Goal: Task Accomplishment & Management: Complete application form

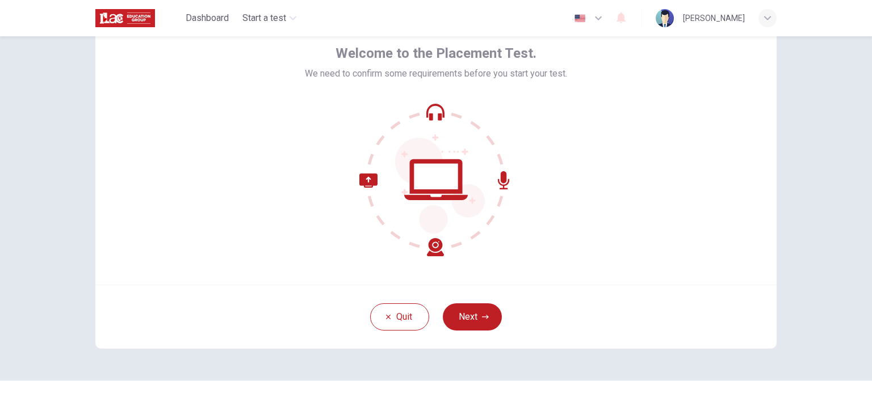
scroll to position [78, 0]
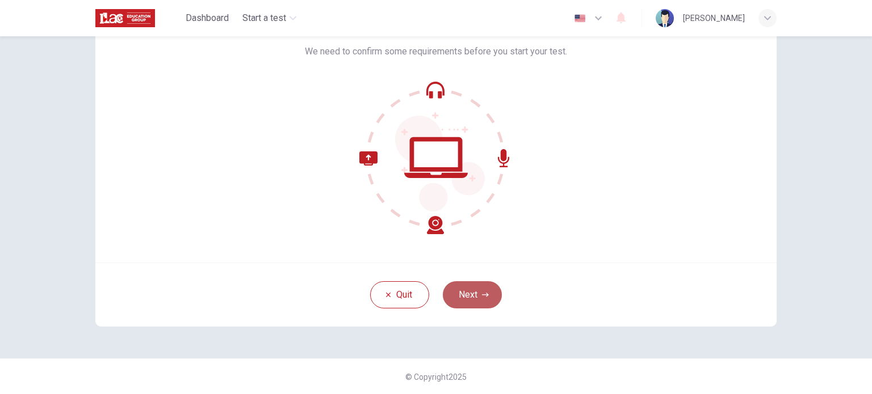
click at [465, 295] on button "Next" at bounding box center [472, 295] width 59 height 27
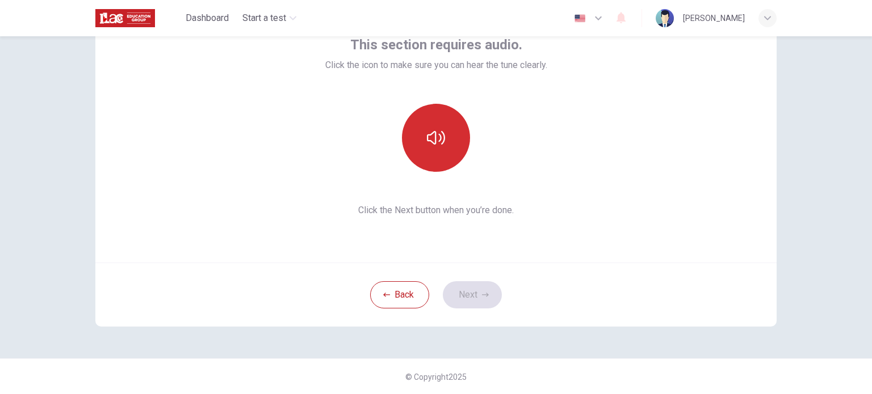
click at [440, 147] on button "button" at bounding box center [436, 138] width 68 height 68
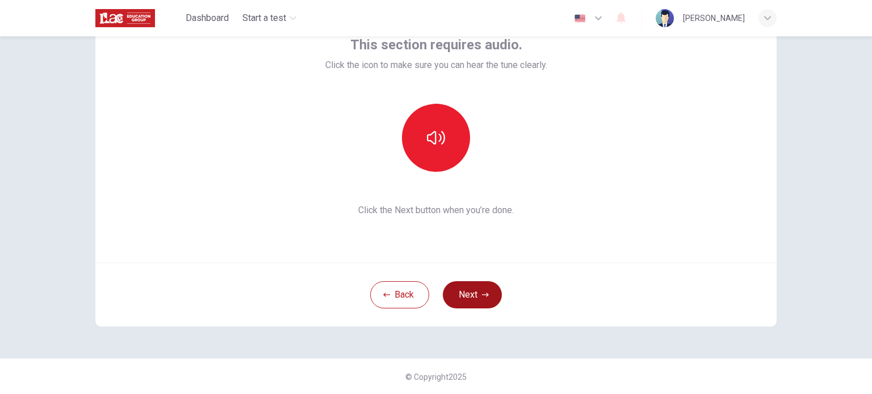
click at [472, 297] on button "Next" at bounding box center [472, 295] width 59 height 27
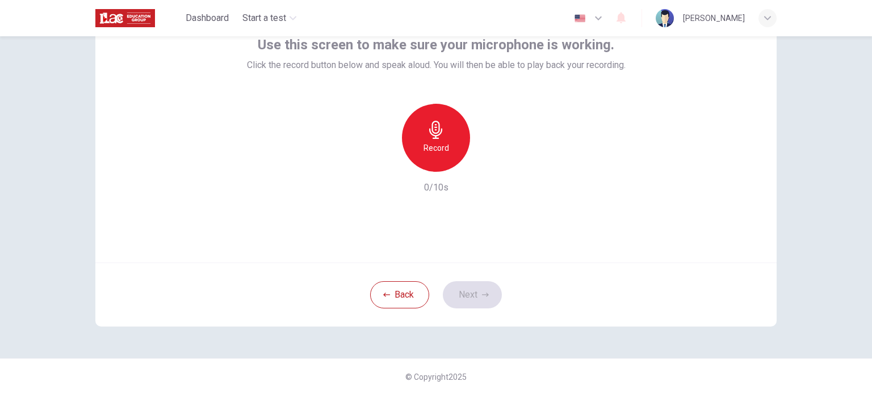
click at [449, 132] on div "Record" at bounding box center [436, 138] width 68 height 68
click at [450, 143] on div "Stop" at bounding box center [436, 138] width 68 height 68
click at [484, 166] on icon "button" at bounding box center [487, 162] width 11 height 11
click at [382, 170] on div "button" at bounding box center [384, 163] width 18 height 18
click at [425, 140] on div "Record" at bounding box center [436, 138] width 68 height 68
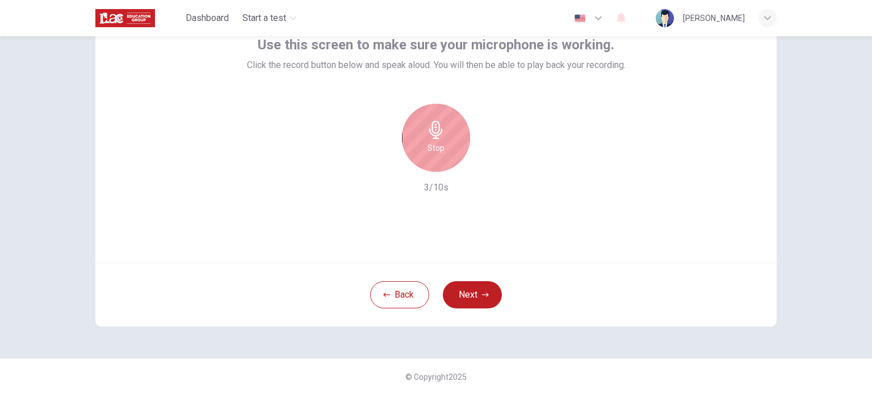
click at [408, 140] on div "Stop" at bounding box center [436, 138] width 68 height 68
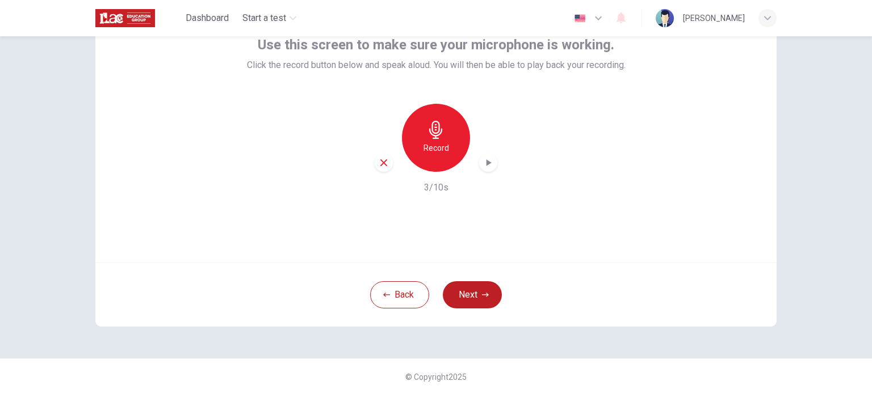
click at [480, 170] on div "button" at bounding box center [488, 163] width 18 height 18
click at [383, 163] on icon "button" at bounding box center [384, 163] width 10 height 10
click at [484, 297] on icon "button" at bounding box center [485, 295] width 7 height 7
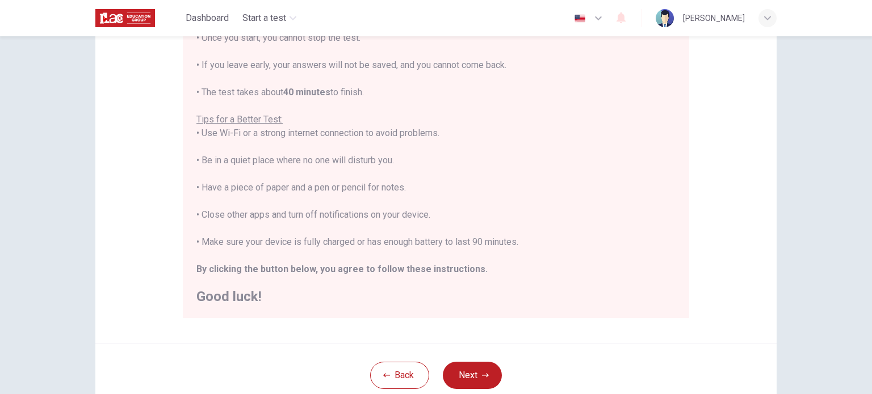
scroll to position [189, 0]
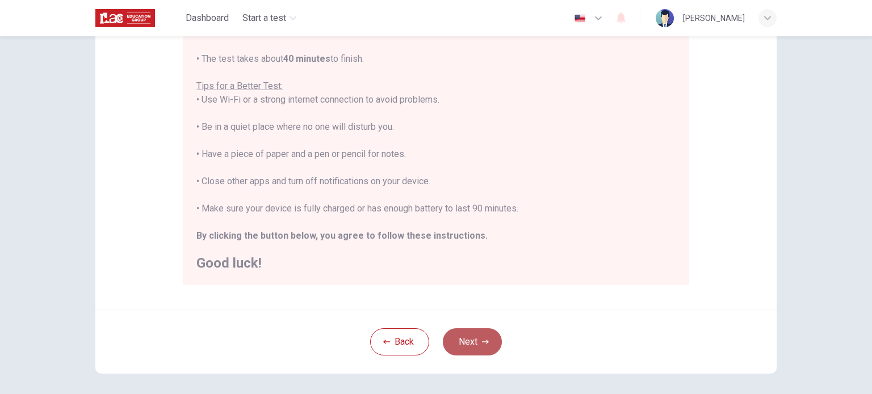
click at [481, 354] on button "Next" at bounding box center [472, 342] width 59 height 27
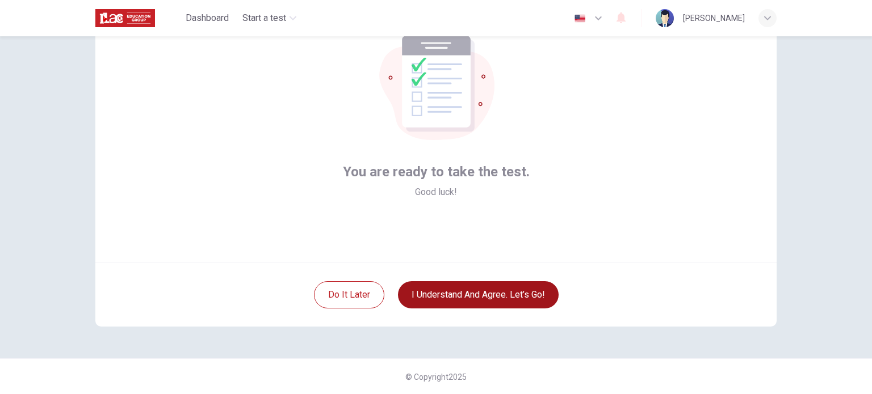
click at [548, 299] on button "I understand and agree. Let’s go!" at bounding box center [478, 295] width 161 height 27
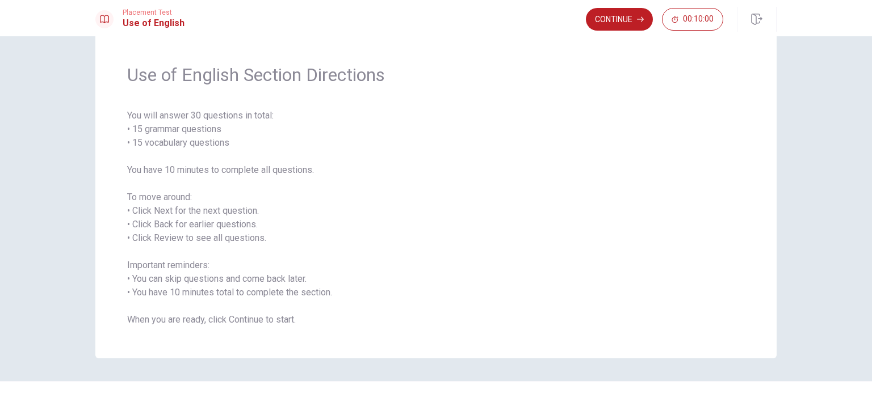
scroll to position [50, 0]
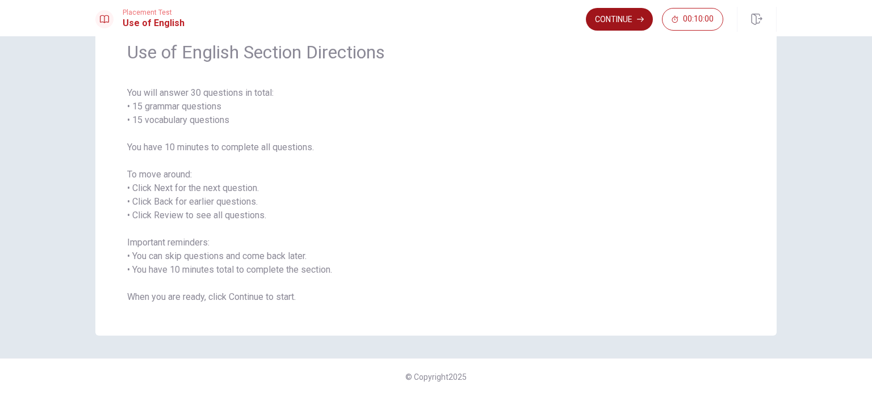
click at [618, 18] on button "Continue" at bounding box center [619, 19] width 67 height 23
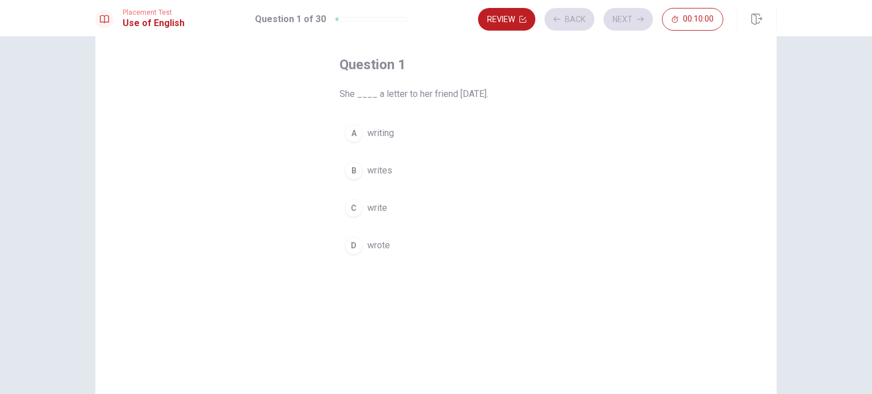
scroll to position [0, 0]
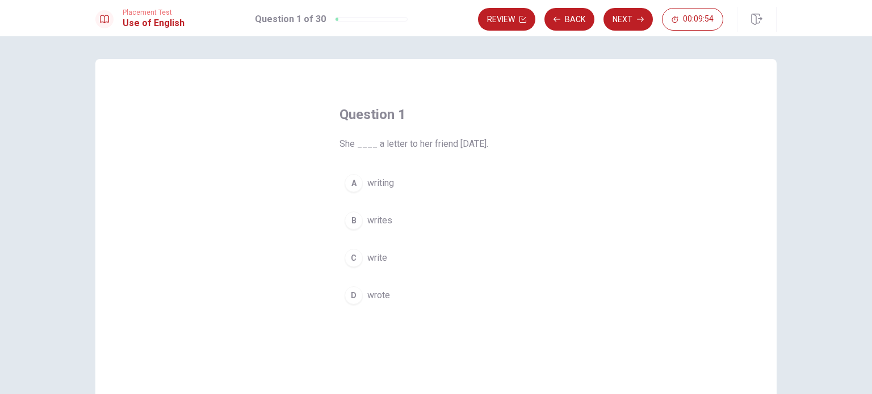
click at [354, 299] on div "D" at bounding box center [354, 296] width 18 height 18
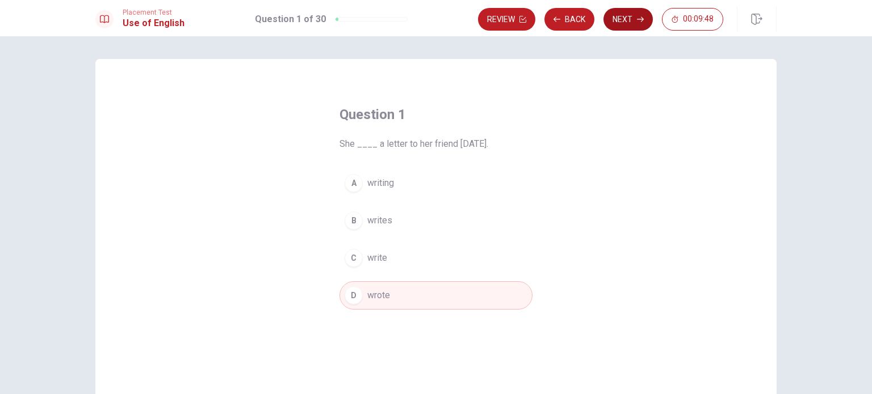
click at [615, 17] on button "Next" at bounding box center [627, 19] width 49 height 23
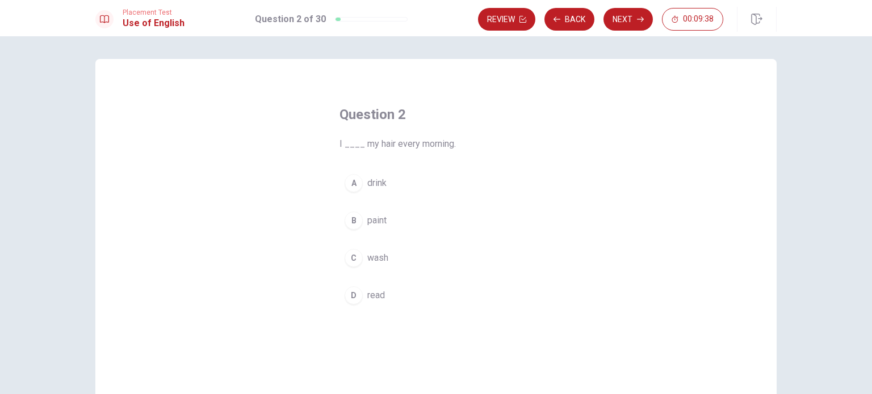
click at [350, 259] on div "C" at bounding box center [354, 258] width 18 height 18
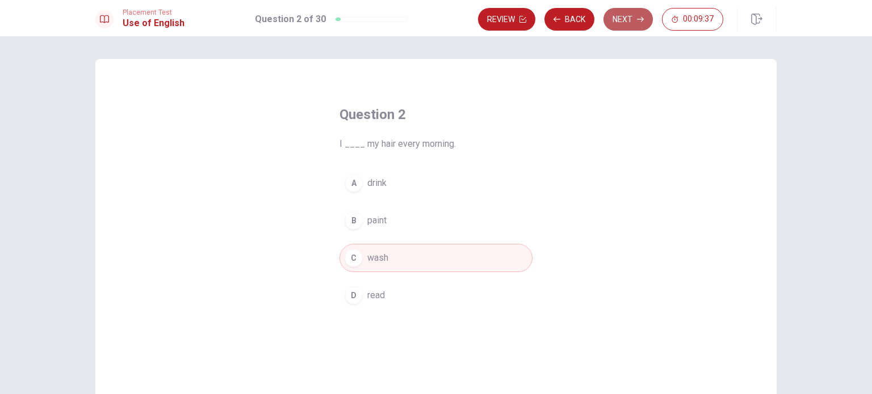
click at [627, 23] on button "Next" at bounding box center [627, 19] width 49 height 23
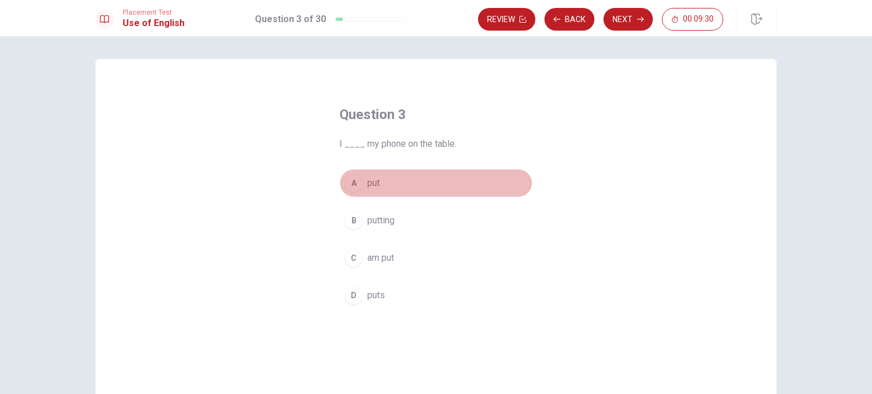
click at [351, 179] on div "A" at bounding box center [354, 183] width 18 height 18
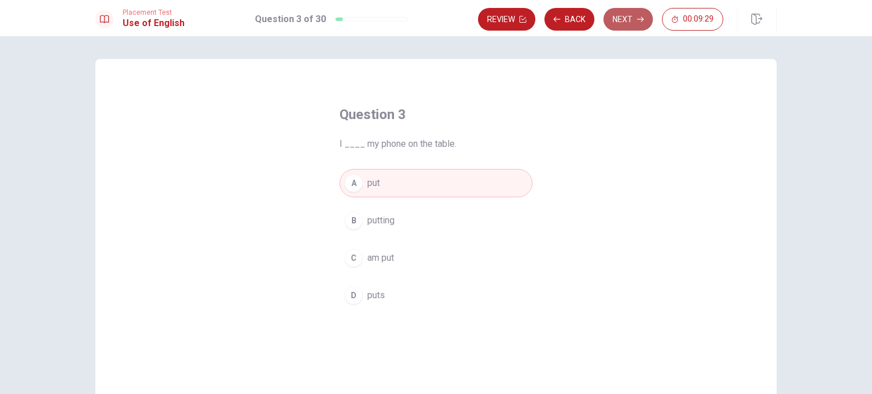
click at [618, 24] on button "Next" at bounding box center [627, 19] width 49 height 23
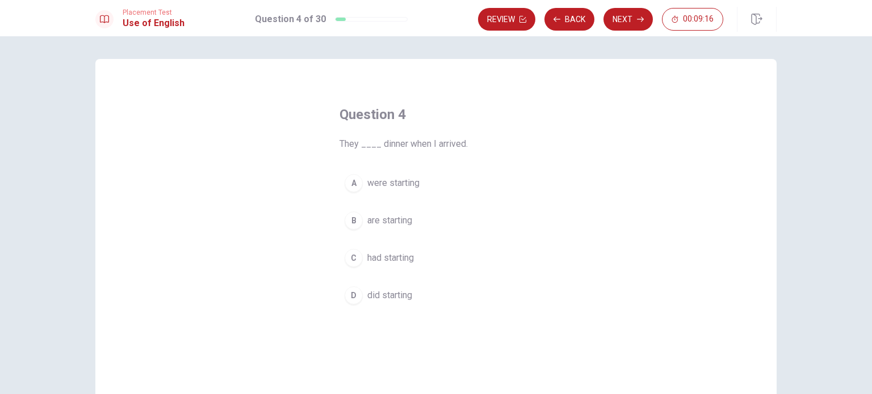
click at [358, 180] on div "A" at bounding box center [354, 183] width 18 height 18
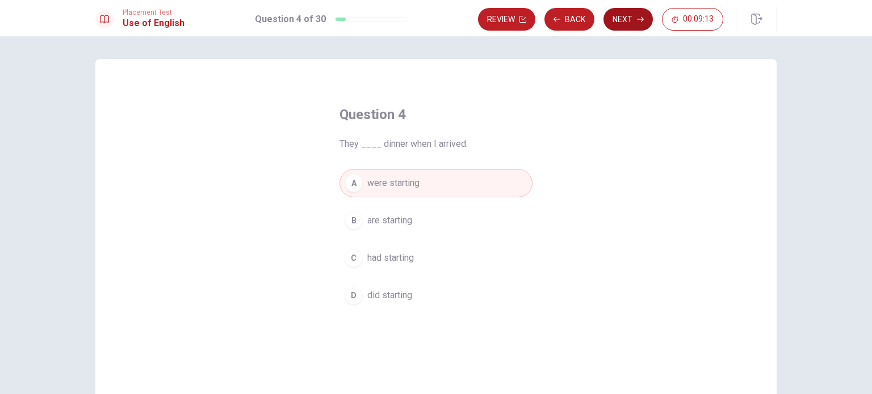
click at [618, 19] on button "Next" at bounding box center [627, 19] width 49 height 23
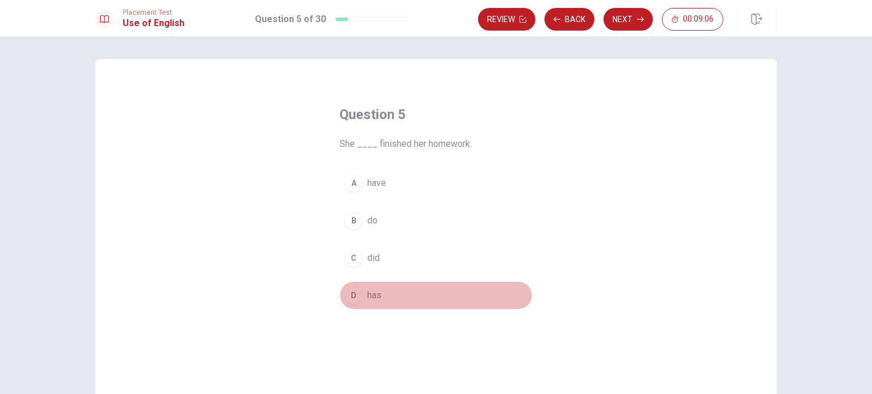
click at [352, 296] on div "D" at bounding box center [354, 296] width 18 height 18
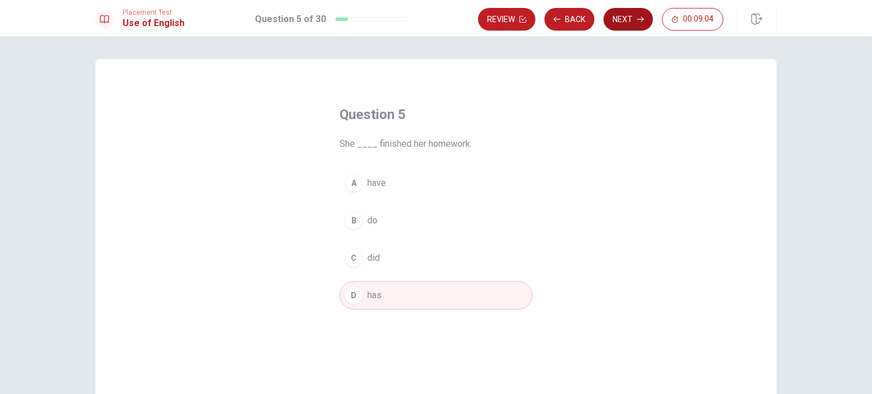
click at [635, 21] on button "Next" at bounding box center [627, 19] width 49 height 23
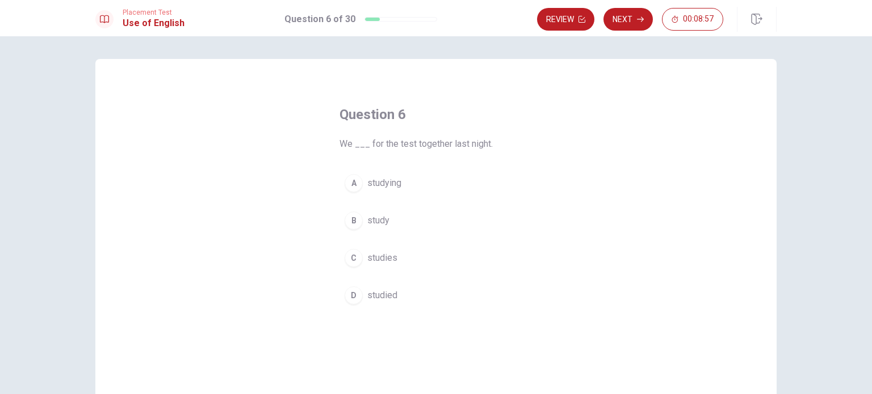
click at [351, 293] on div "D" at bounding box center [354, 296] width 18 height 18
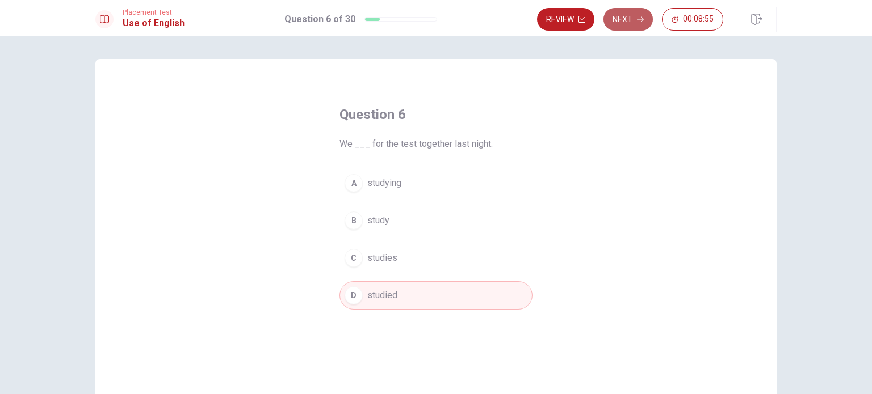
click at [625, 15] on button "Next" at bounding box center [627, 19] width 49 height 23
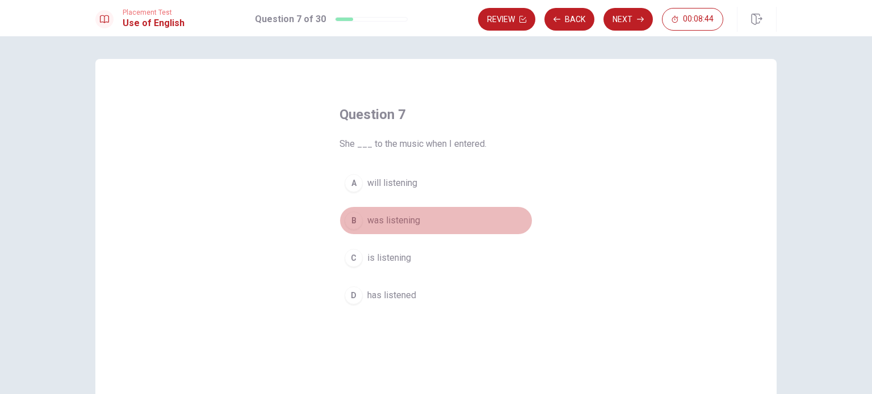
click at [352, 224] on div "B" at bounding box center [354, 221] width 18 height 18
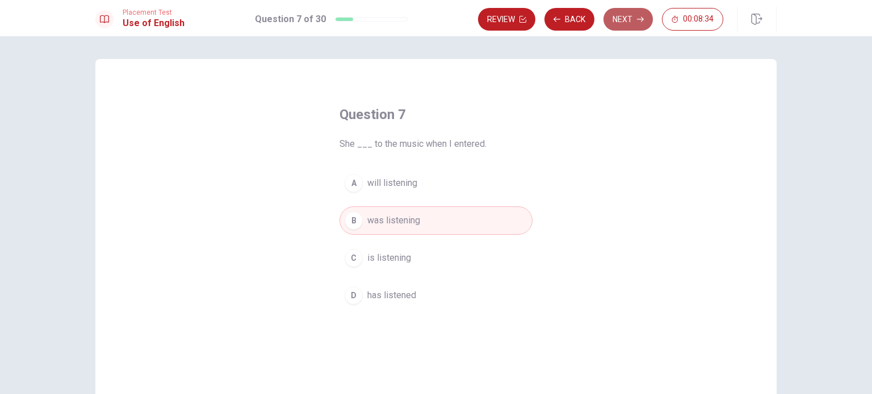
click at [640, 27] on button "Next" at bounding box center [627, 19] width 49 height 23
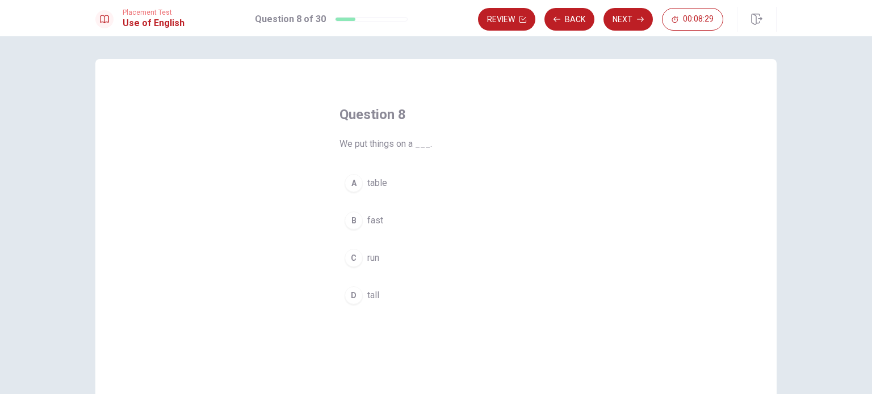
click at [355, 180] on div "A" at bounding box center [354, 183] width 18 height 18
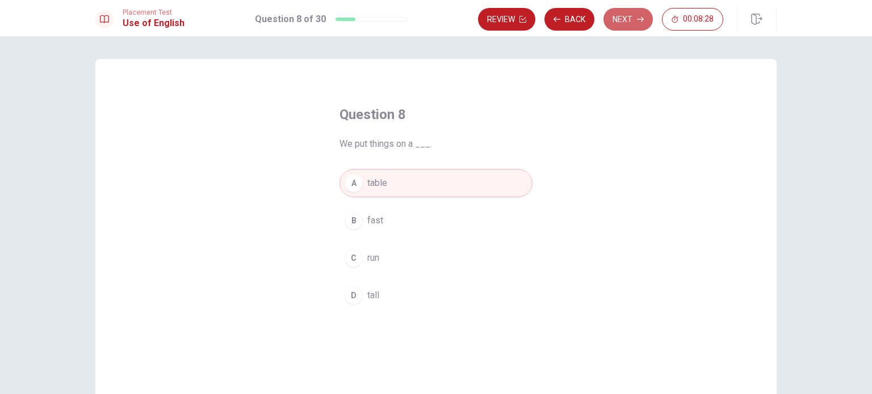
click at [640, 18] on icon "button" at bounding box center [640, 19] width 7 height 7
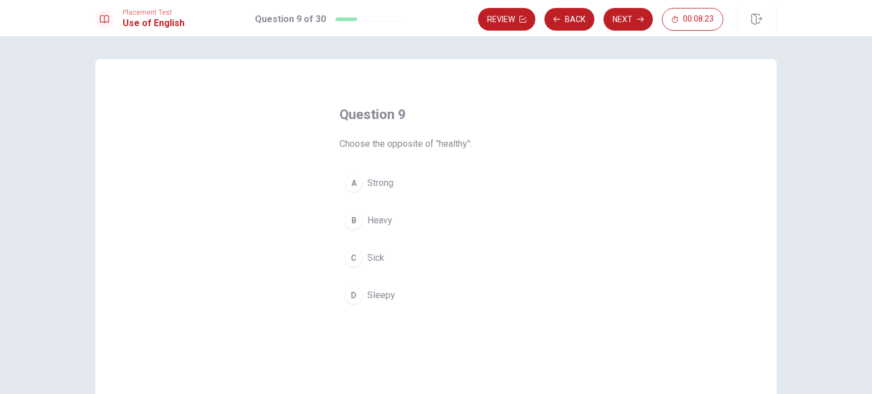
click at [348, 256] on div "C" at bounding box center [354, 258] width 18 height 18
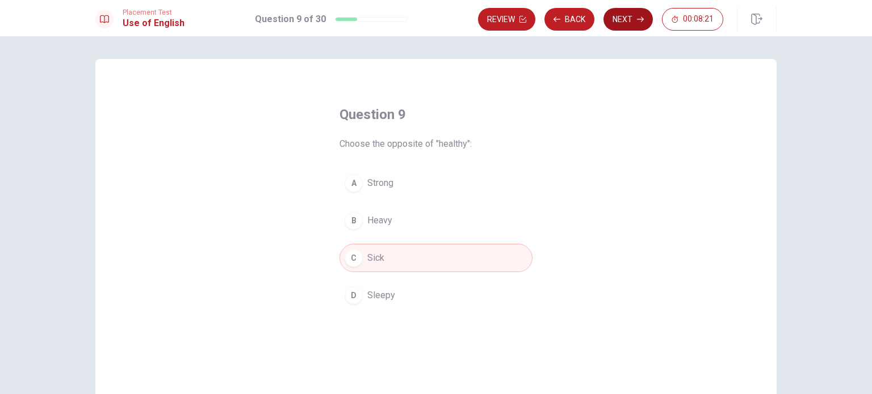
click at [615, 20] on button "Next" at bounding box center [627, 19] width 49 height 23
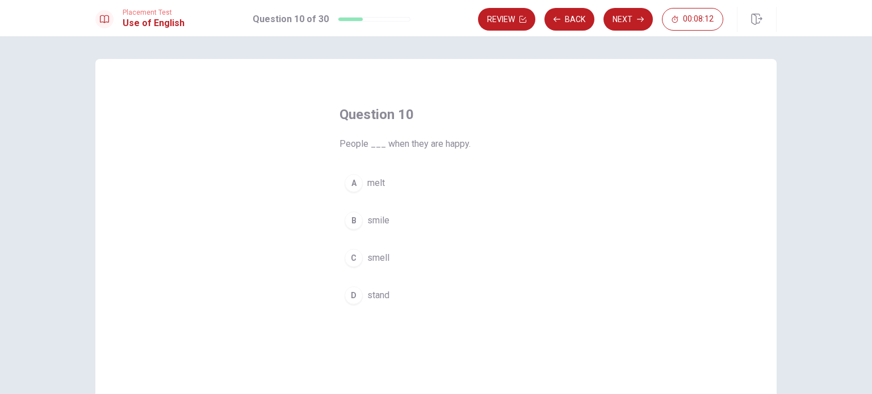
click at [351, 219] on div "B" at bounding box center [354, 221] width 18 height 18
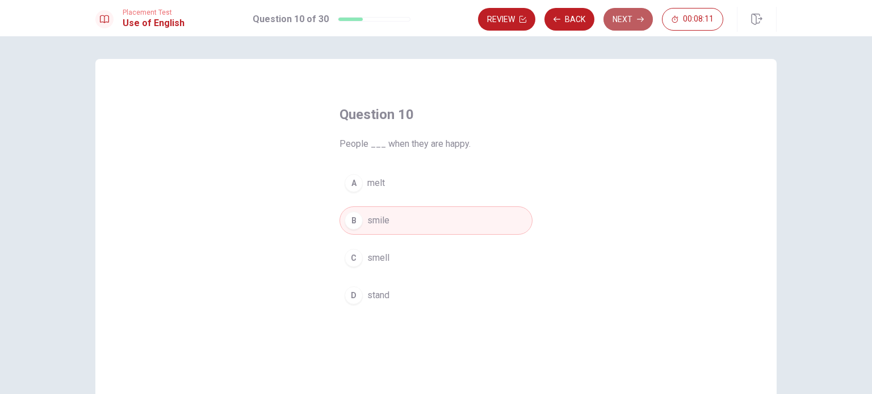
click at [615, 14] on button "Next" at bounding box center [627, 19] width 49 height 23
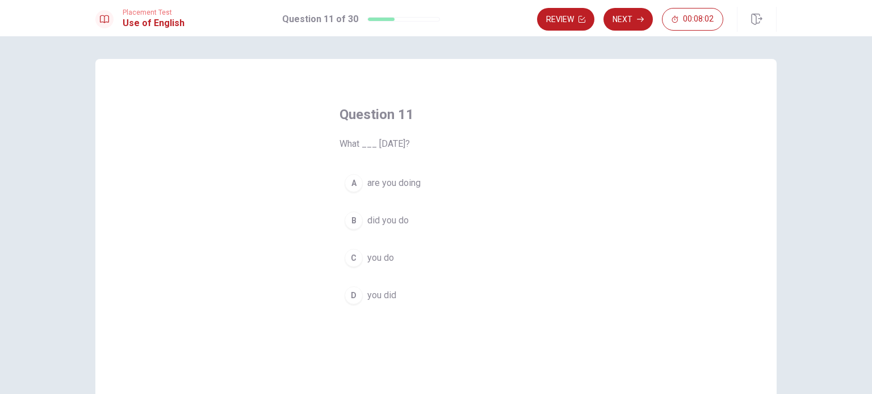
click at [352, 224] on div "B" at bounding box center [354, 221] width 18 height 18
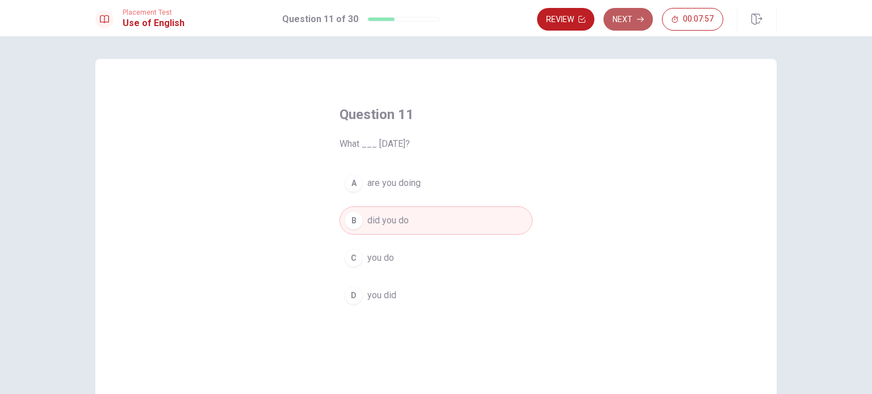
click at [630, 19] on button "Next" at bounding box center [627, 19] width 49 height 23
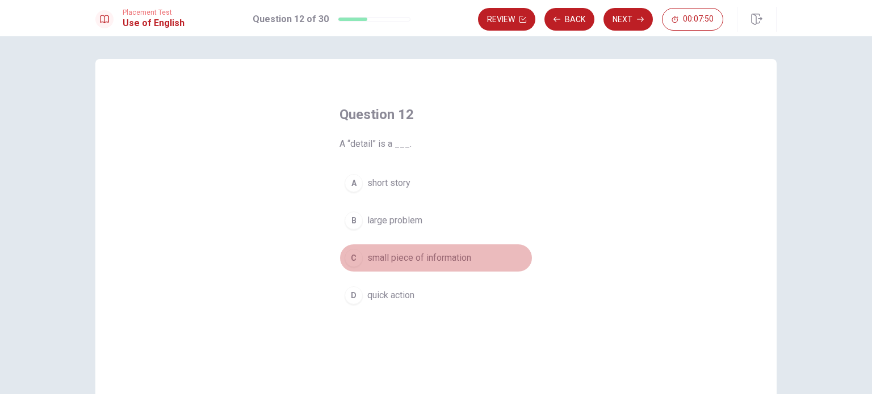
click at [355, 259] on div "C" at bounding box center [354, 258] width 18 height 18
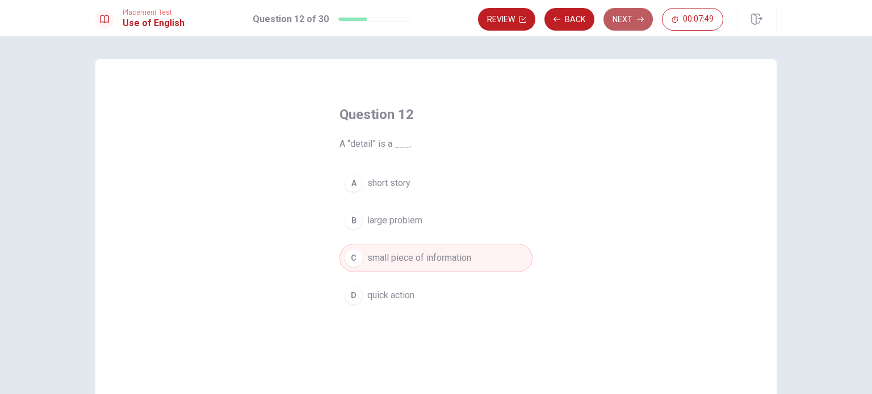
click at [638, 19] on icon "button" at bounding box center [640, 19] width 7 height 5
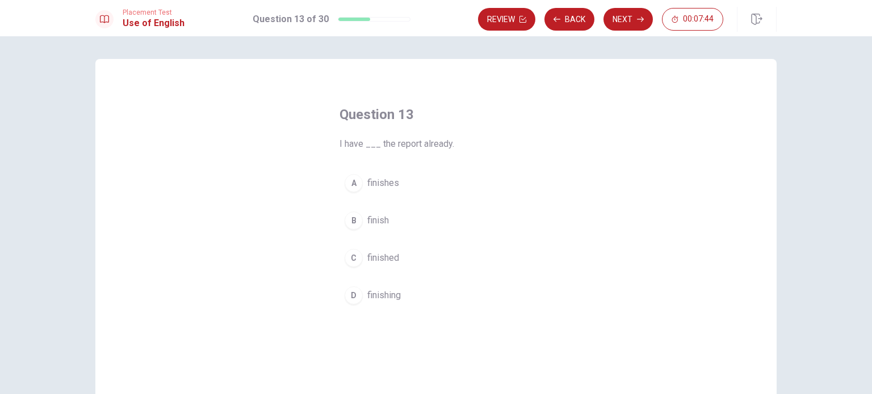
click at [348, 251] on div "C" at bounding box center [354, 258] width 18 height 18
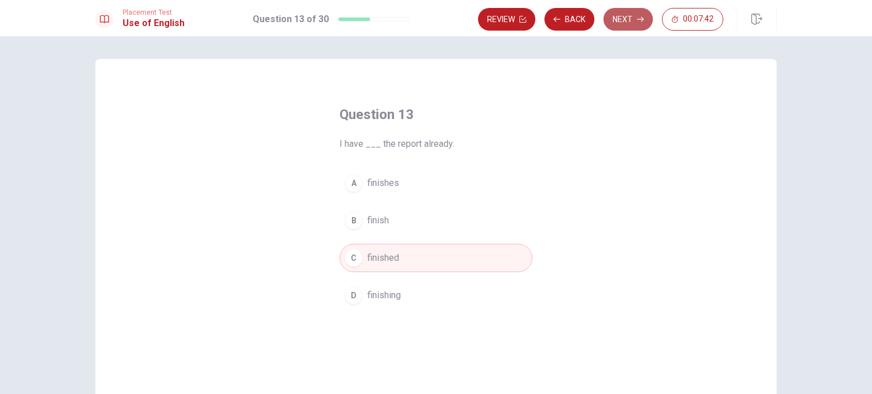
click at [620, 23] on button "Next" at bounding box center [627, 19] width 49 height 23
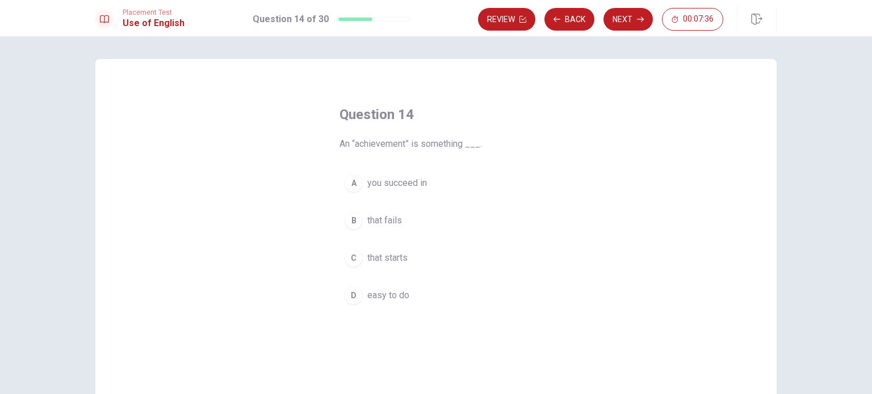
click at [355, 188] on div "A" at bounding box center [354, 183] width 18 height 18
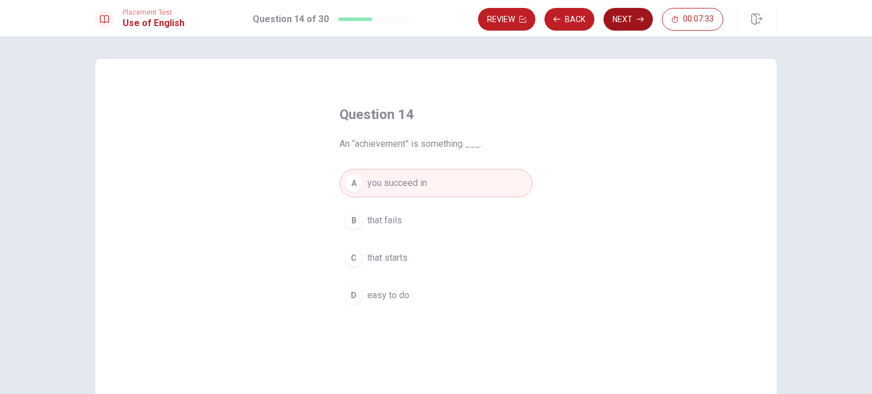
click at [625, 27] on button "Next" at bounding box center [627, 19] width 49 height 23
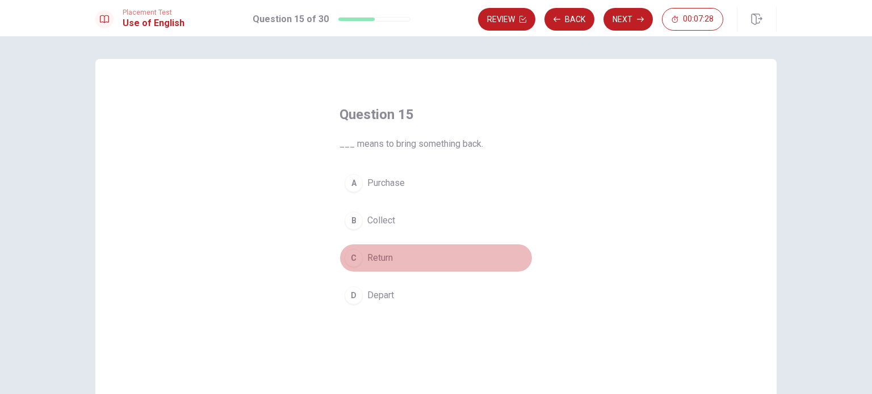
click at [354, 263] on div "C" at bounding box center [354, 258] width 18 height 18
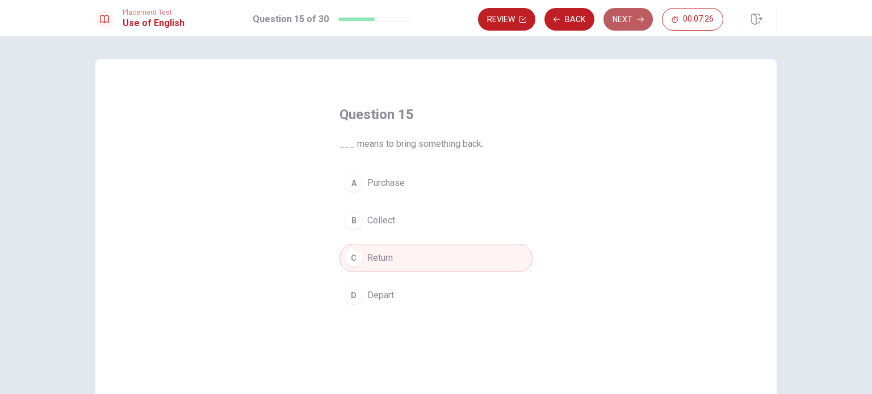
click at [620, 26] on button "Next" at bounding box center [627, 19] width 49 height 23
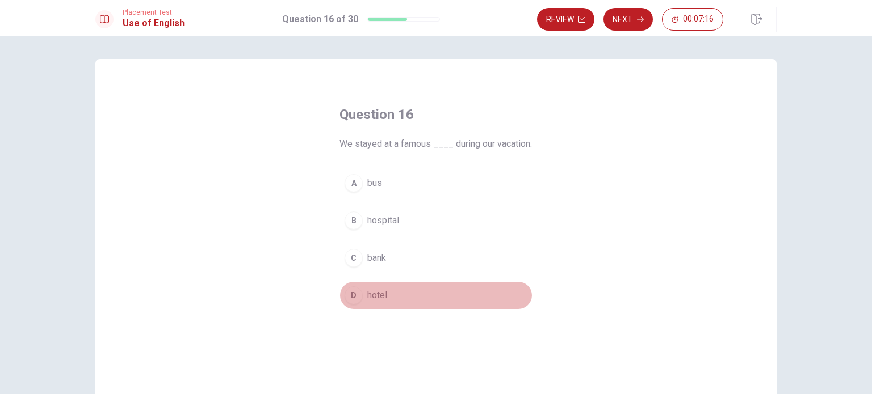
click at [367, 303] on span "hotel" at bounding box center [377, 296] width 20 height 14
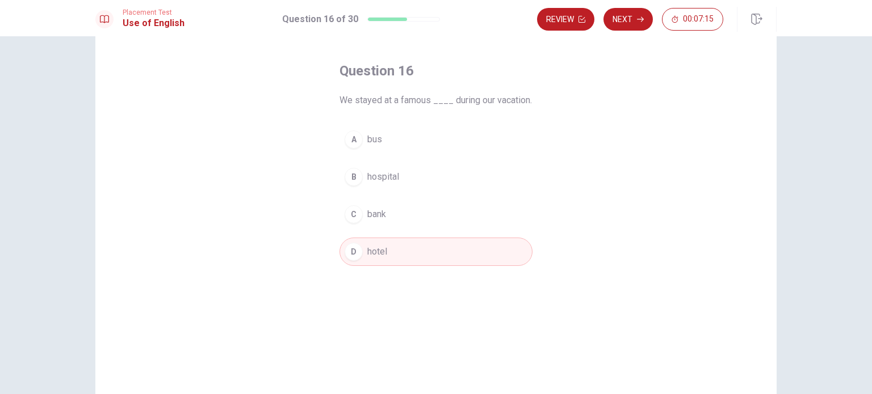
scroll to position [23, 0]
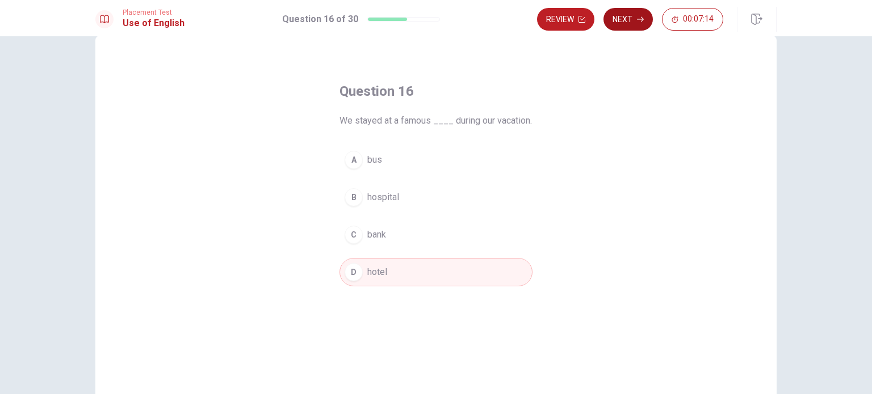
click at [637, 18] on icon "button" at bounding box center [640, 19] width 7 height 7
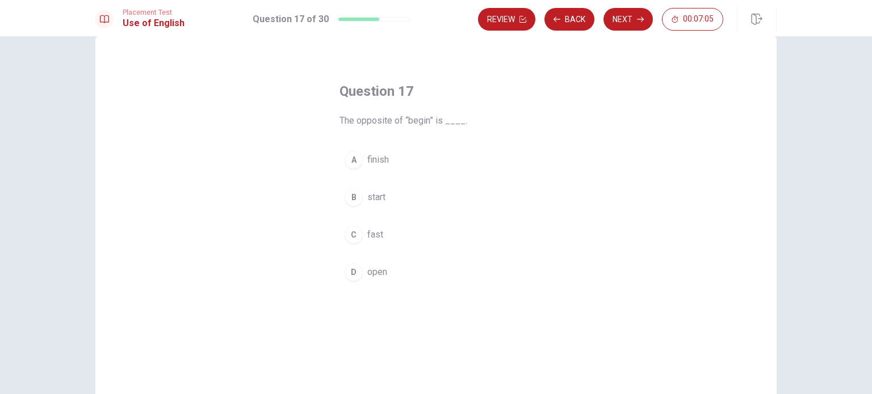
click at [347, 161] on div "A" at bounding box center [354, 160] width 18 height 18
click at [645, 18] on button "Next" at bounding box center [627, 19] width 49 height 23
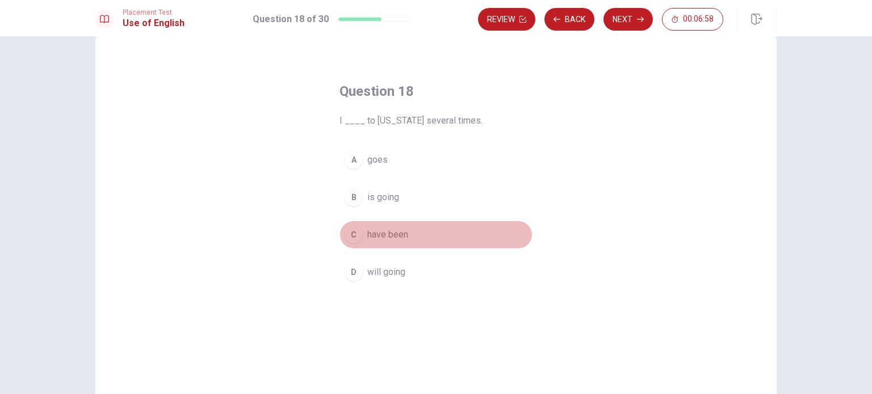
click at [353, 240] on div "C" at bounding box center [354, 235] width 18 height 18
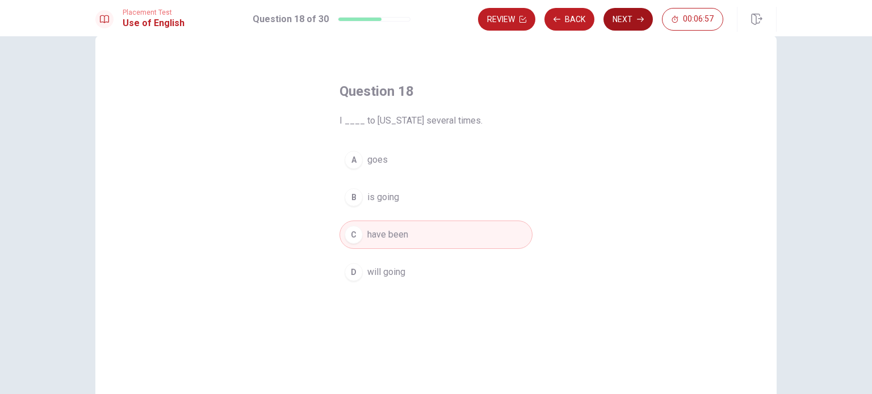
click at [622, 24] on button "Next" at bounding box center [627, 19] width 49 height 23
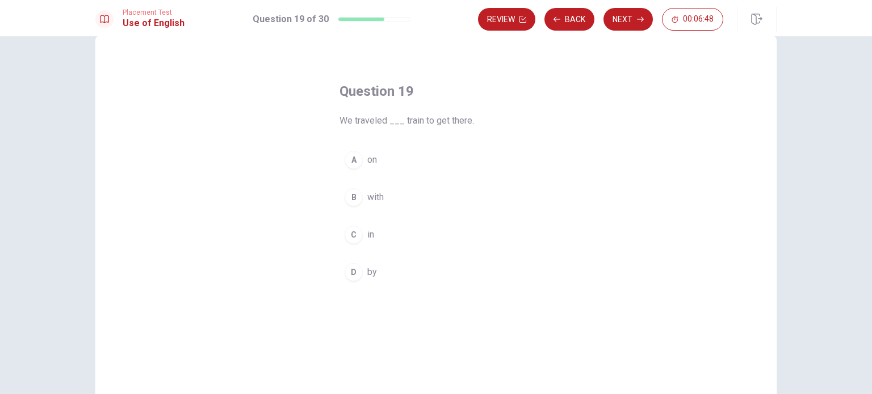
click at [349, 275] on div "D" at bounding box center [354, 272] width 18 height 18
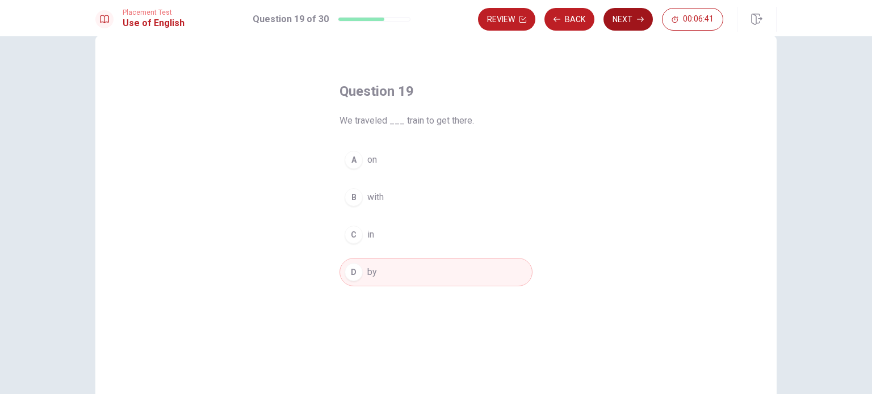
click at [639, 22] on icon "button" at bounding box center [640, 19] width 7 height 7
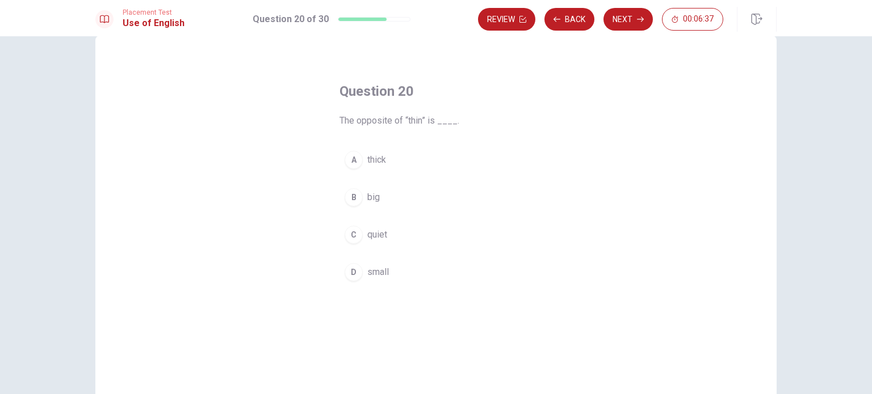
click at [347, 163] on div "A" at bounding box center [354, 160] width 18 height 18
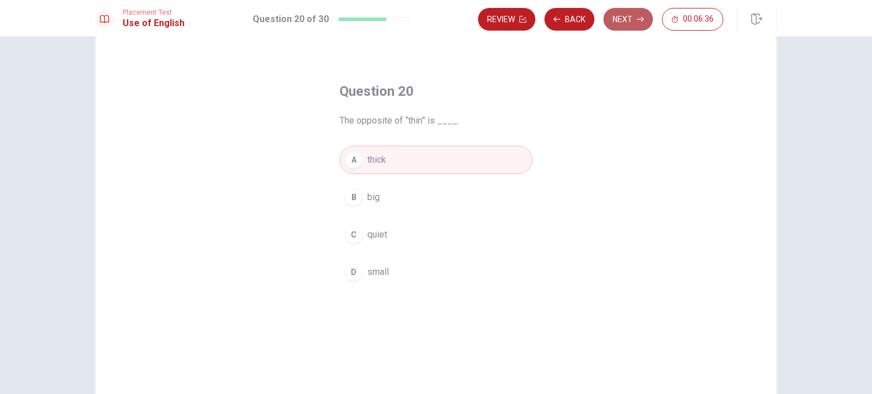
click at [616, 20] on button "Next" at bounding box center [627, 19] width 49 height 23
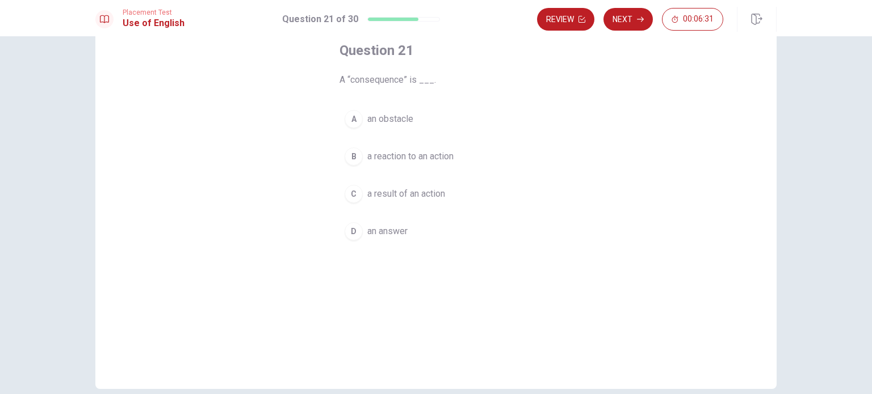
scroll to position [94, 0]
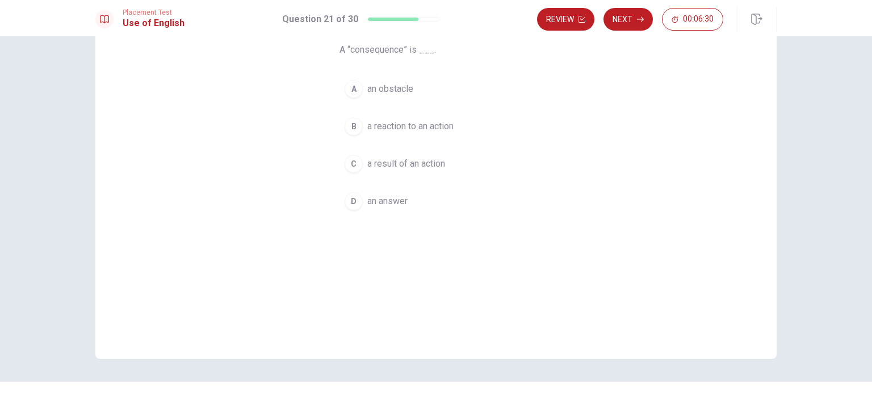
click at [355, 166] on div "C" at bounding box center [354, 164] width 18 height 18
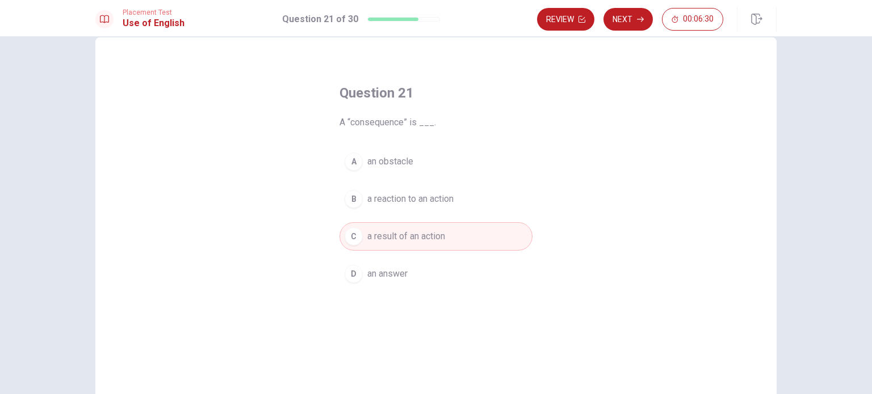
scroll to position [0, 0]
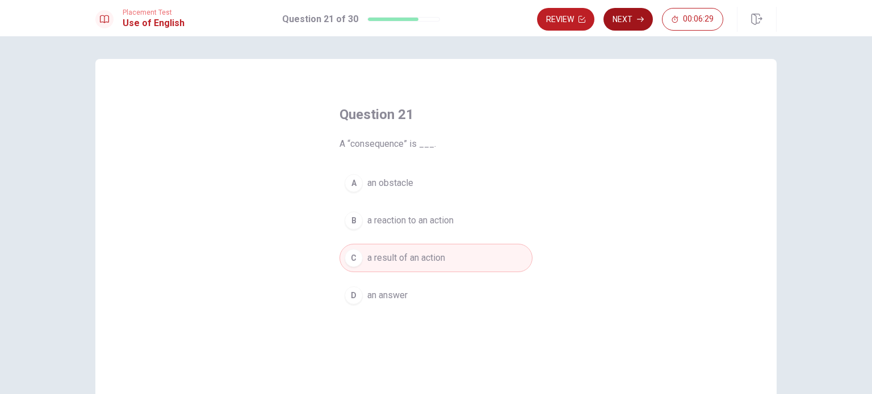
click at [622, 25] on button "Next" at bounding box center [627, 19] width 49 height 23
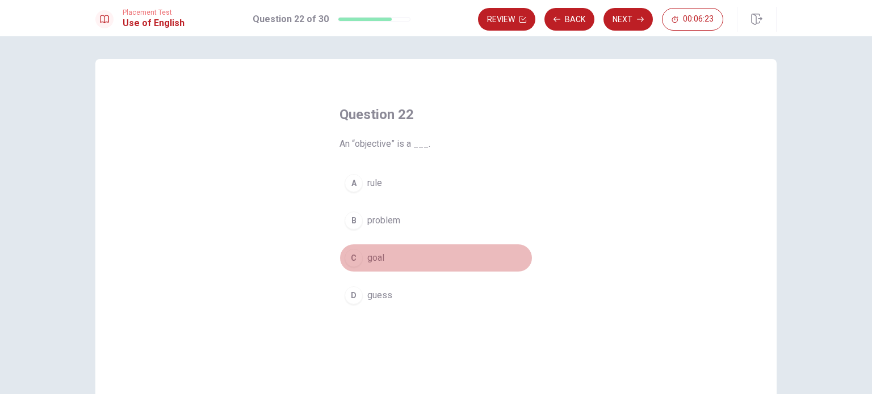
click at [353, 263] on div "C" at bounding box center [354, 258] width 18 height 18
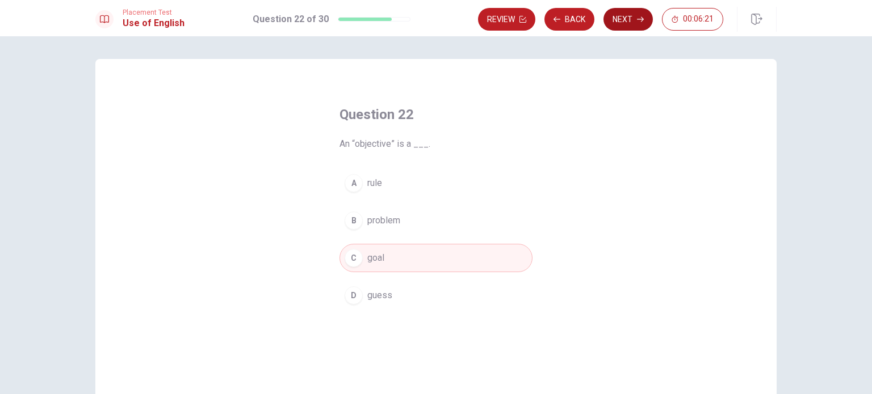
click at [631, 20] on button "Next" at bounding box center [627, 19] width 49 height 23
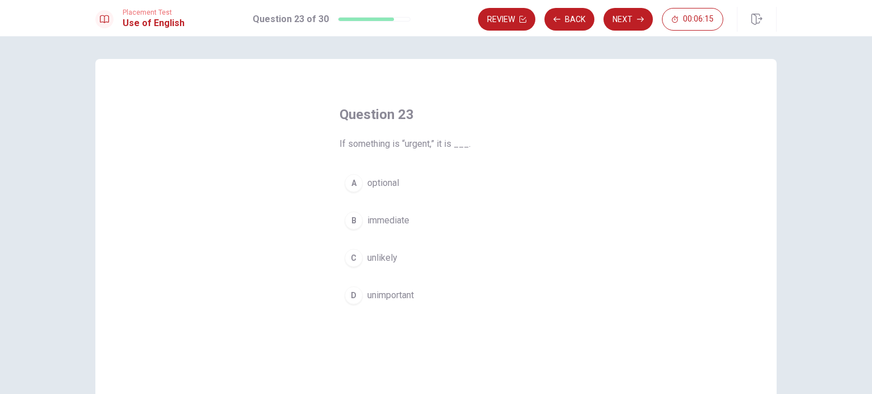
click at [353, 221] on div "B" at bounding box center [354, 221] width 18 height 18
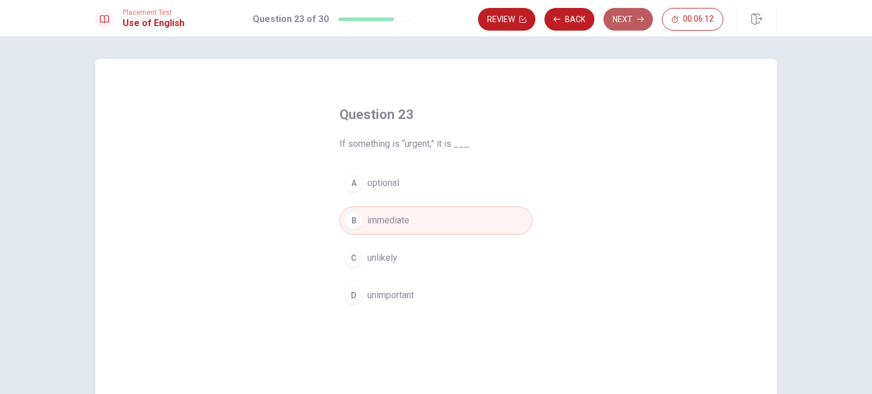
click at [625, 25] on button "Next" at bounding box center [627, 19] width 49 height 23
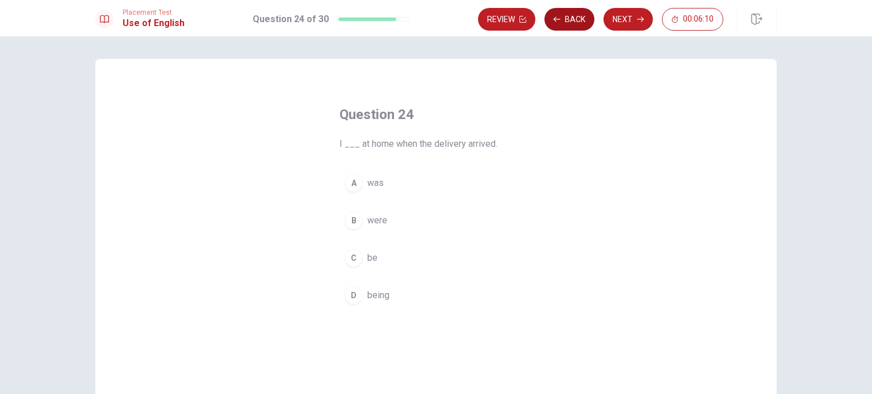
click at [581, 26] on button "Back" at bounding box center [569, 19] width 50 height 23
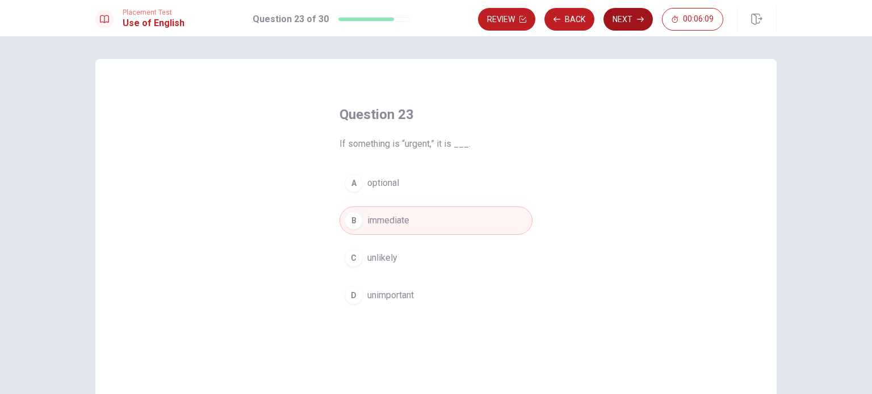
click at [622, 19] on button "Next" at bounding box center [627, 19] width 49 height 23
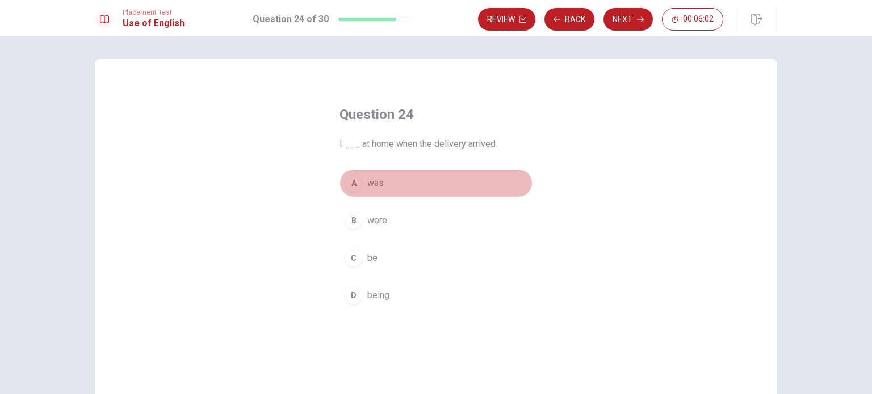
click at [354, 184] on div "A" at bounding box center [354, 183] width 18 height 18
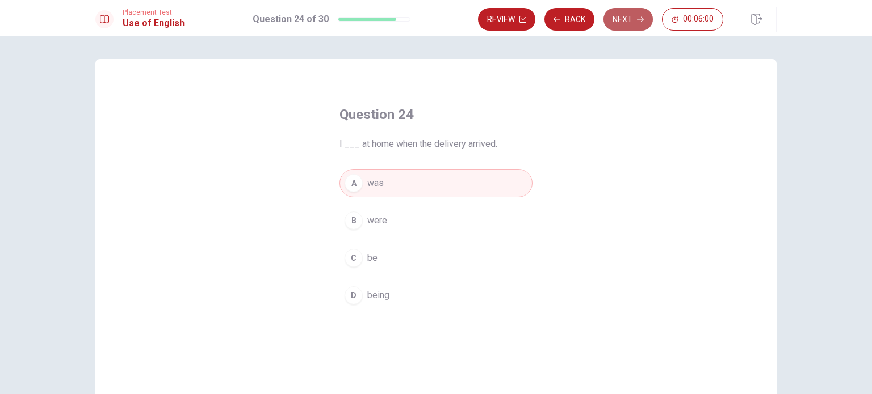
click at [618, 24] on button "Next" at bounding box center [627, 19] width 49 height 23
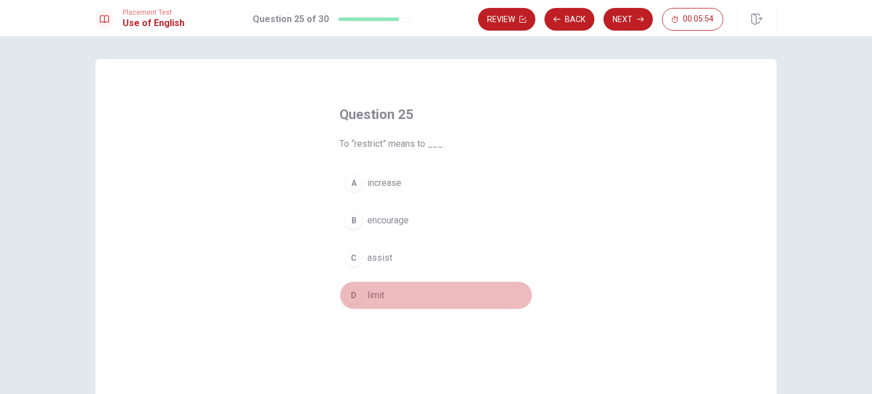
click at [348, 292] on div "D" at bounding box center [354, 296] width 18 height 18
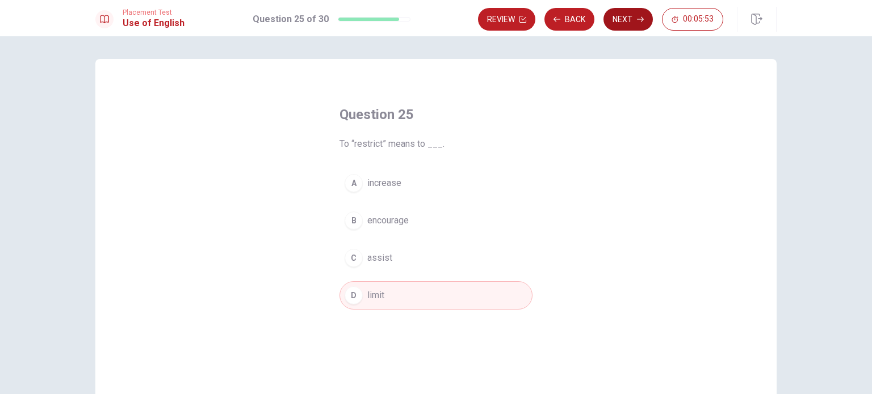
click at [636, 23] on button "Next" at bounding box center [627, 19] width 49 height 23
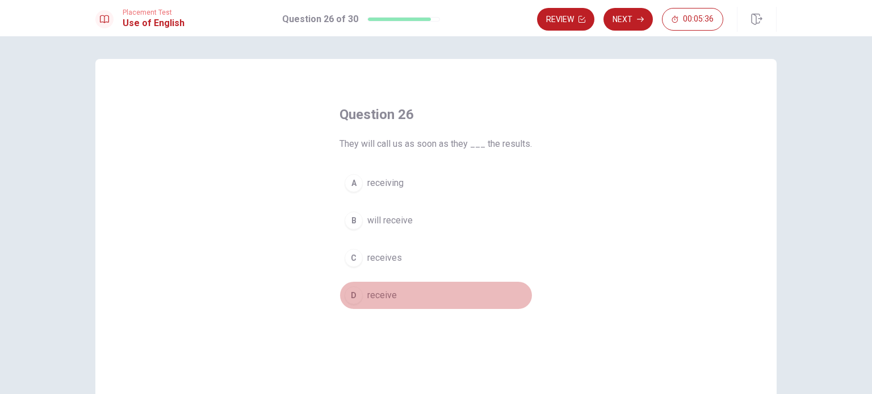
click at [354, 300] on div "D" at bounding box center [354, 296] width 18 height 18
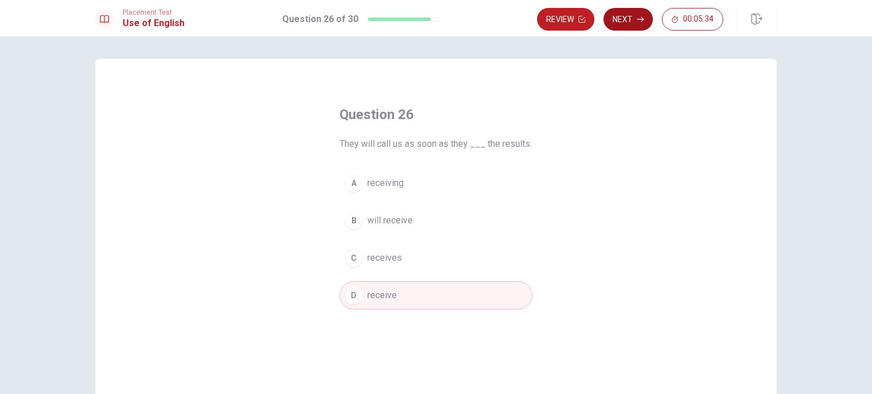
click at [623, 22] on button "Next" at bounding box center [627, 19] width 49 height 23
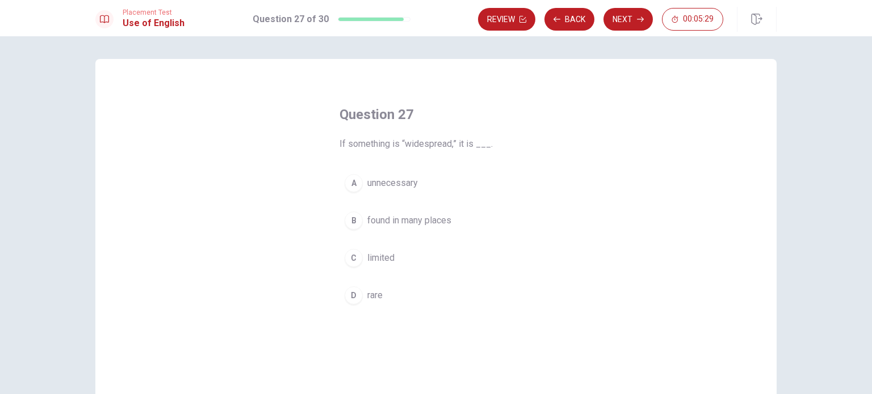
click at [354, 224] on div "B" at bounding box center [354, 221] width 18 height 18
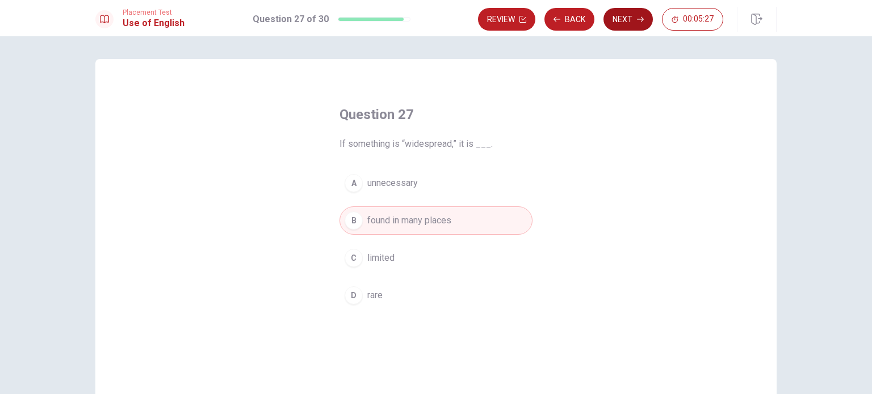
click at [640, 18] on icon "button" at bounding box center [640, 19] width 7 height 7
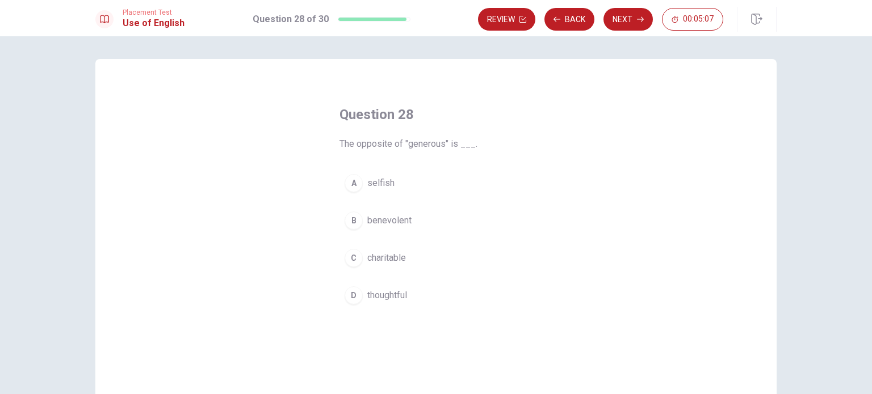
click at [354, 187] on div "A" at bounding box center [354, 183] width 18 height 18
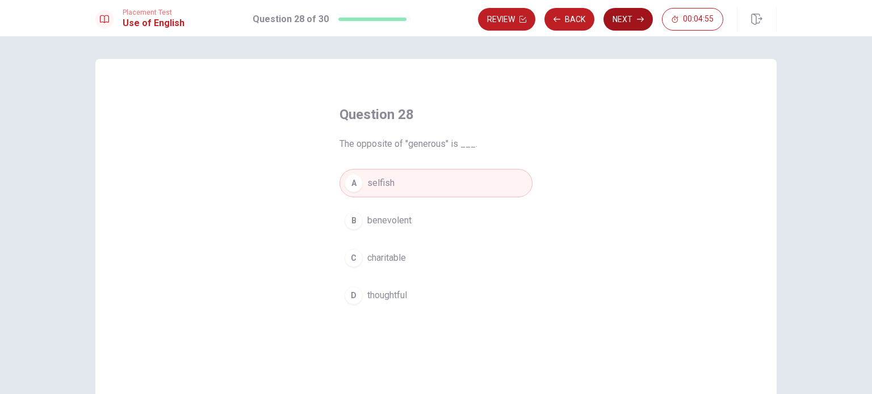
click at [635, 18] on button "Next" at bounding box center [627, 19] width 49 height 23
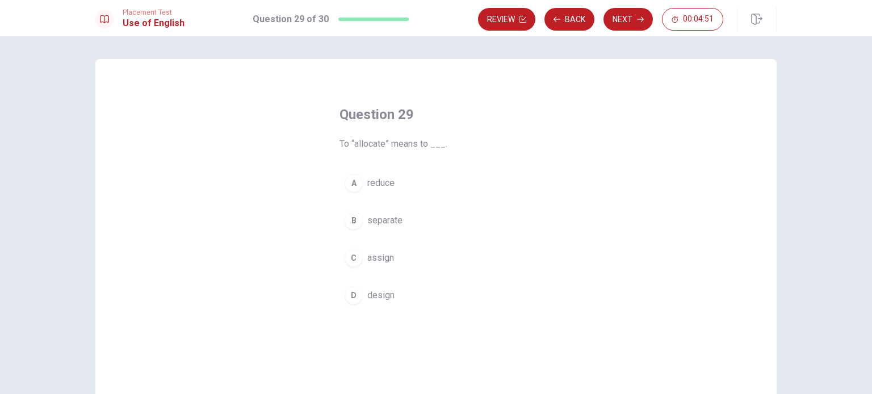
click at [356, 264] on div "C" at bounding box center [354, 258] width 18 height 18
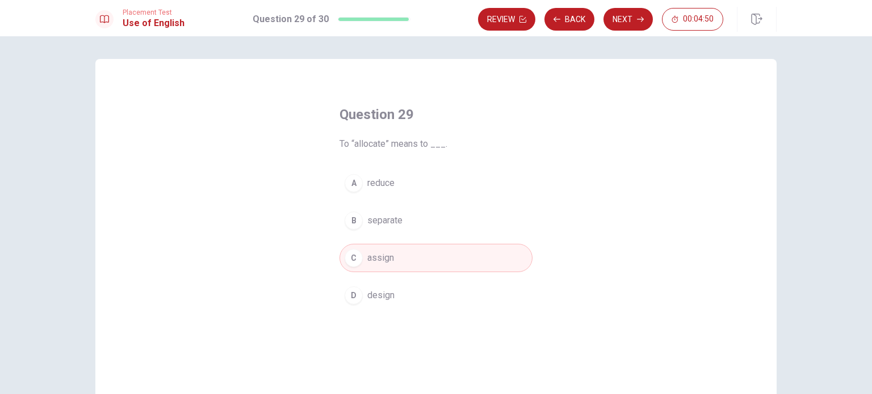
click at [623, 28] on button "Next" at bounding box center [627, 19] width 49 height 23
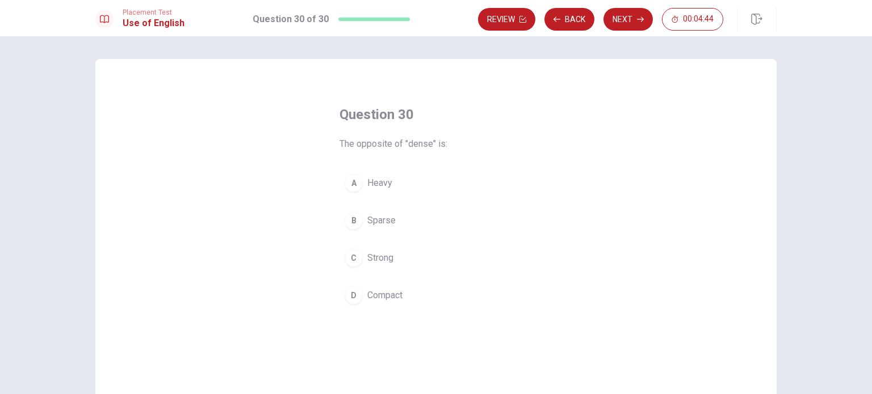
click at [349, 222] on div "B" at bounding box center [354, 221] width 18 height 18
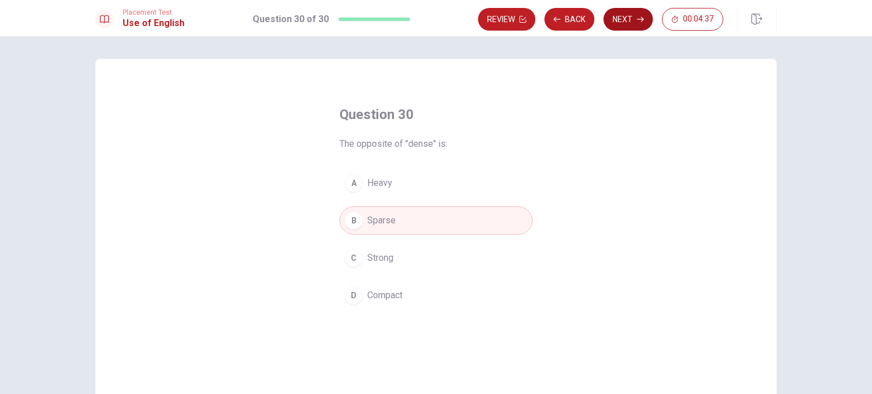
click at [632, 20] on button "Next" at bounding box center [627, 19] width 49 height 23
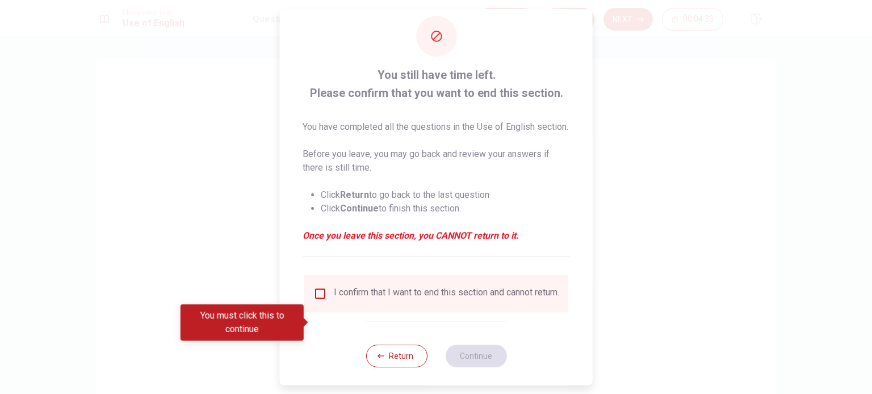
scroll to position [42, 0]
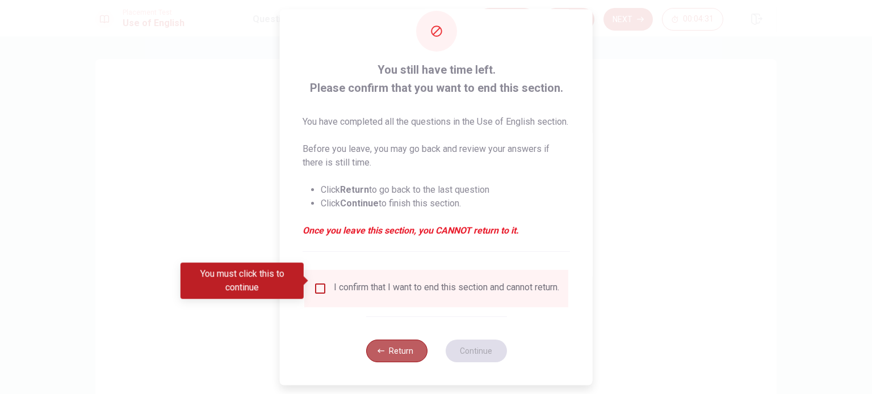
click at [385, 352] on button "Return" at bounding box center [396, 351] width 61 height 23
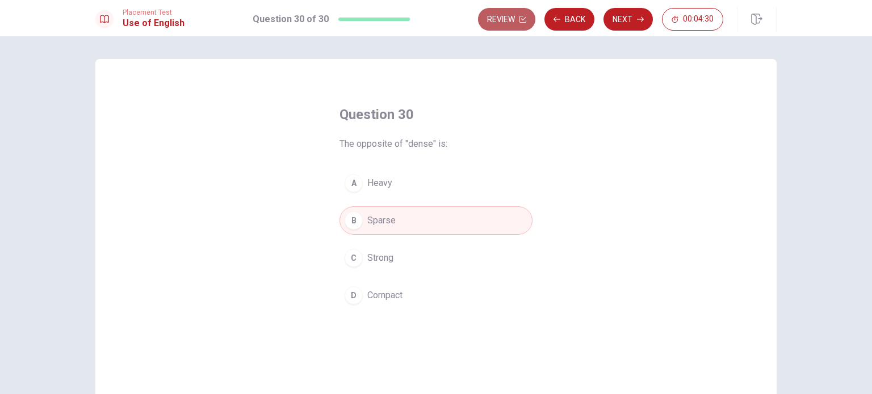
click at [511, 14] on button "Review" at bounding box center [506, 19] width 57 height 23
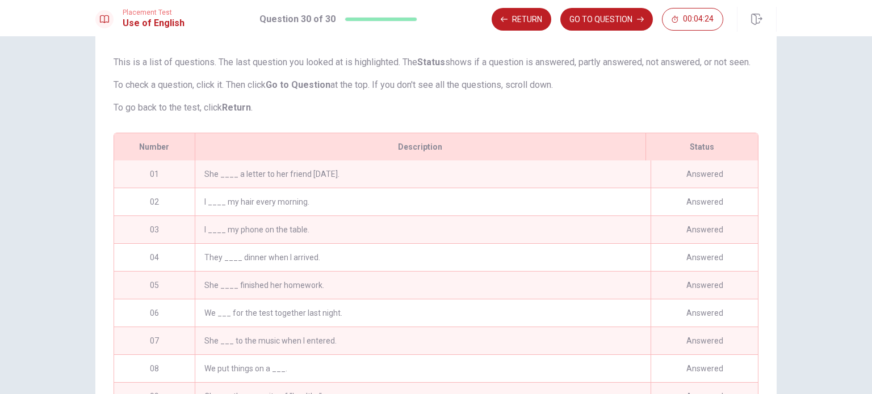
scroll to position [94, 0]
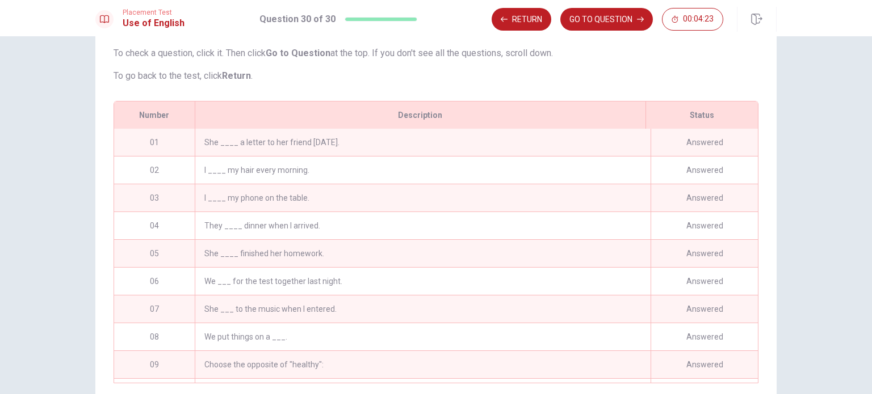
click at [705, 156] on div "Answered" at bounding box center [703, 142] width 107 height 27
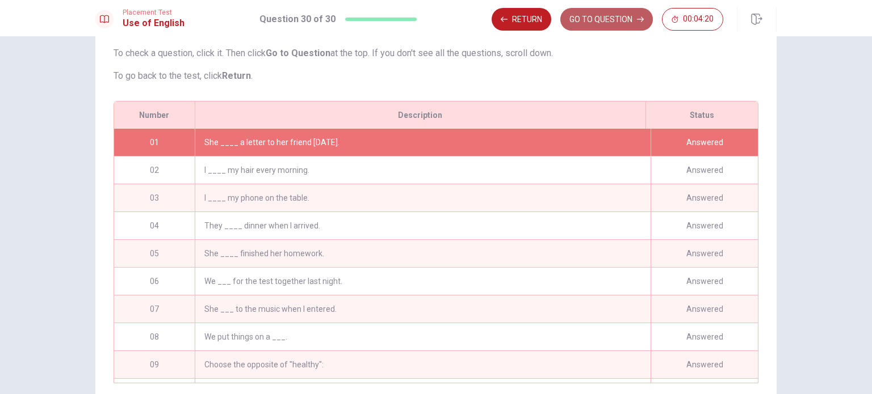
click at [629, 28] on button "GO TO QUESTION" at bounding box center [606, 19] width 93 height 23
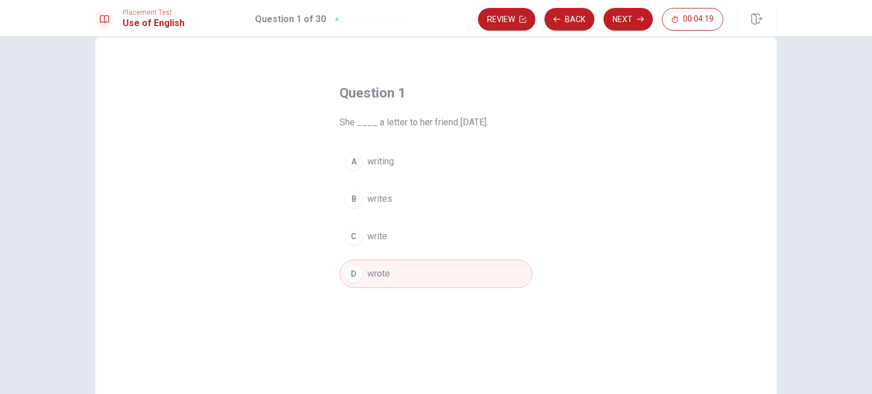
scroll to position [0, 0]
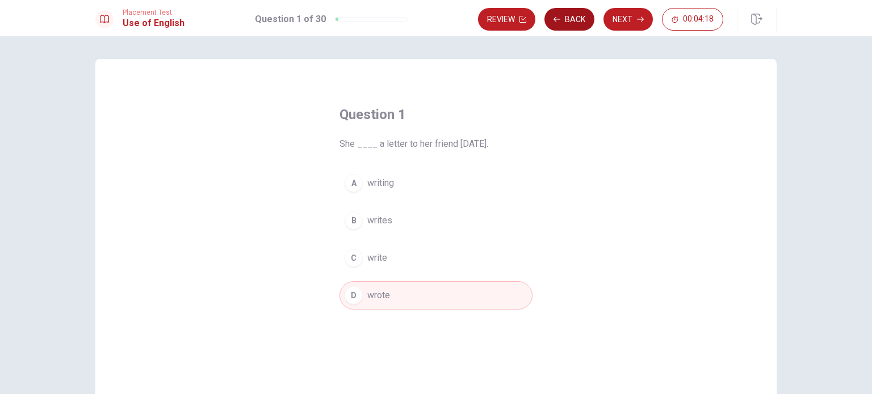
click at [567, 24] on button "Back" at bounding box center [569, 19] width 50 height 23
click at [627, 26] on button "Next" at bounding box center [627, 19] width 49 height 23
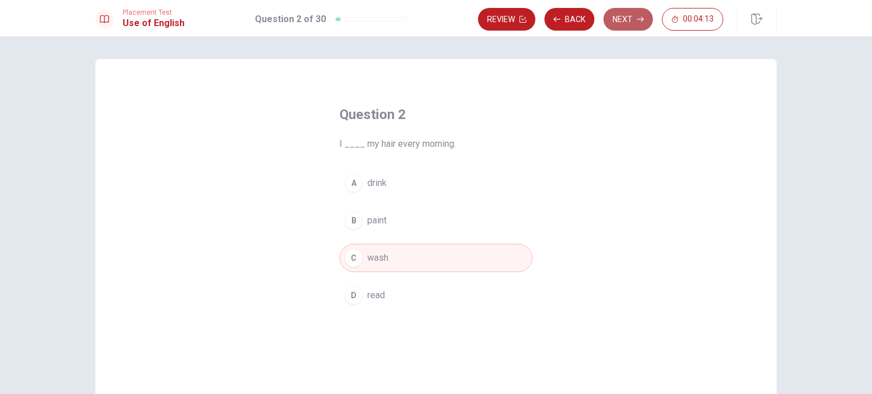
click at [627, 26] on button "Next" at bounding box center [627, 19] width 49 height 23
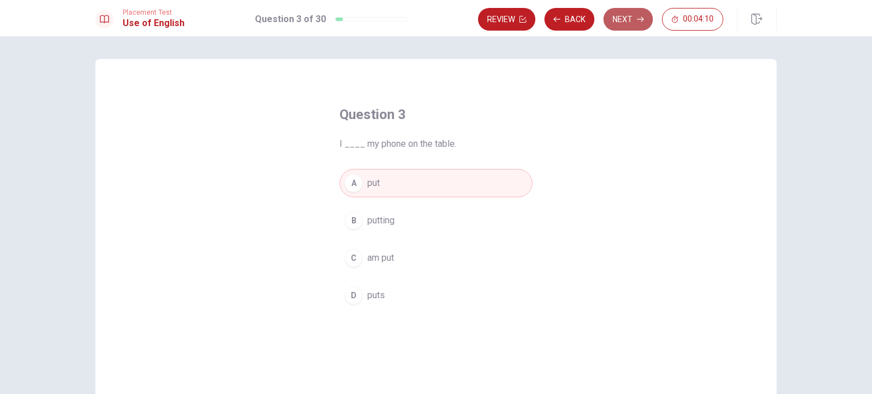
click at [627, 26] on button "Next" at bounding box center [627, 19] width 49 height 23
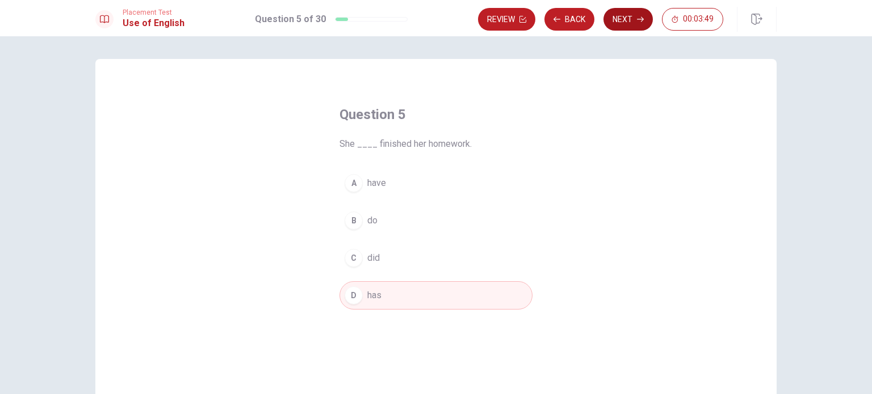
click at [627, 26] on button "Next" at bounding box center [627, 19] width 49 height 23
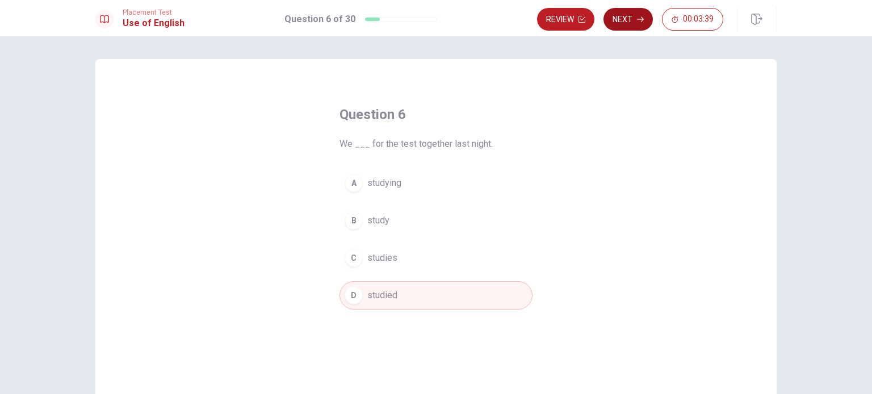
click at [627, 26] on button "Next" at bounding box center [627, 19] width 49 height 23
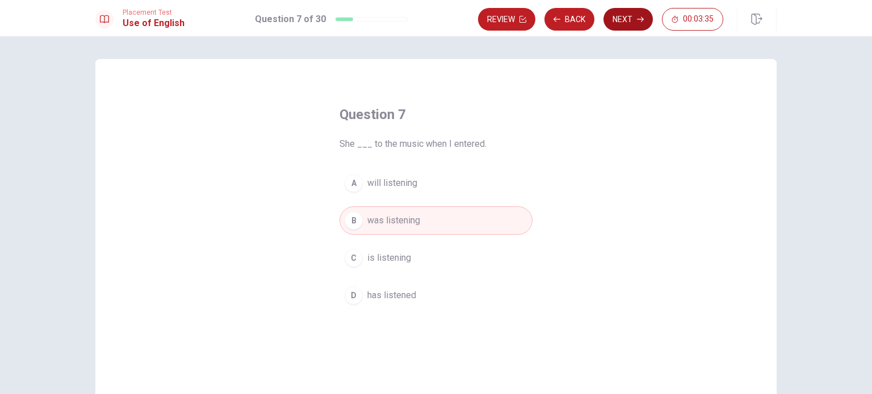
click at [627, 25] on button "Next" at bounding box center [627, 19] width 49 height 23
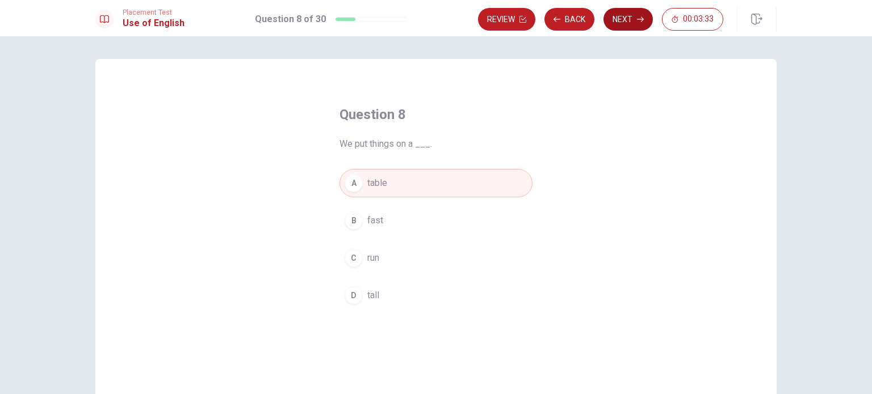
click at [627, 25] on button "Next" at bounding box center [627, 19] width 49 height 23
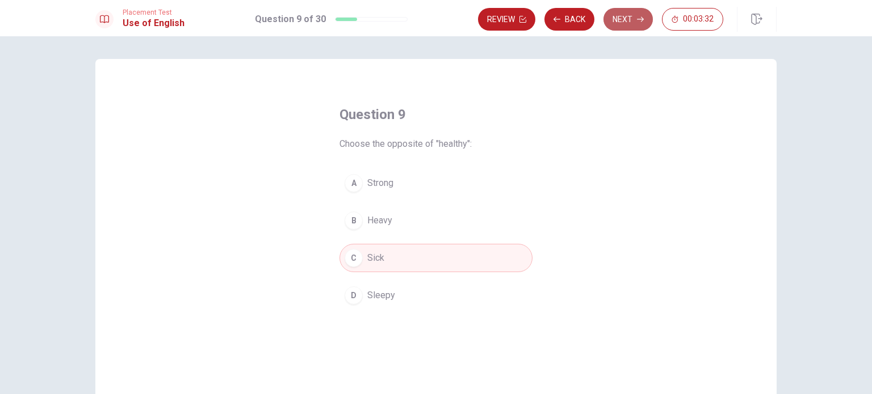
click at [627, 25] on button "Next" at bounding box center [627, 19] width 49 height 23
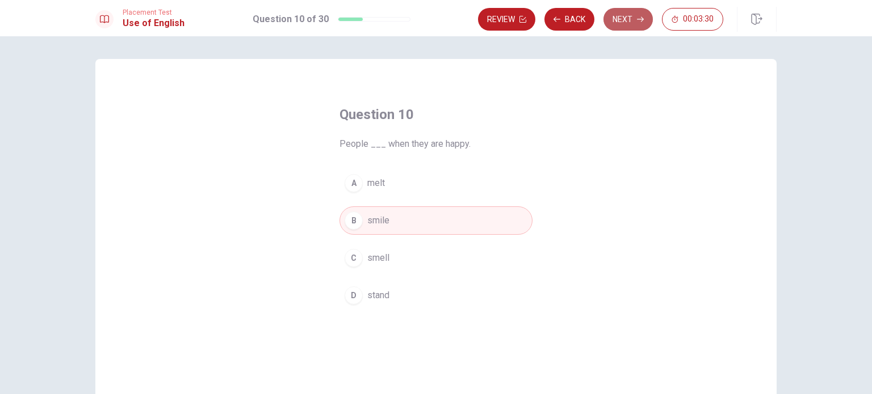
click at [627, 25] on button "Next" at bounding box center [627, 19] width 49 height 23
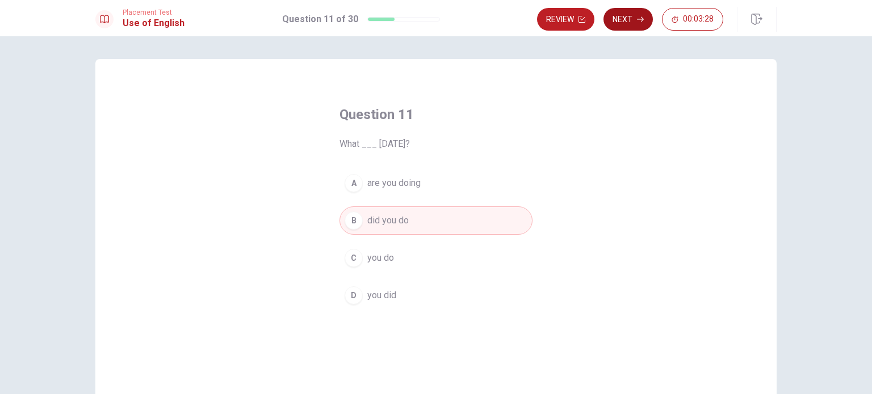
click at [627, 25] on button "Next" at bounding box center [627, 19] width 49 height 23
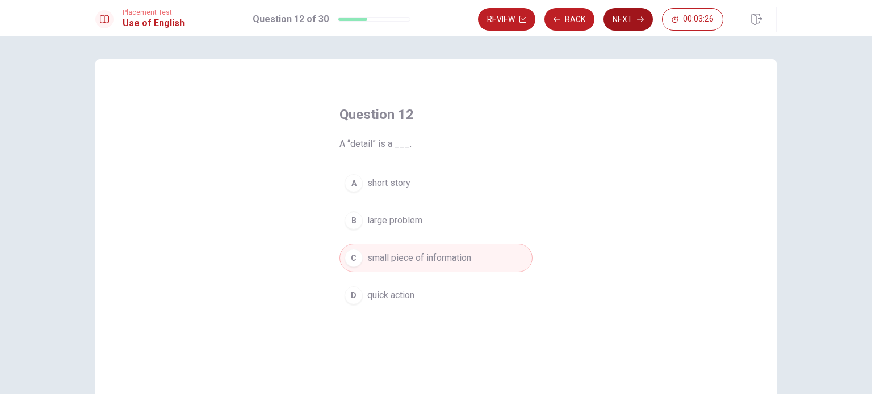
click at [627, 25] on button "Next" at bounding box center [627, 19] width 49 height 23
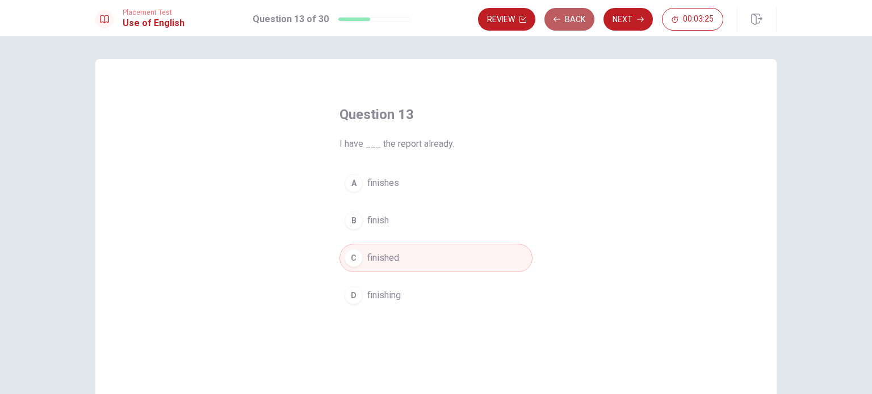
click at [578, 22] on button "Back" at bounding box center [569, 19] width 50 height 23
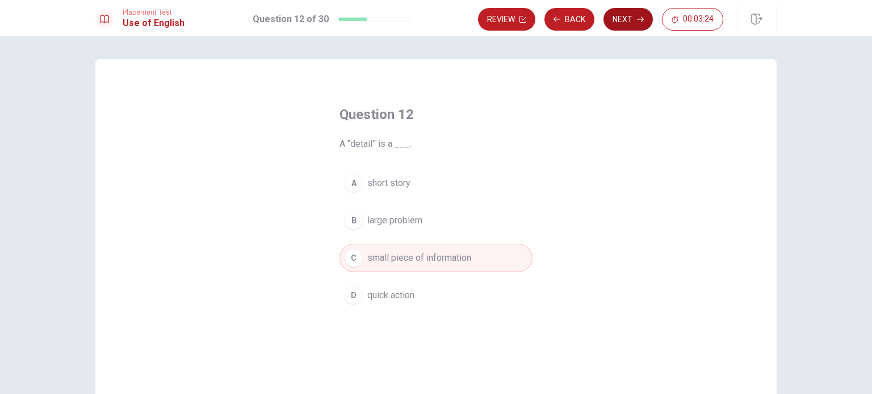
click at [620, 16] on button "Next" at bounding box center [627, 19] width 49 height 23
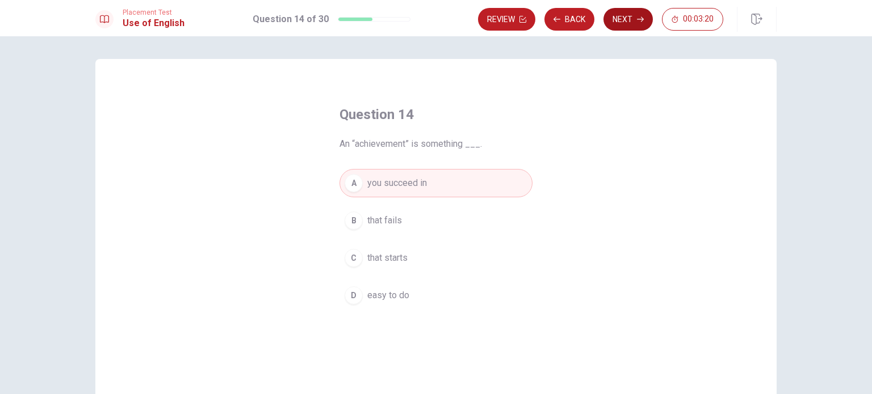
click at [620, 16] on button "Next" at bounding box center [627, 19] width 49 height 23
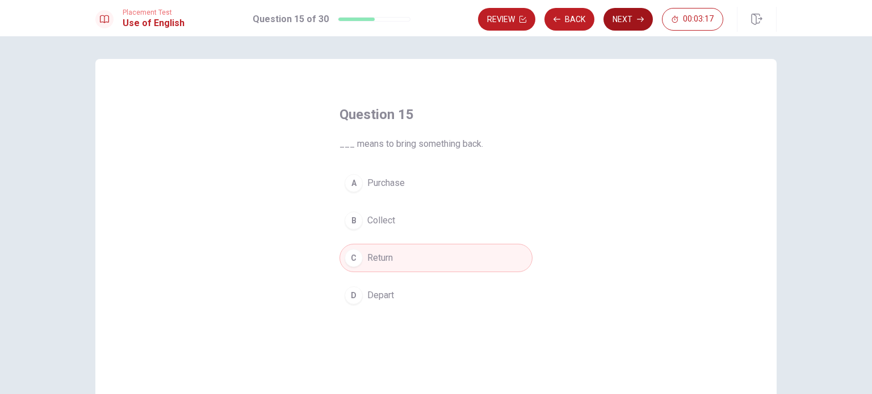
click at [620, 16] on button "Next" at bounding box center [627, 19] width 49 height 23
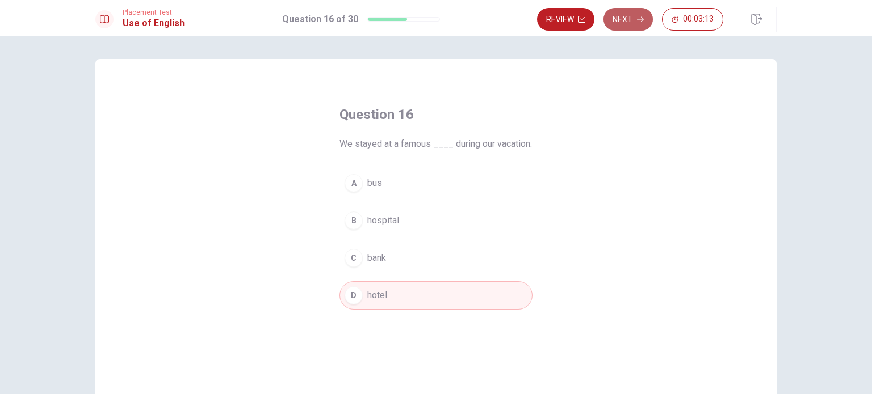
click at [620, 16] on button "Next" at bounding box center [627, 19] width 49 height 23
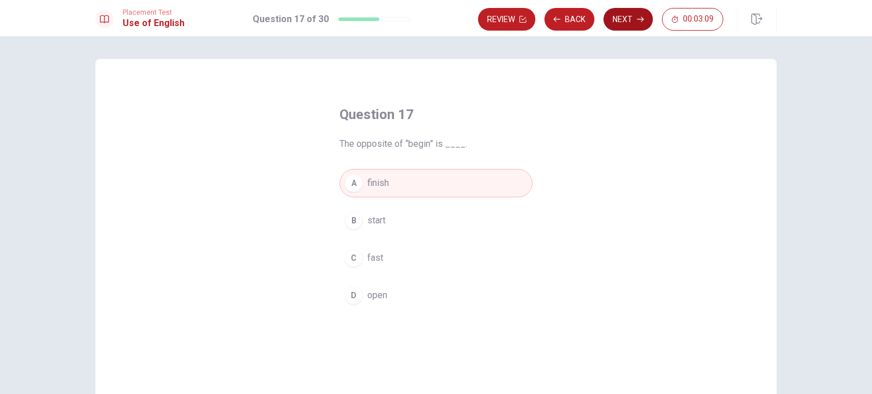
click at [620, 16] on button "Next" at bounding box center [627, 19] width 49 height 23
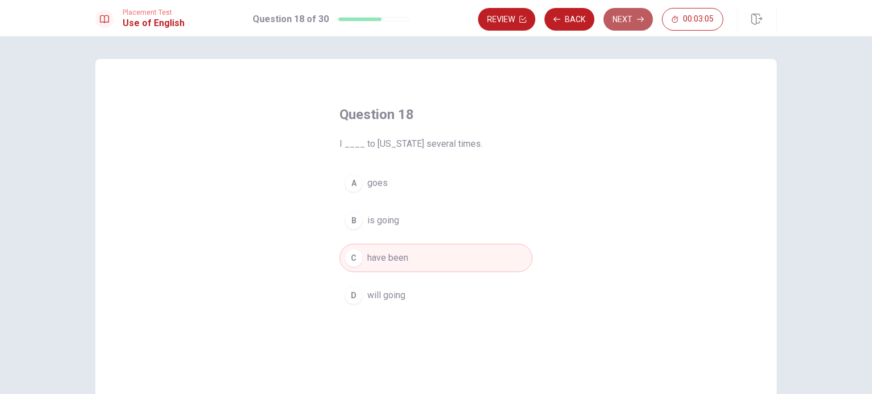
click at [620, 16] on button "Next" at bounding box center [627, 19] width 49 height 23
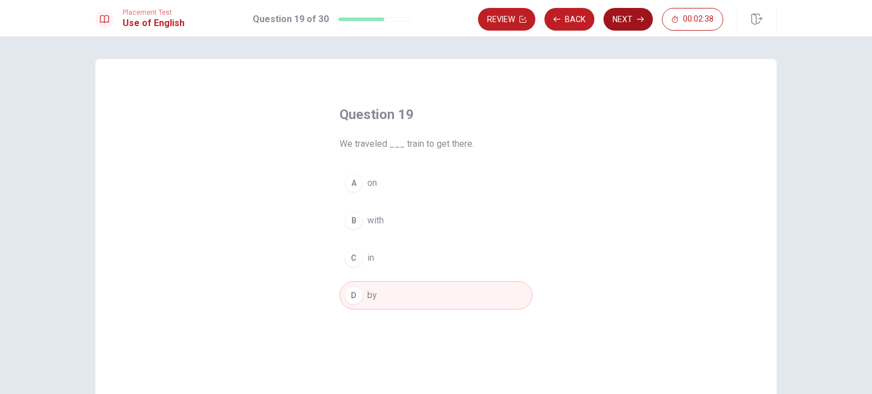
click at [618, 11] on button "Next" at bounding box center [627, 19] width 49 height 23
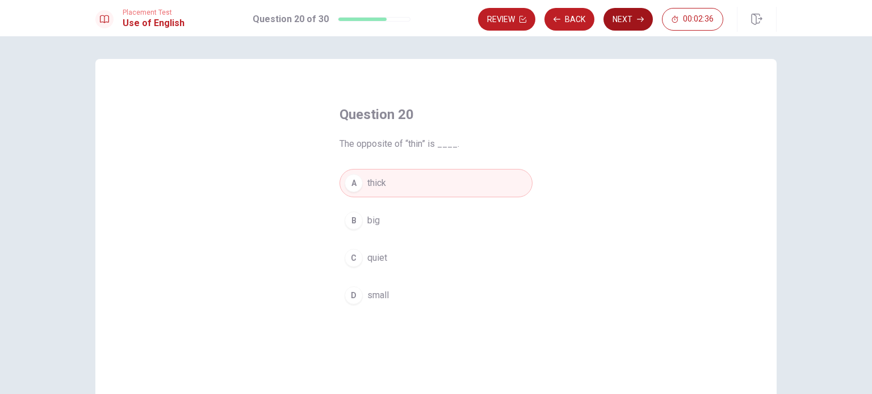
click at [618, 11] on button "Next" at bounding box center [627, 19] width 49 height 23
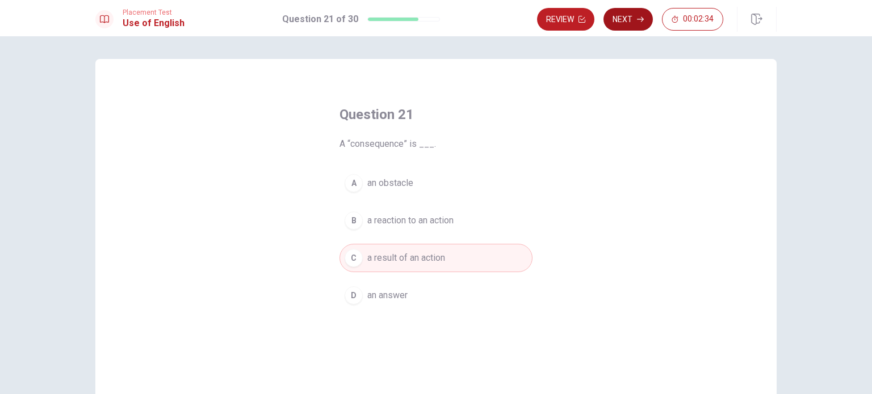
click at [618, 11] on button "Next" at bounding box center [627, 19] width 49 height 23
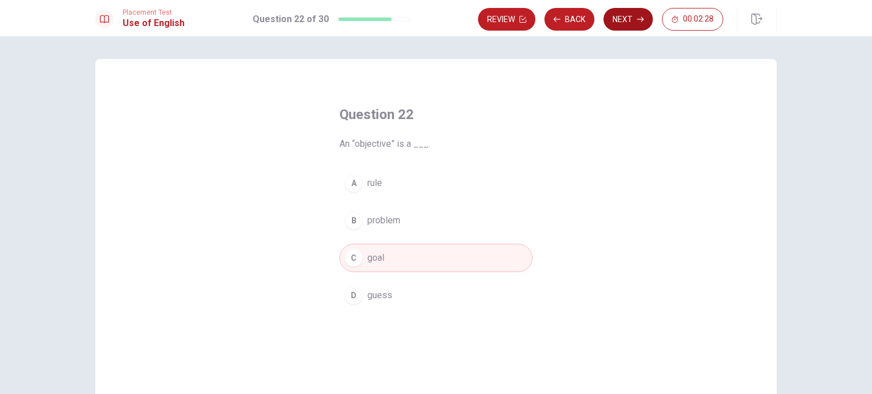
click at [618, 11] on button "Next" at bounding box center [627, 19] width 49 height 23
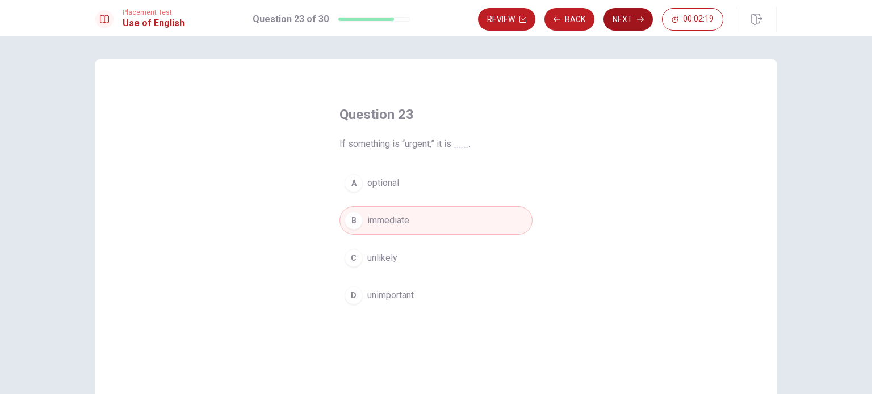
click at [621, 10] on button "Next" at bounding box center [627, 19] width 49 height 23
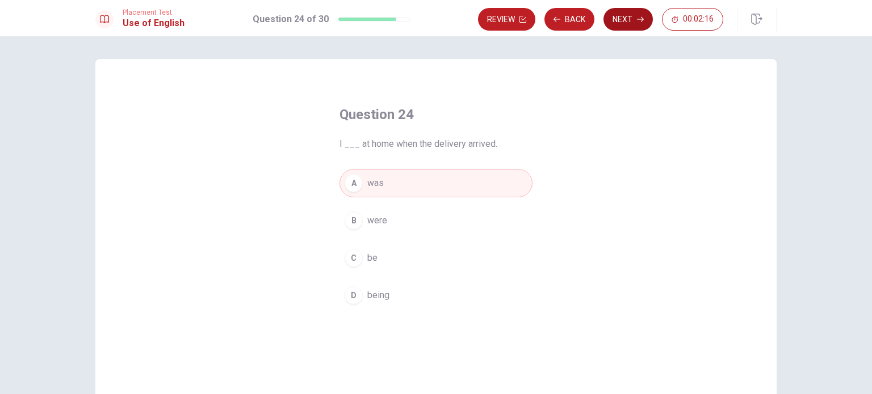
click at [621, 10] on button "Next" at bounding box center [627, 19] width 49 height 23
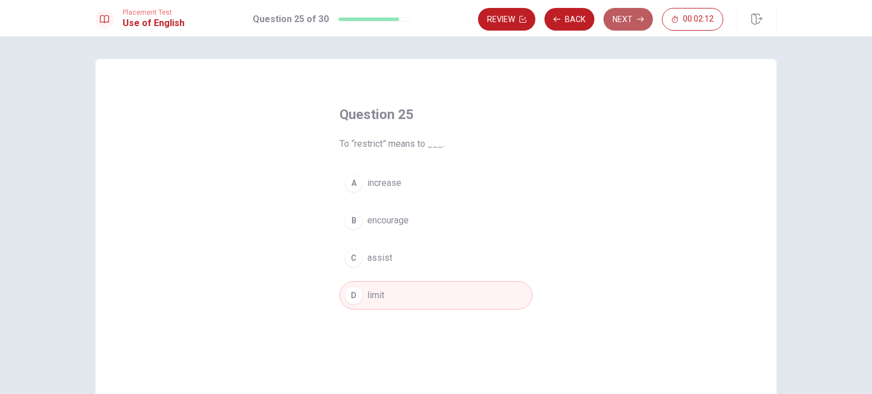
click at [624, 12] on button "Next" at bounding box center [627, 19] width 49 height 23
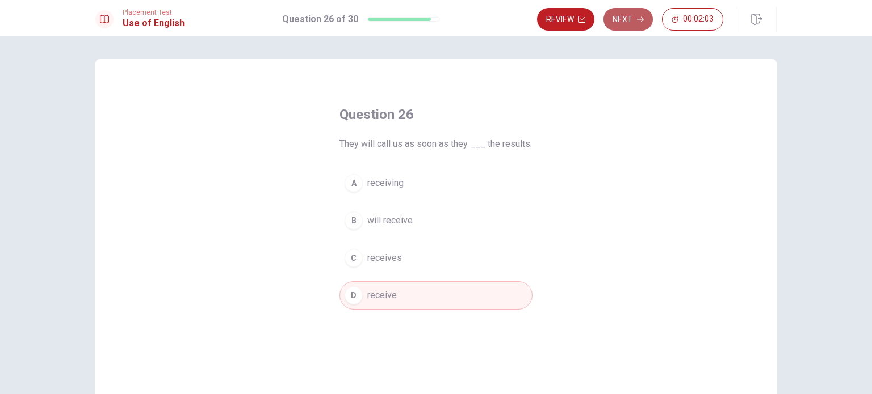
click at [629, 12] on button "Next" at bounding box center [627, 19] width 49 height 23
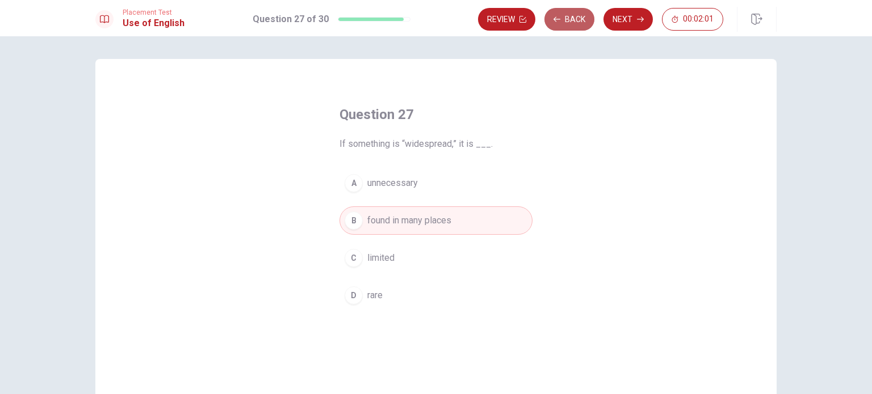
click at [588, 17] on button "Back" at bounding box center [569, 19] width 50 height 23
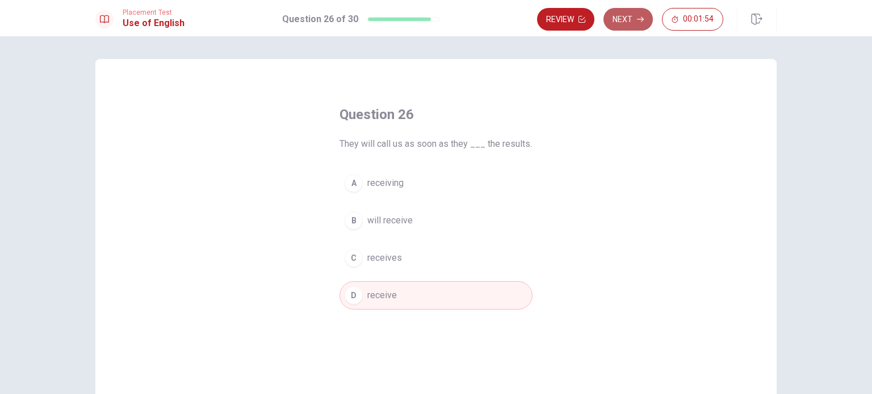
click at [617, 16] on button "Next" at bounding box center [627, 19] width 49 height 23
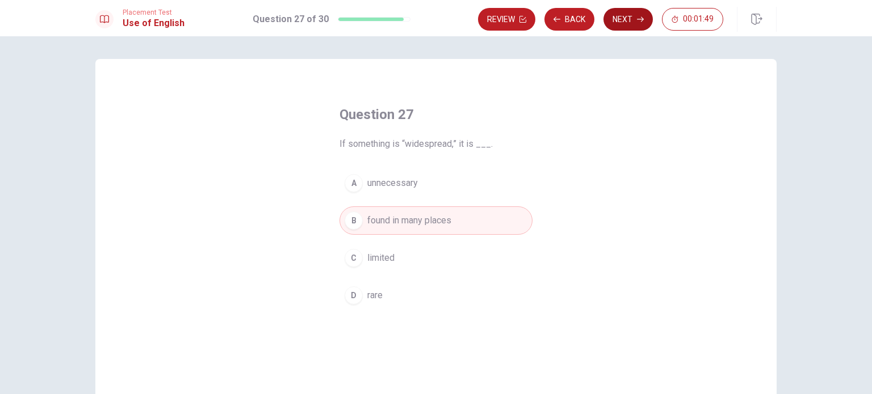
click at [617, 16] on button "Next" at bounding box center [627, 19] width 49 height 23
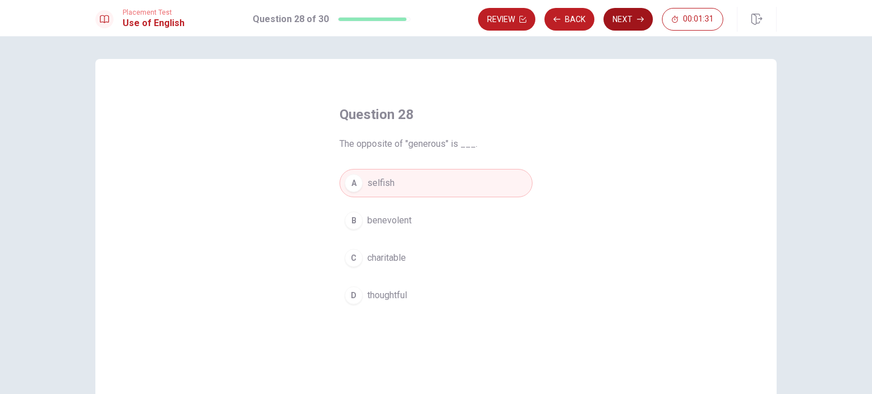
click at [617, 11] on button "Next" at bounding box center [627, 19] width 49 height 23
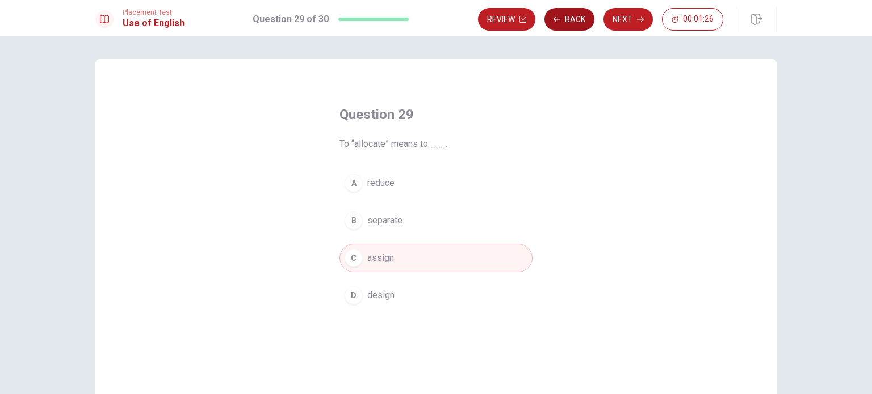
click at [592, 16] on button "Back" at bounding box center [569, 19] width 50 height 23
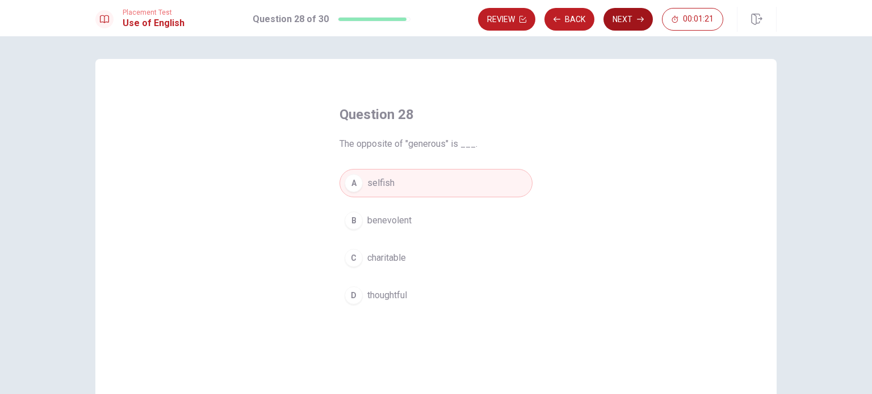
click at [612, 12] on button "Next" at bounding box center [627, 19] width 49 height 23
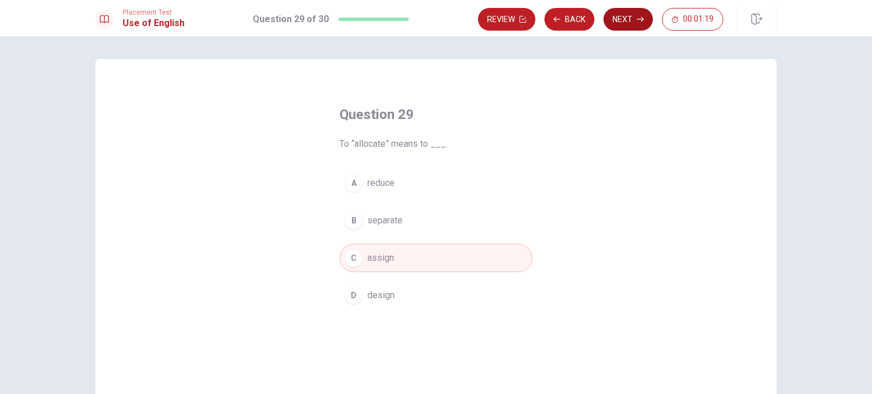
click at [612, 12] on button "Next" at bounding box center [627, 19] width 49 height 23
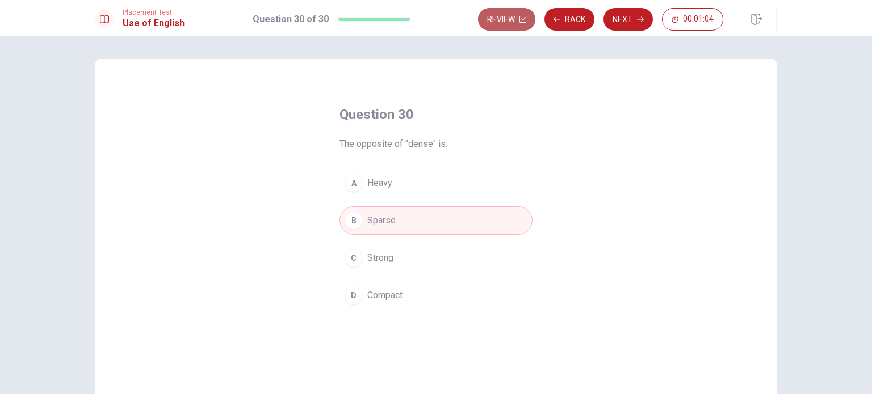
click at [510, 27] on button "Review" at bounding box center [506, 19] width 57 height 23
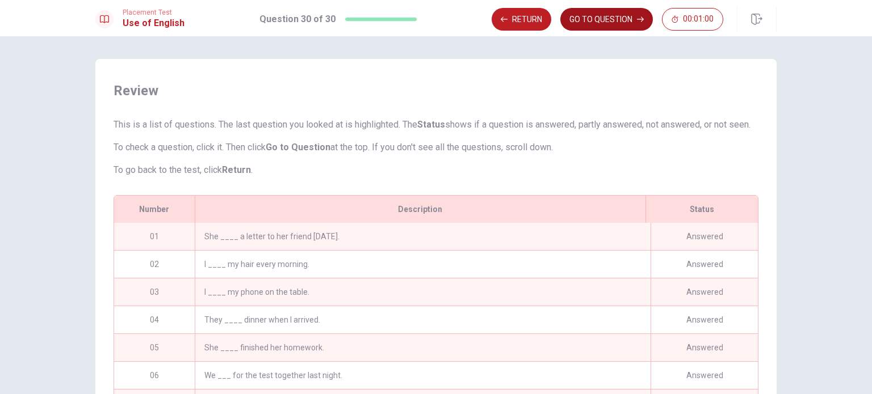
click at [596, 23] on button "GO TO QUESTION" at bounding box center [606, 19] width 93 height 23
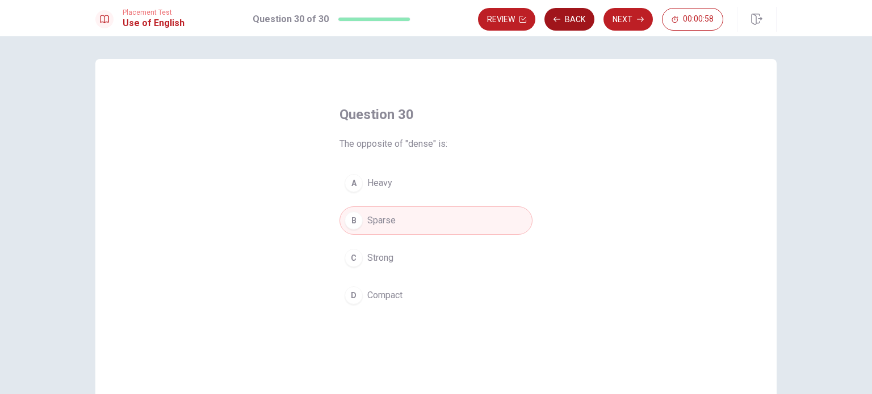
click at [554, 27] on button "Back" at bounding box center [569, 19] width 50 height 23
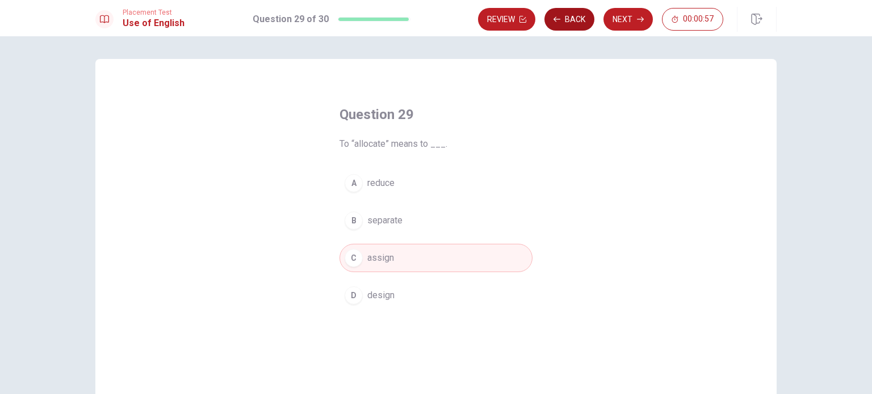
click at [558, 27] on button "Back" at bounding box center [569, 19] width 50 height 23
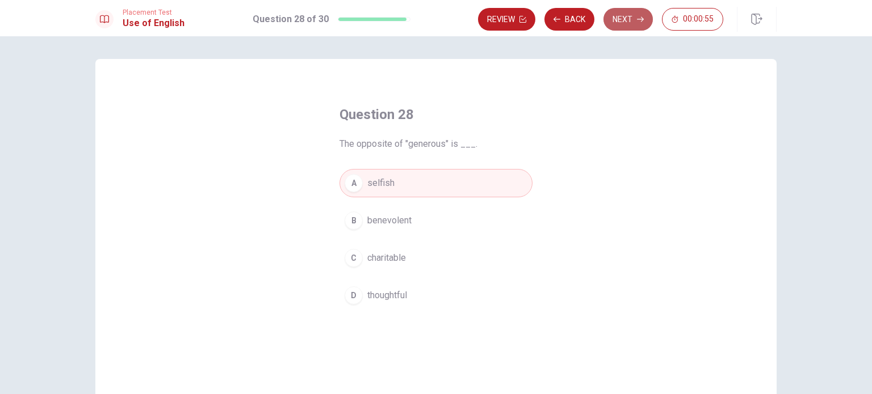
click at [613, 28] on button "Next" at bounding box center [627, 19] width 49 height 23
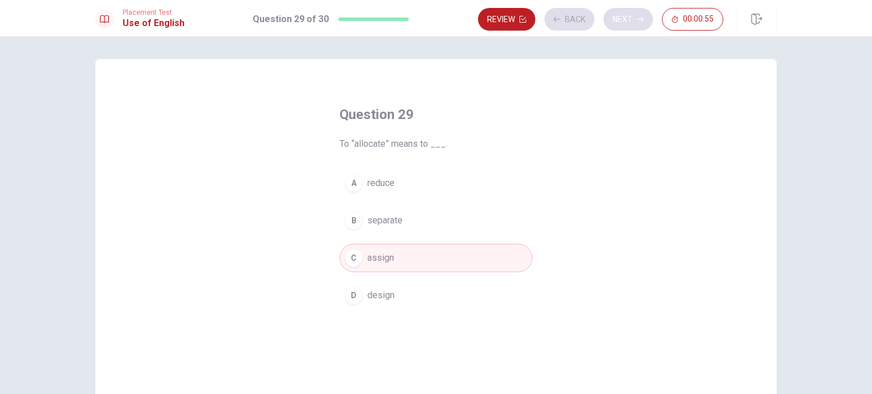
click at [613, 28] on div "Review Back Next 00:00:55" at bounding box center [600, 19] width 245 height 23
click at [613, 28] on button "Next" at bounding box center [627, 19] width 49 height 23
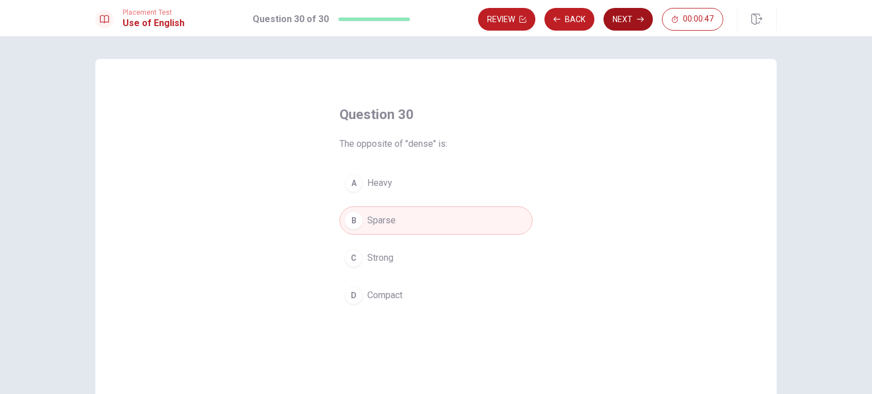
click at [648, 25] on button "Next" at bounding box center [627, 19] width 49 height 23
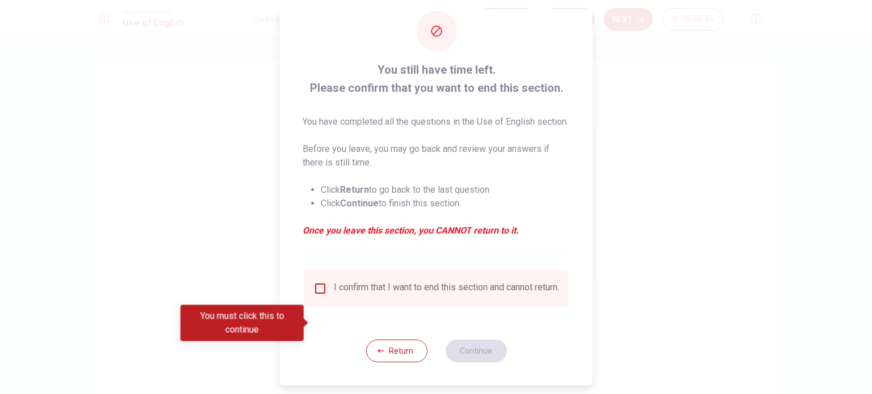
scroll to position [42, 0]
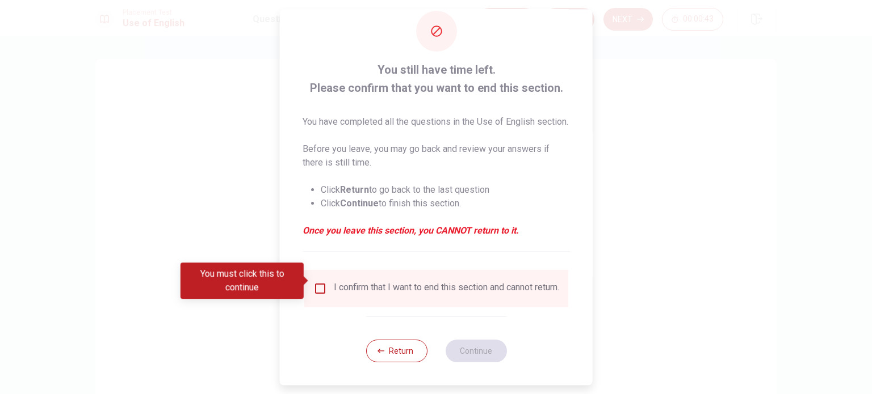
click at [405, 360] on button "Return" at bounding box center [396, 351] width 61 height 23
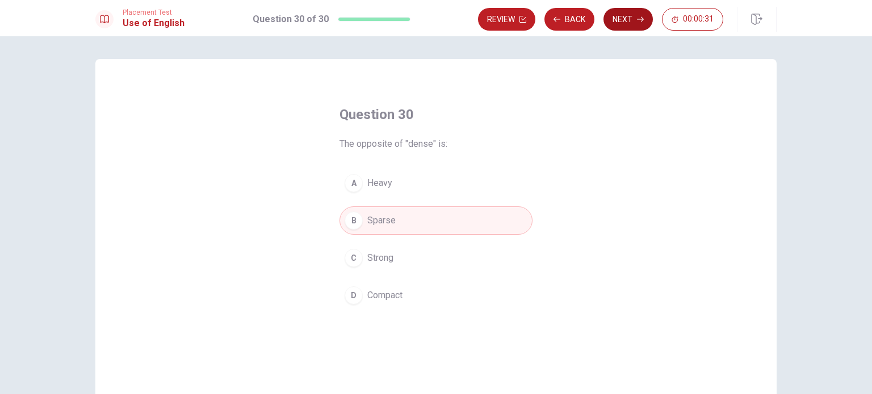
click at [624, 17] on button "Next" at bounding box center [627, 19] width 49 height 23
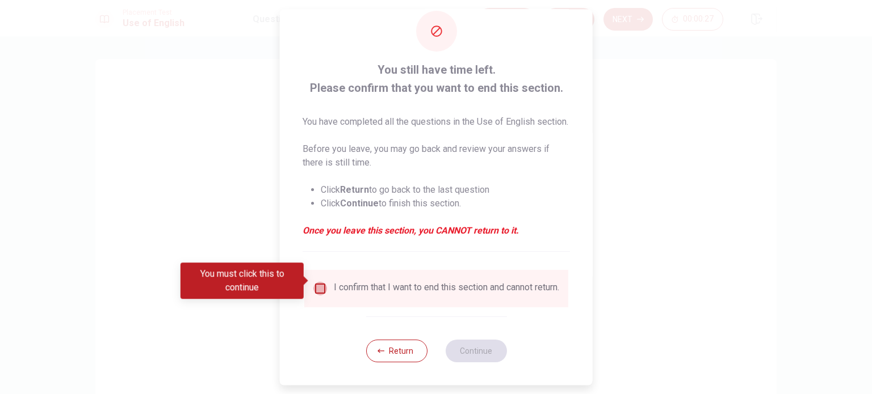
click at [321, 286] on input "You must click this to continue" at bounding box center [320, 289] width 14 height 14
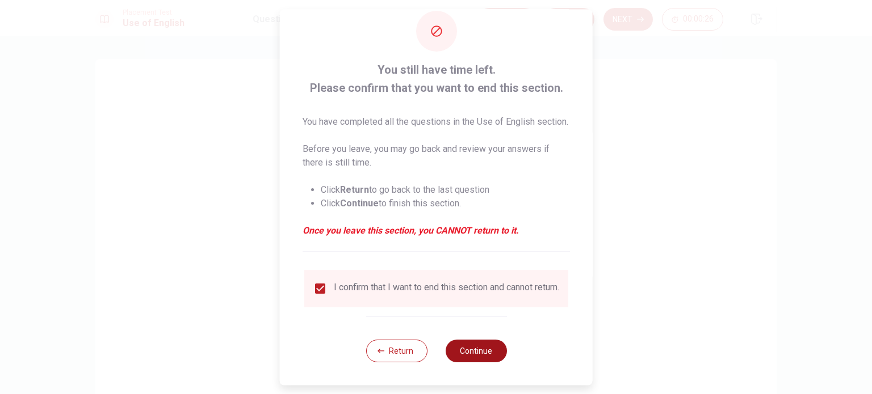
click at [484, 352] on button "Continue" at bounding box center [475, 351] width 61 height 23
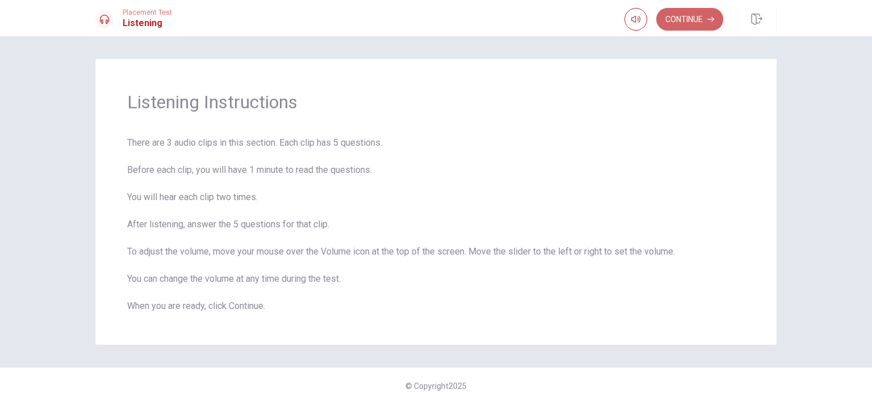
click at [703, 22] on button "Continue" at bounding box center [689, 19] width 67 height 23
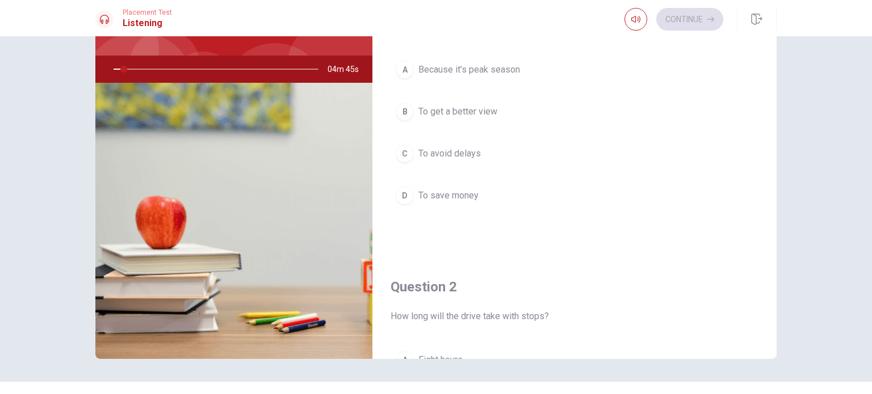
scroll to position [0, 0]
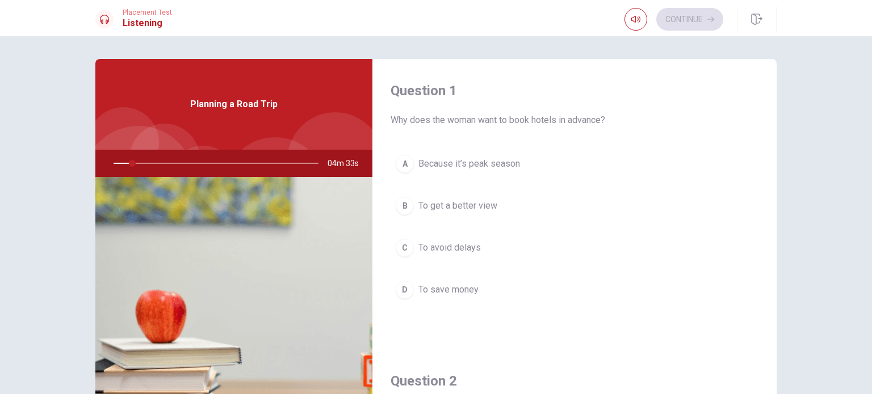
click at [562, 182] on div "A Because it’s peak season B To get a better view C To avoid delays D To save m…" at bounding box center [575, 238] width 368 height 177
click at [405, 166] on div "A" at bounding box center [405, 164] width 18 height 18
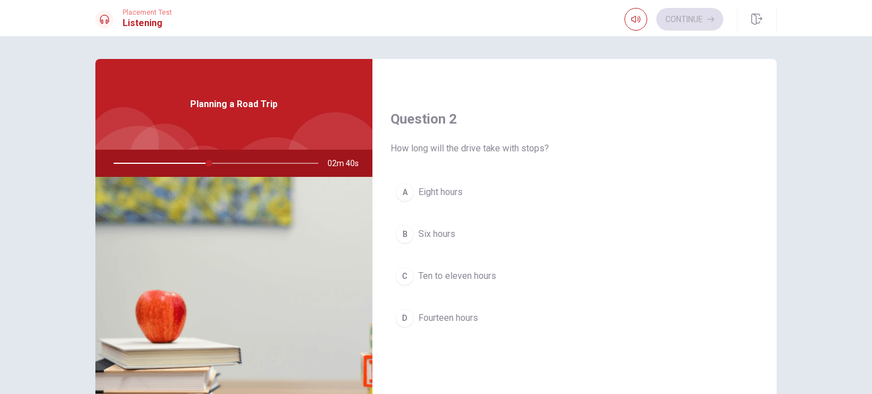
scroll to position [284, 0]
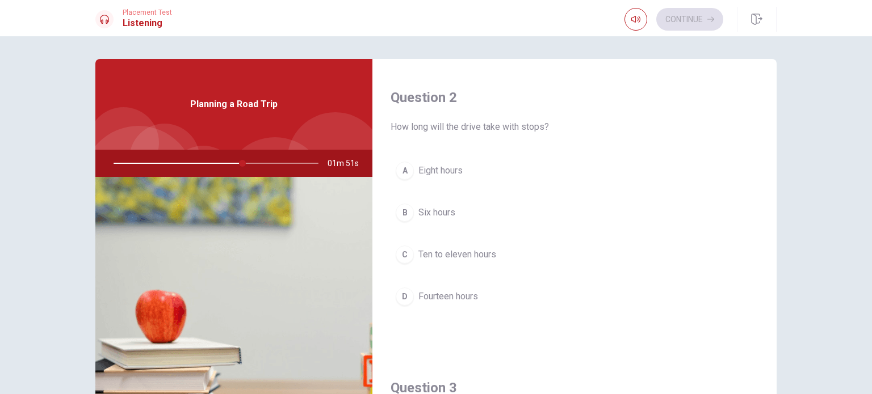
click at [407, 249] on div "C" at bounding box center [405, 255] width 18 height 18
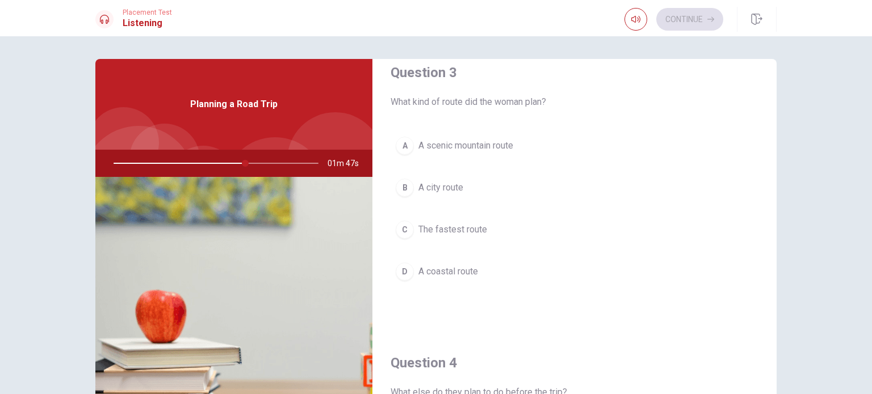
scroll to position [568, 0]
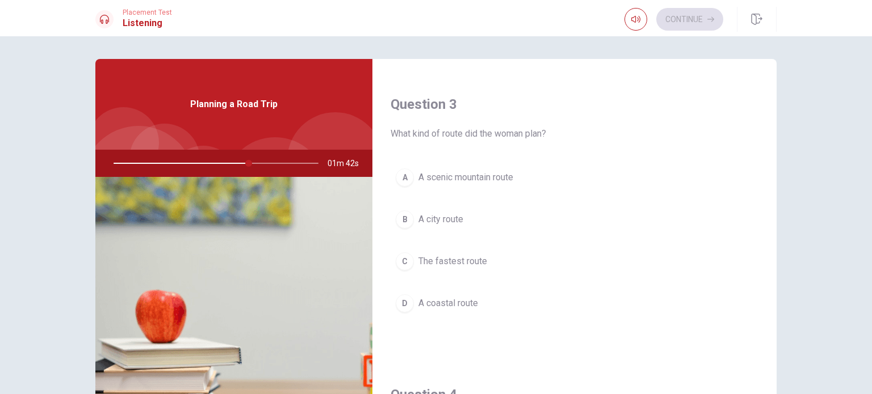
click at [404, 178] on div "A" at bounding box center [405, 178] width 18 height 18
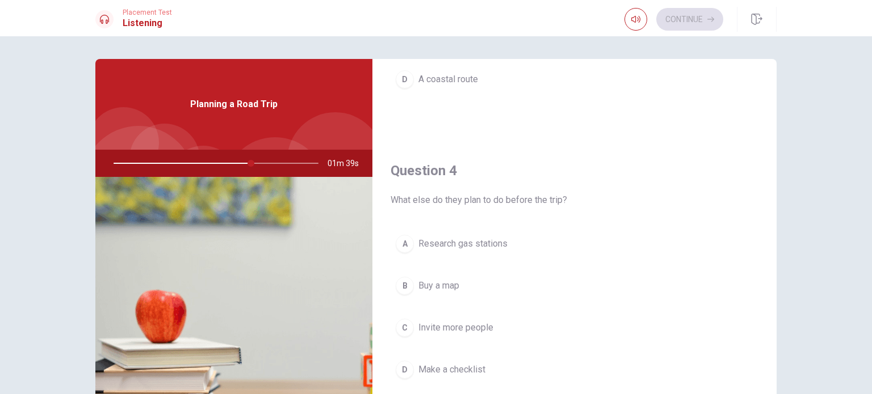
scroll to position [851, 0]
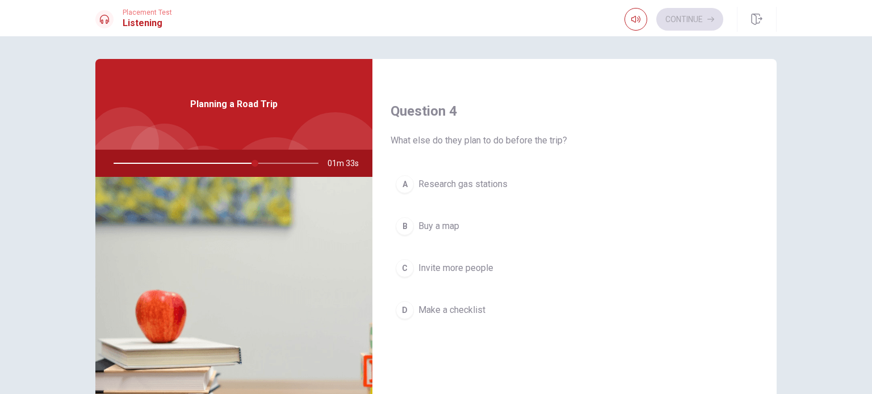
click at [412, 309] on button "D Make a checklist" at bounding box center [575, 310] width 368 height 28
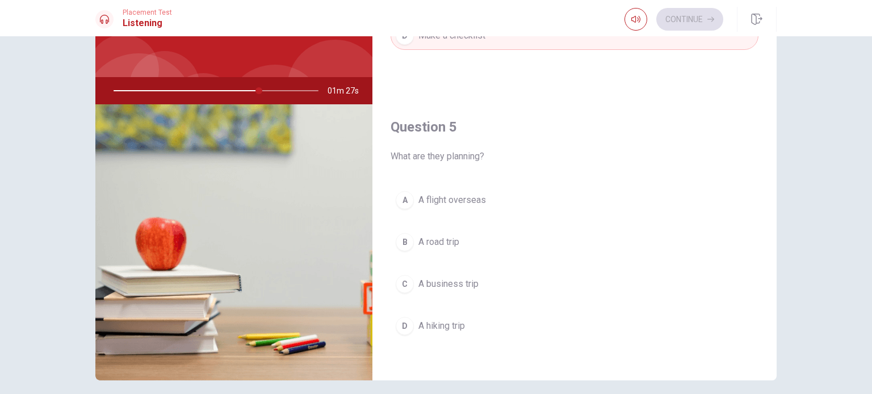
scroll to position [94, 0]
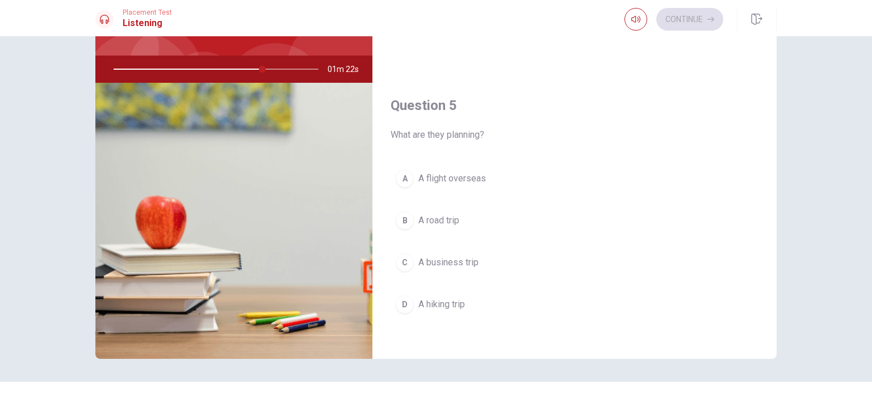
click at [412, 215] on button "B A road trip" at bounding box center [575, 221] width 368 height 28
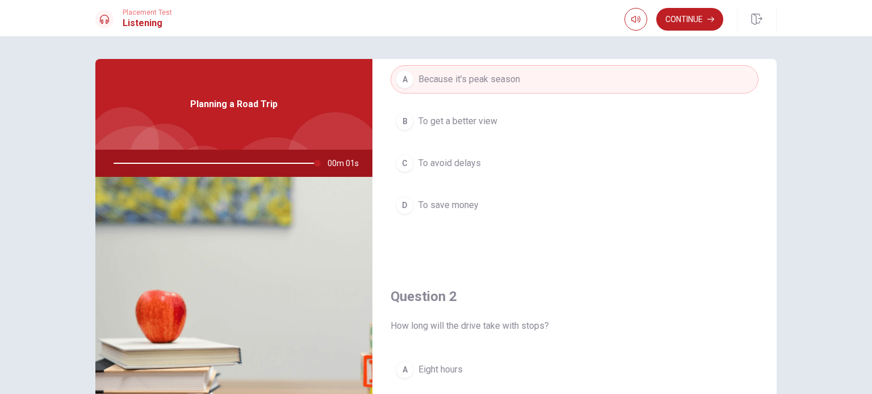
scroll to position [0, 0]
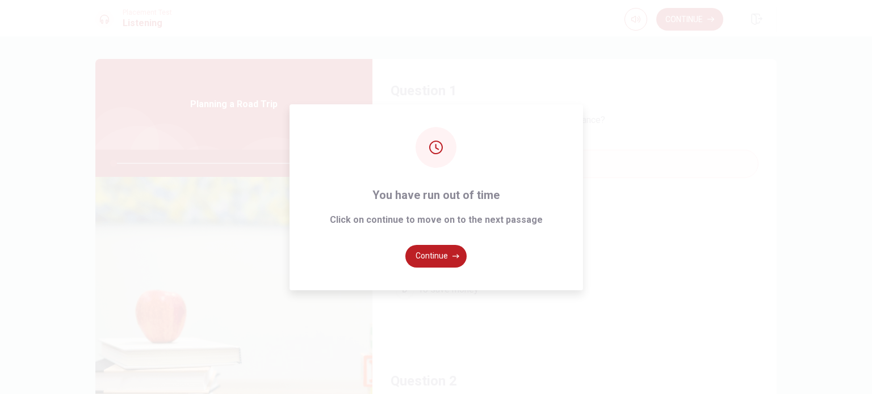
type input "0"
click at [447, 259] on button "Continue" at bounding box center [435, 256] width 61 height 23
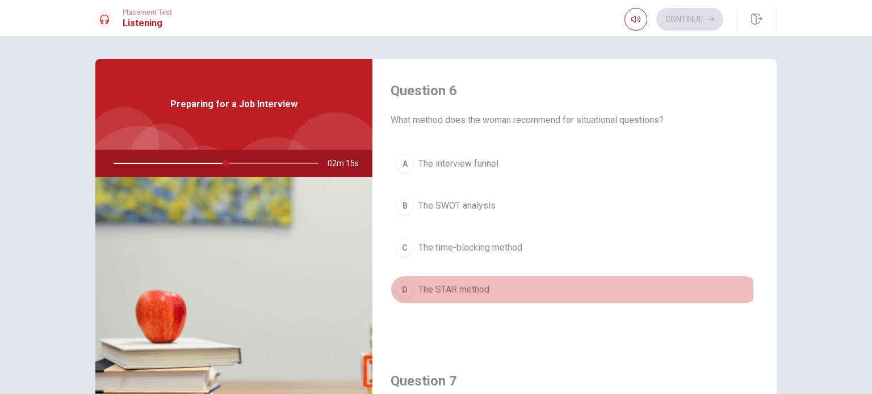
click at [429, 294] on span "The STAR method" at bounding box center [453, 290] width 71 height 14
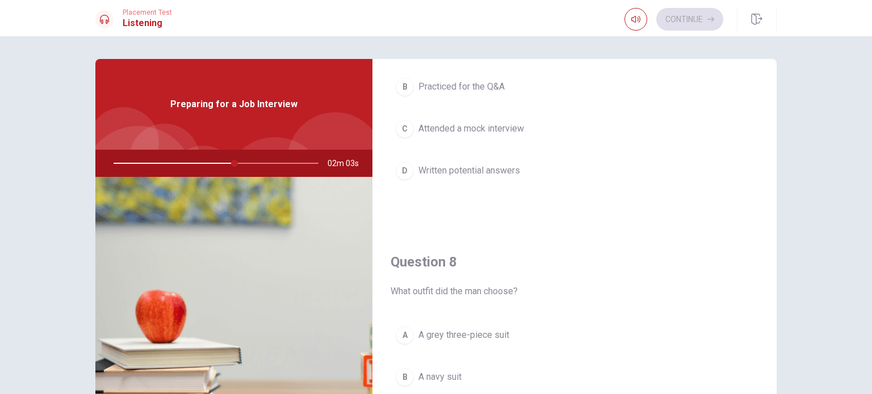
scroll to position [568, 0]
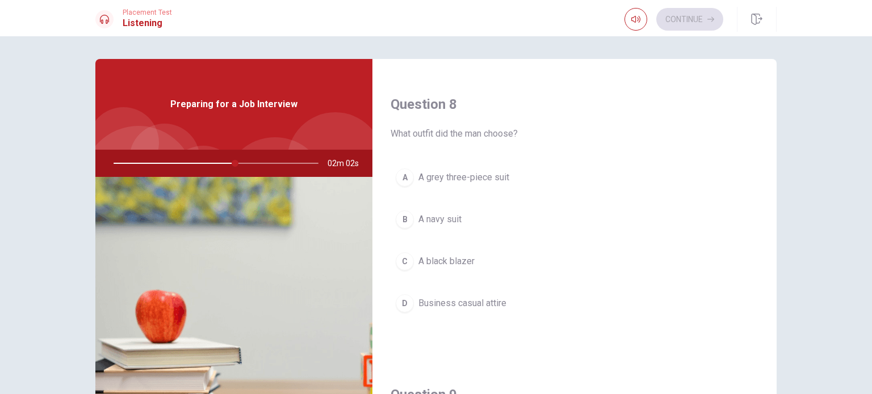
click at [427, 220] on span "A navy suit" at bounding box center [439, 220] width 43 height 14
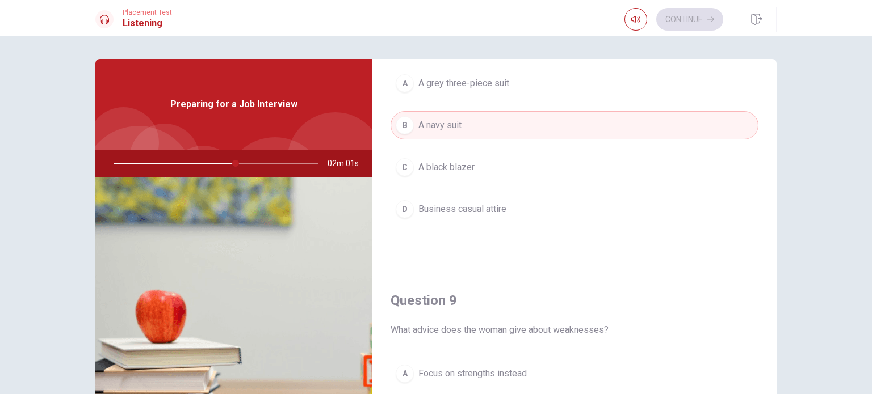
scroll to position [851, 0]
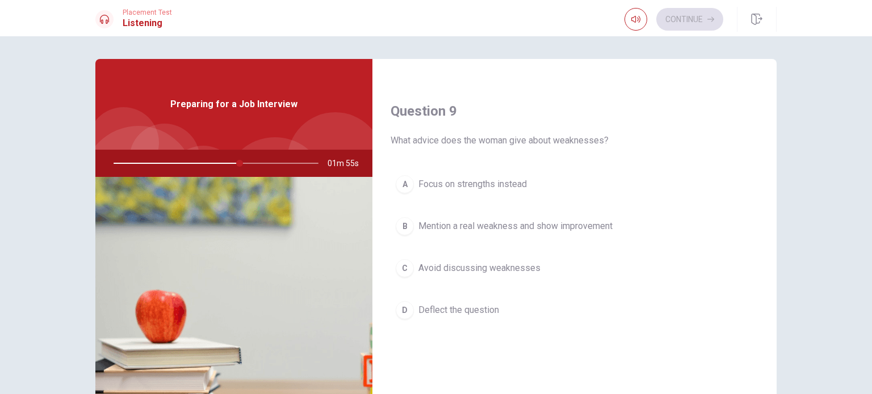
click at [414, 226] on button "B Mention a real weakness and show improvement" at bounding box center [575, 226] width 368 height 28
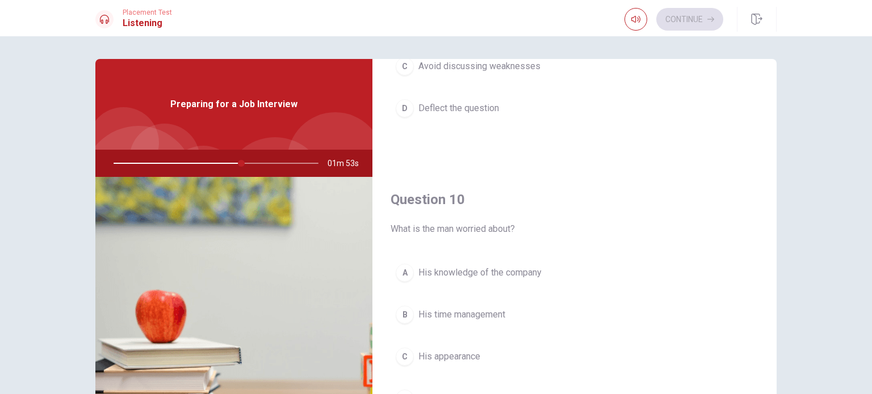
scroll to position [94, 0]
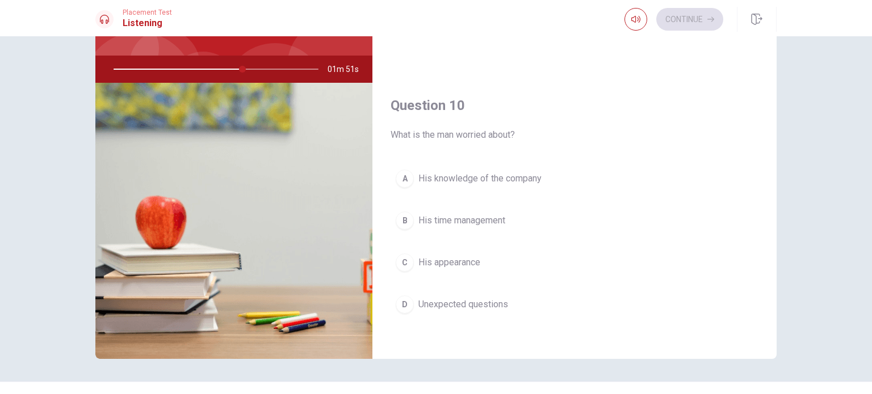
click at [419, 304] on span "Unexpected questions" at bounding box center [463, 305] width 90 height 14
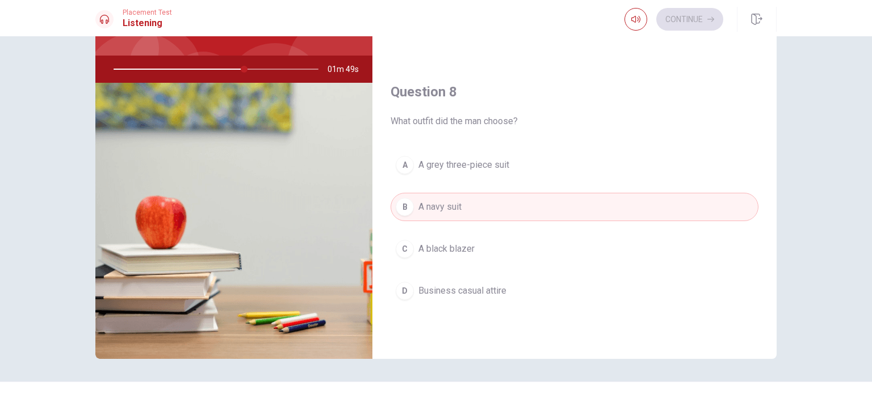
scroll to position [202, 0]
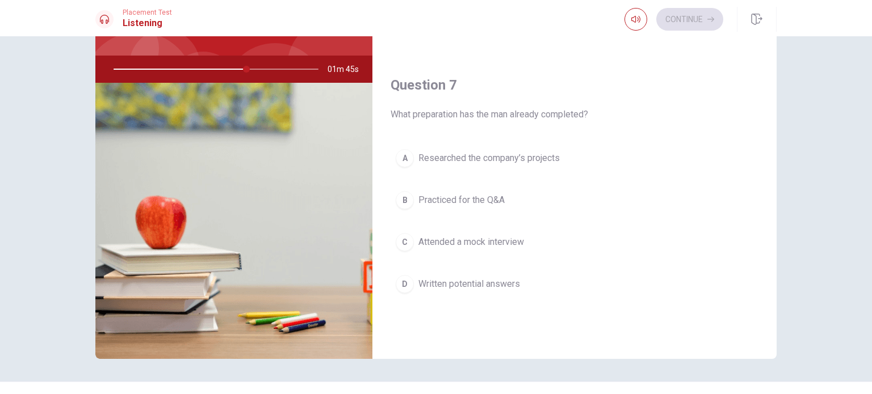
click at [411, 161] on button "A Researched the company’s projects" at bounding box center [575, 158] width 368 height 28
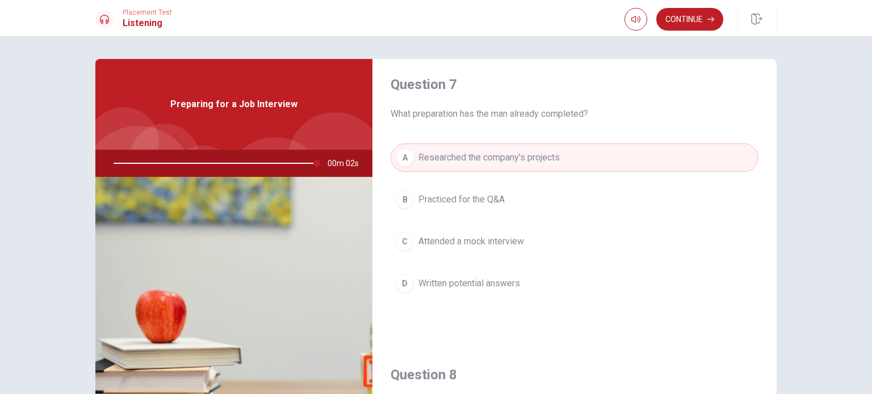
scroll to position [0, 0]
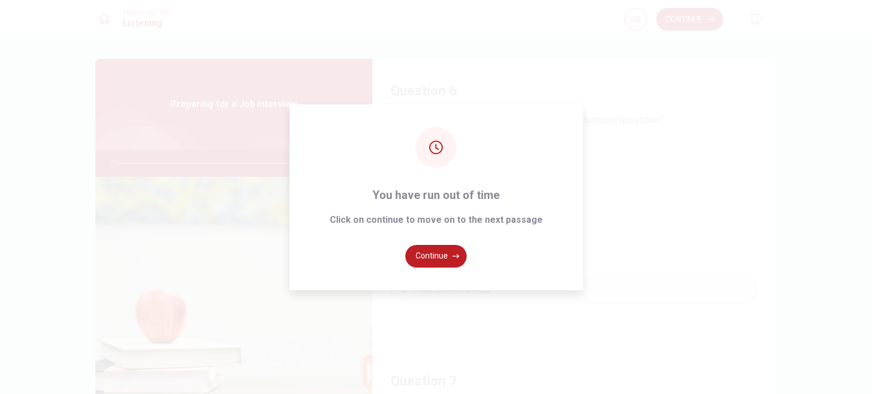
type input "0"
click at [428, 253] on button "Continue" at bounding box center [435, 256] width 61 height 23
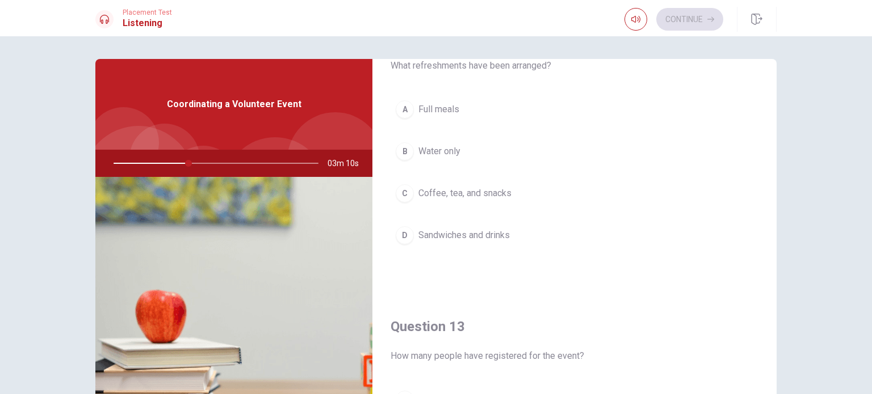
scroll to position [378, 0]
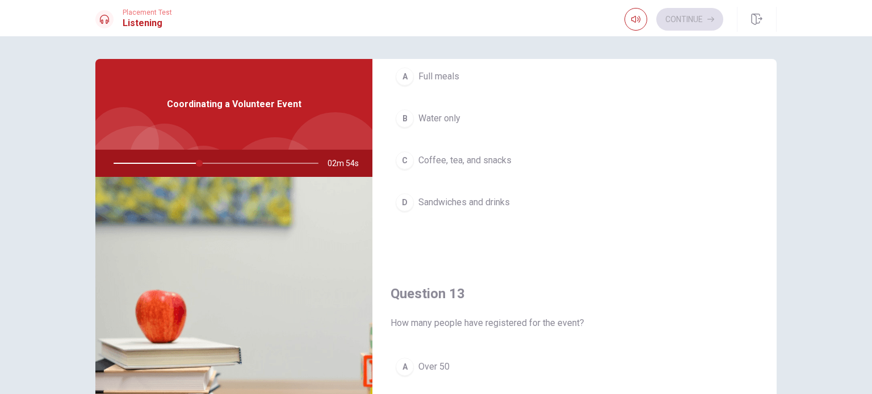
click at [482, 162] on span "Coffee, tea, and snacks" at bounding box center [464, 161] width 93 height 14
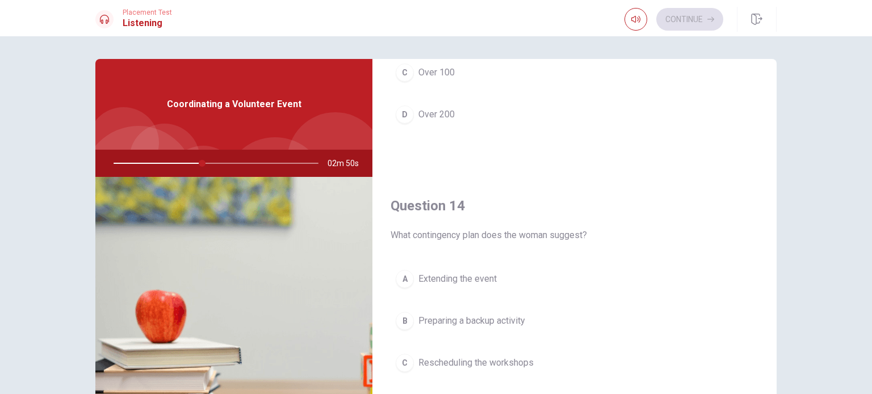
scroll to position [851, 0]
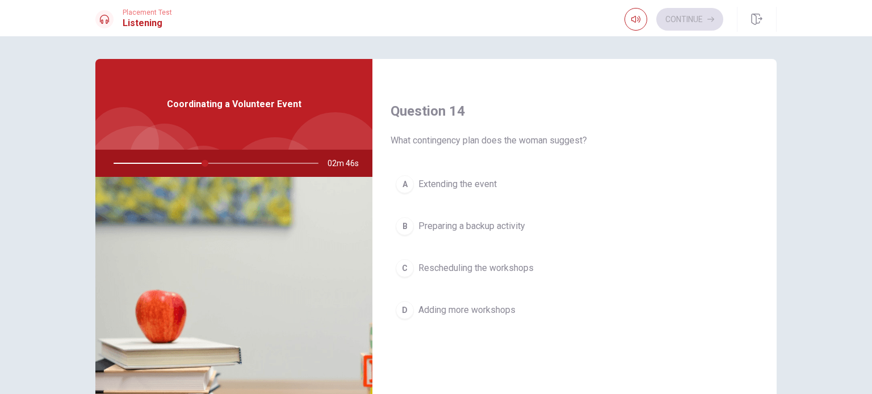
click at [493, 226] on span "Preparing a backup activity" at bounding box center [471, 227] width 107 height 14
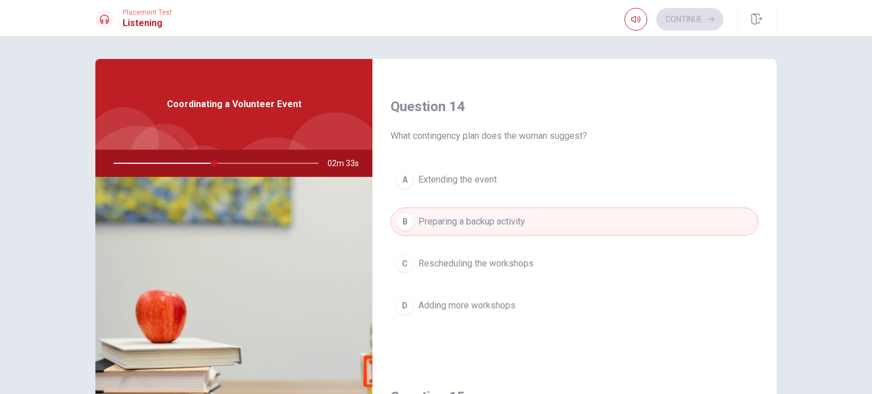
scroll to position [1040, 0]
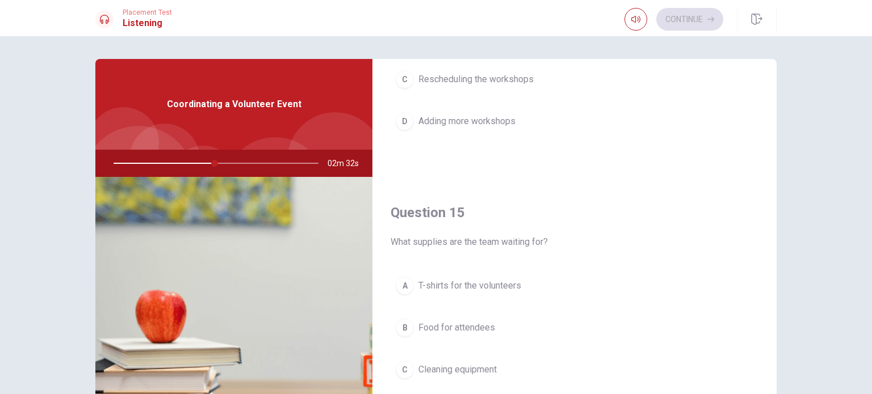
click at [481, 280] on span "T-shirts for the volunteers" at bounding box center [469, 286] width 103 height 14
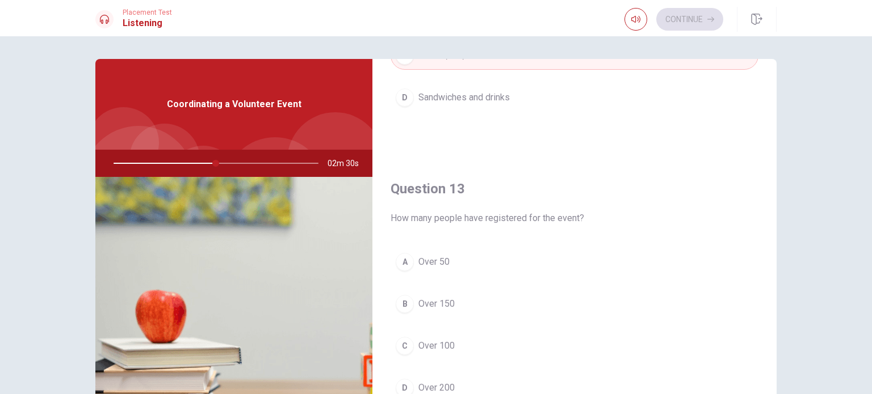
scroll to position [473, 0]
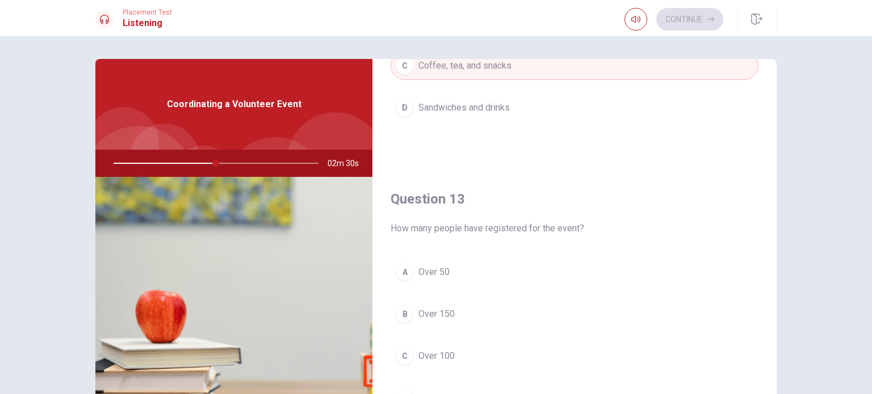
click at [446, 354] on span "Over 100" at bounding box center [436, 357] width 36 height 14
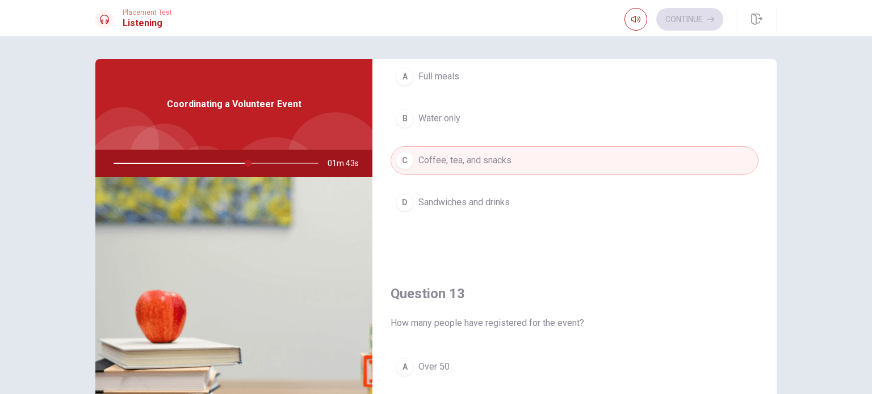
scroll to position [0, 0]
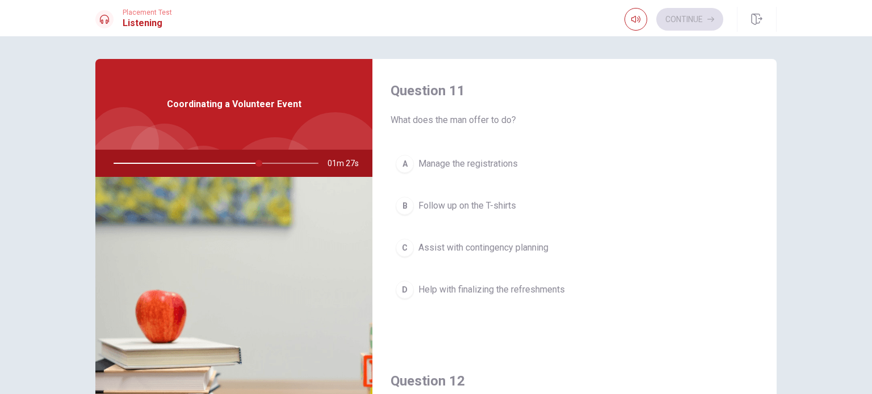
click at [441, 256] on button "C Assist with contingency planning" at bounding box center [575, 248] width 368 height 28
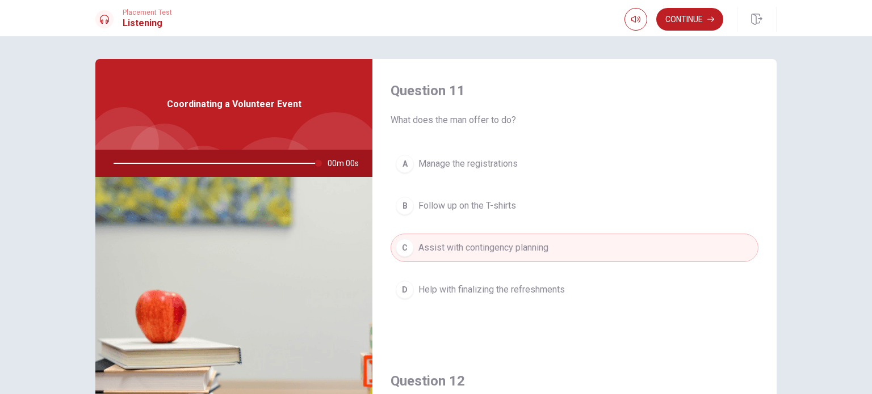
type input "0"
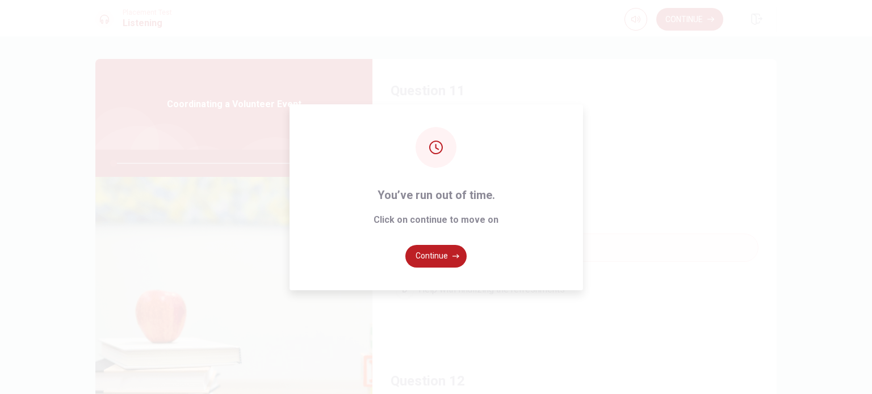
click at [457, 257] on button "Continue" at bounding box center [435, 256] width 61 height 23
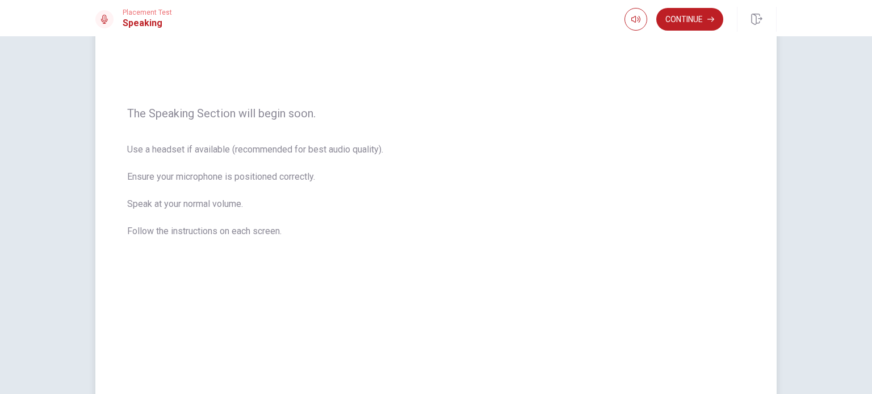
scroll to position [94, 0]
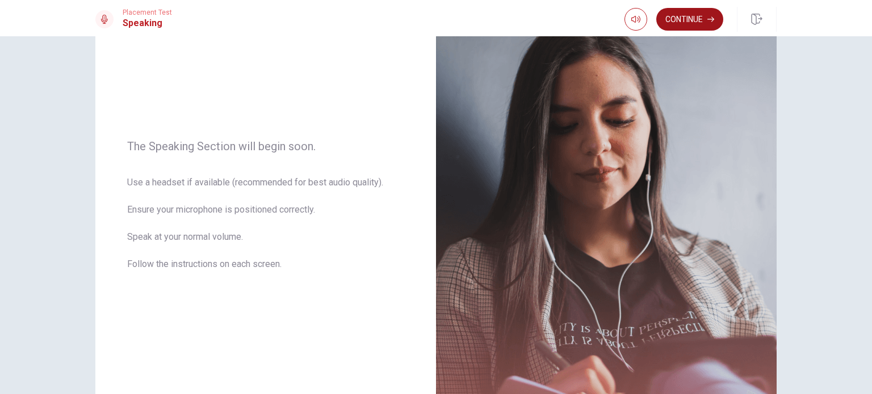
click at [690, 22] on button "Continue" at bounding box center [689, 19] width 67 height 23
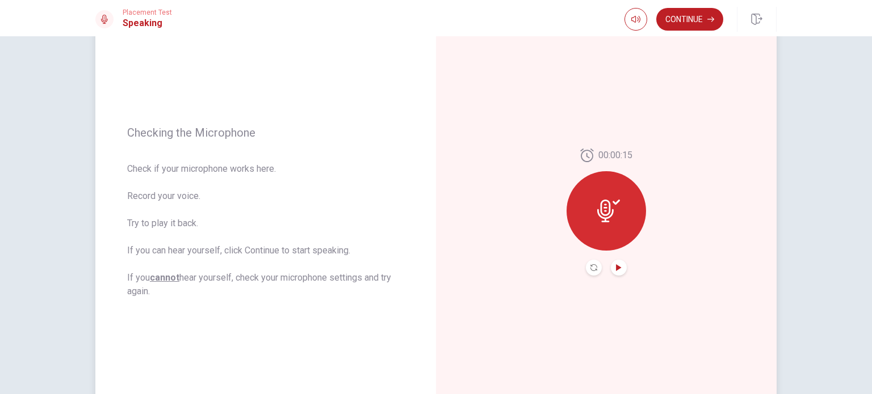
click at [619, 265] on icon "Play Audio" at bounding box center [618, 268] width 7 height 7
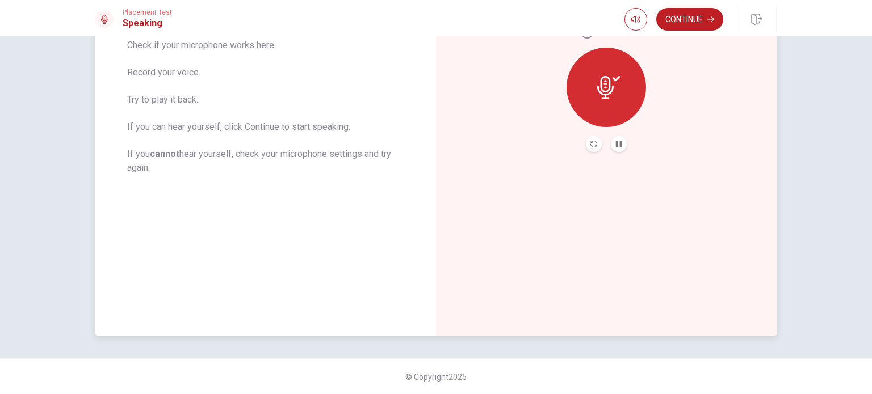
scroll to position [124, 0]
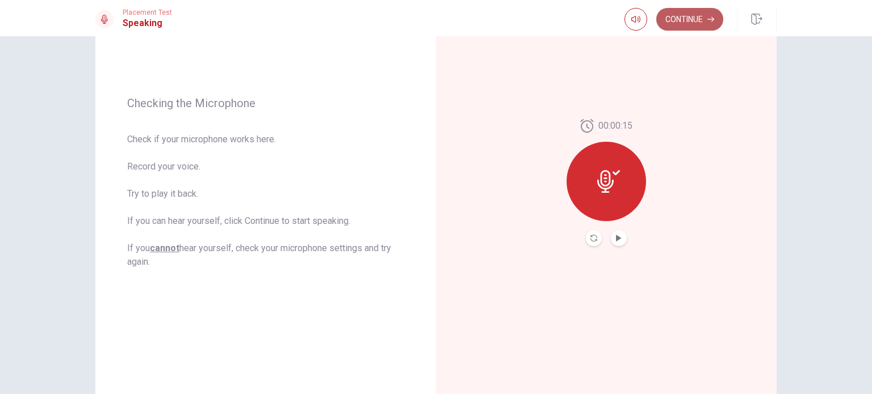
click at [691, 23] on button "Continue" at bounding box center [689, 19] width 67 height 23
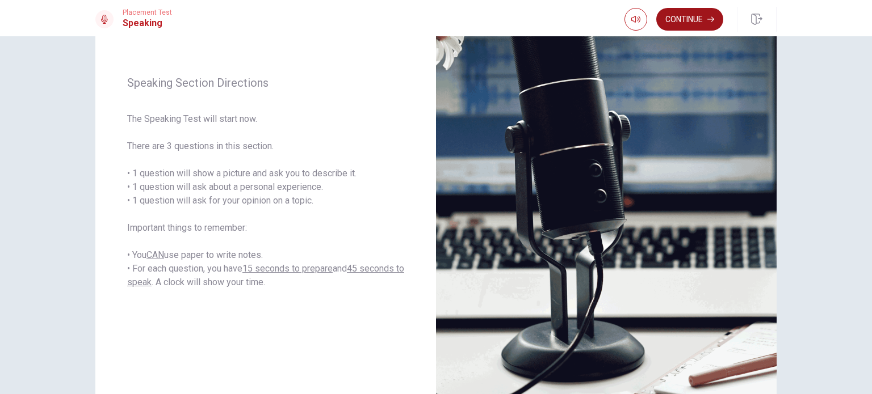
click at [682, 27] on button "Continue" at bounding box center [689, 19] width 67 height 23
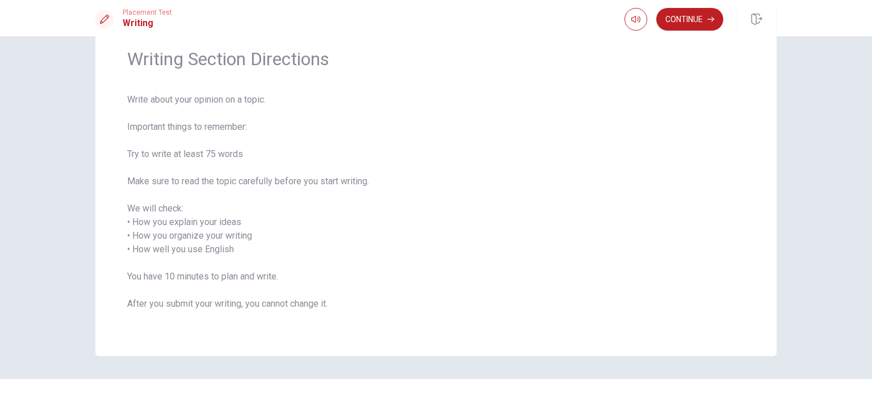
scroll to position [64, 0]
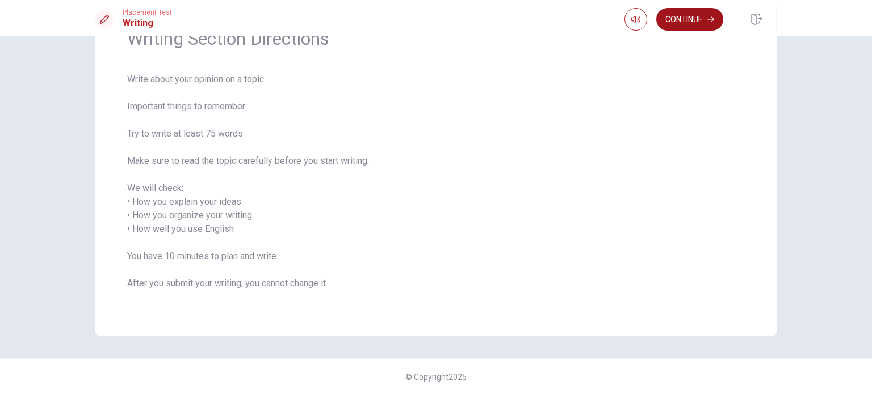
click at [705, 24] on button "Continue" at bounding box center [689, 19] width 67 height 23
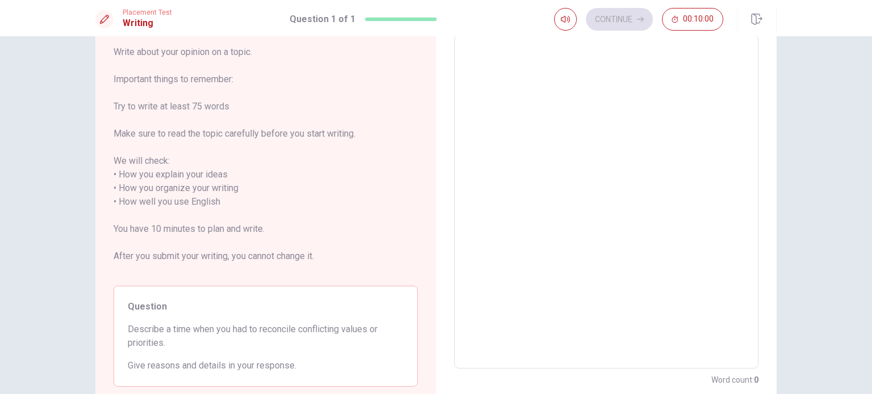
scroll to position [0, 0]
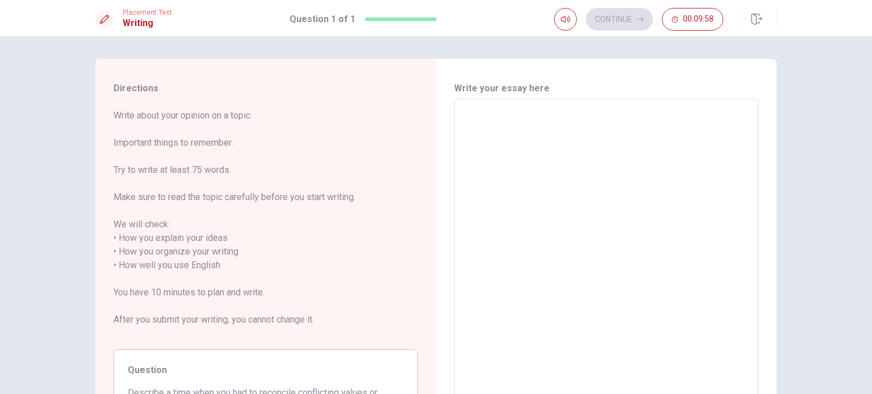
click at [538, 170] on textarea at bounding box center [606, 265] width 288 height 315
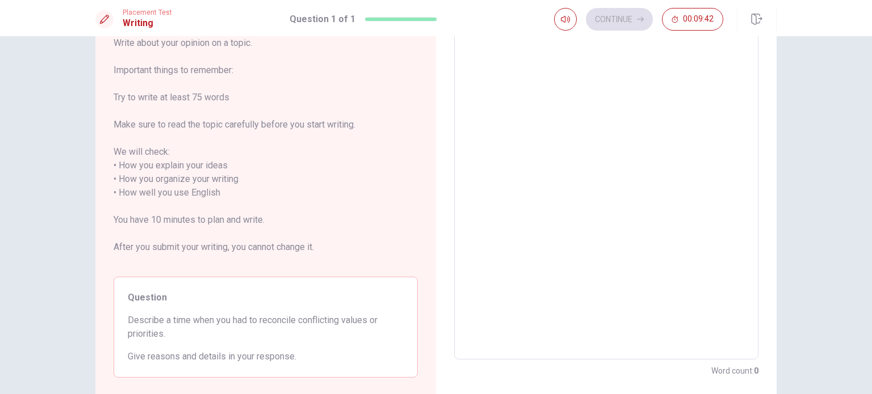
scroll to position [43, 0]
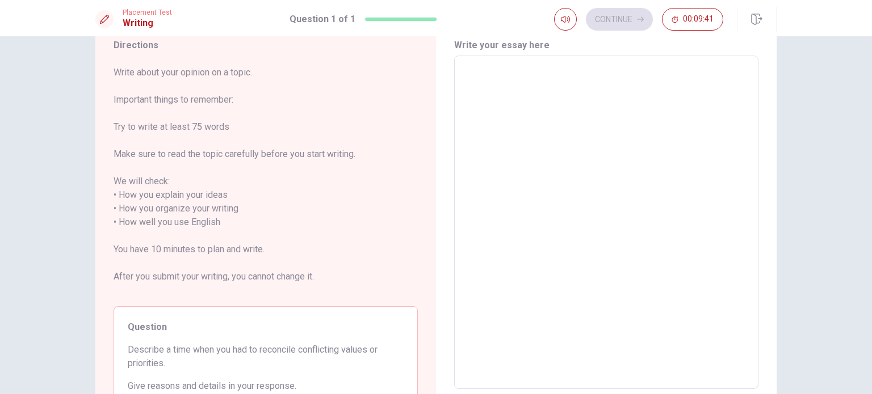
click at [539, 221] on textarea at bounding box center [606, 222] width 288 height 315
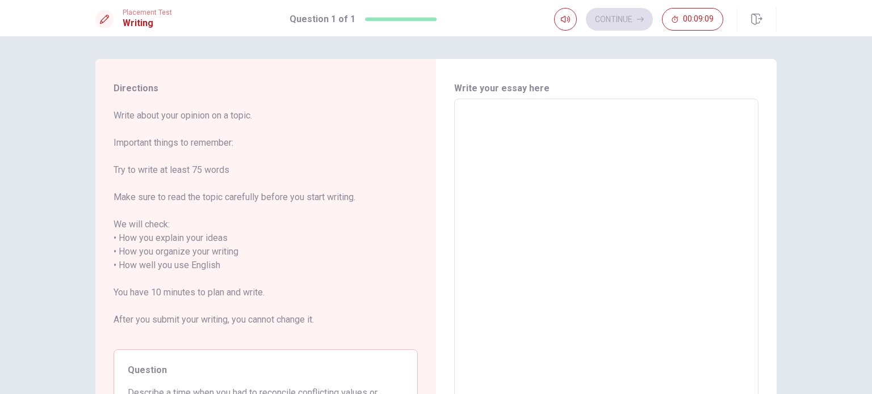
scroll to position [94, 0]
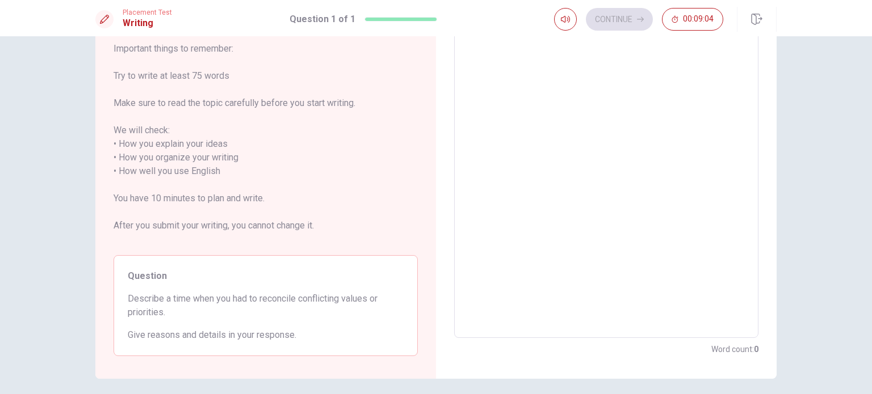
type textarea "ㅈ"
type textarea "x"
type textarea "조"
type textarea "x"
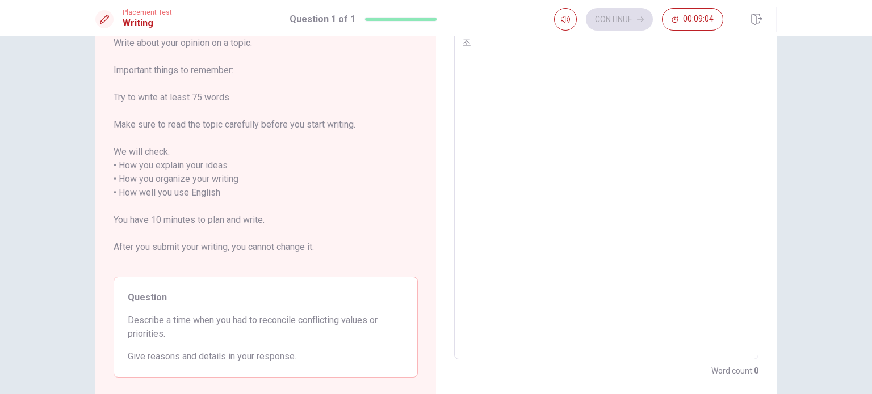
type textarea "졷"
type textarea "x"
type textarea "조"
type textarea "x"
type textarea "ㅈ"
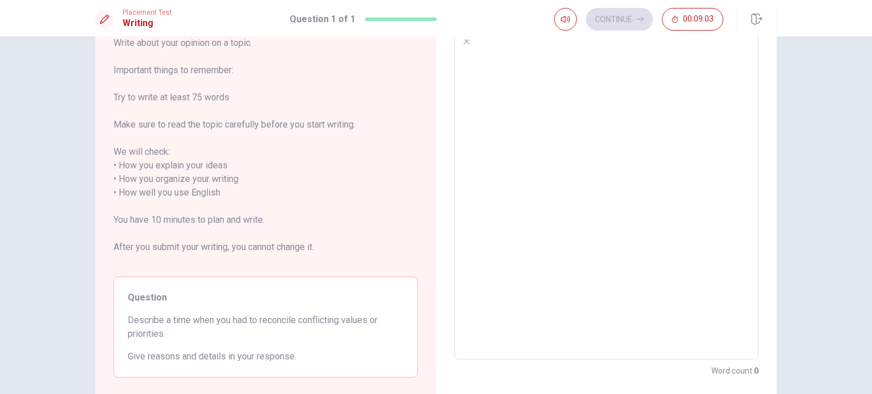
type textarea "x"
type textarea "w"
type textarea "x"
type textarea "wh"
type textarea "x"
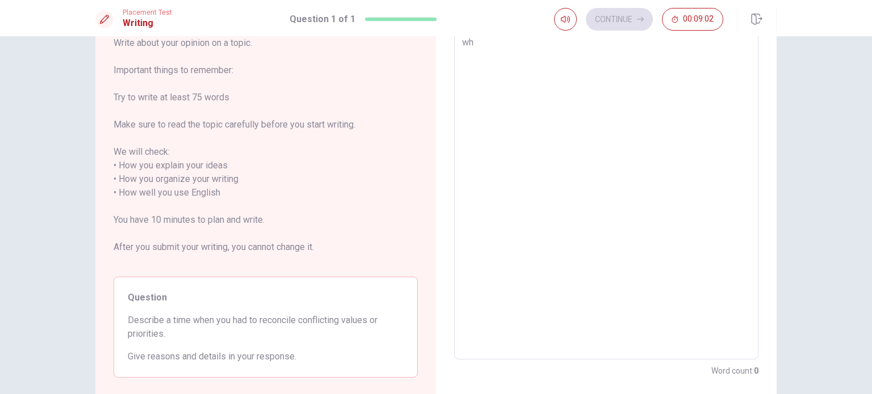
type textarea "whe"
type textarea "x"
type textarea "when"
type textarea "x"
type textarea "when"
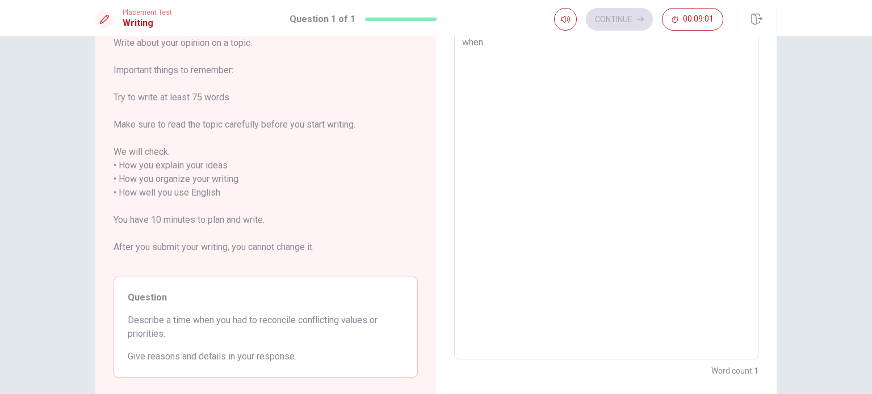
type textarea "x"
type textarea "when"
type textarea "x"
type textarea "whe"
type textarea "x"
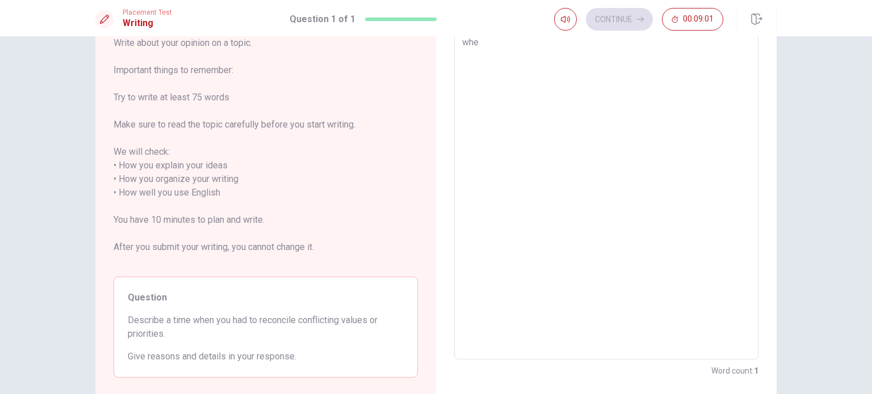
type textarea "wh"
type textarea "x"
type textarea "w"
type textarea "x"
type textarea "W"
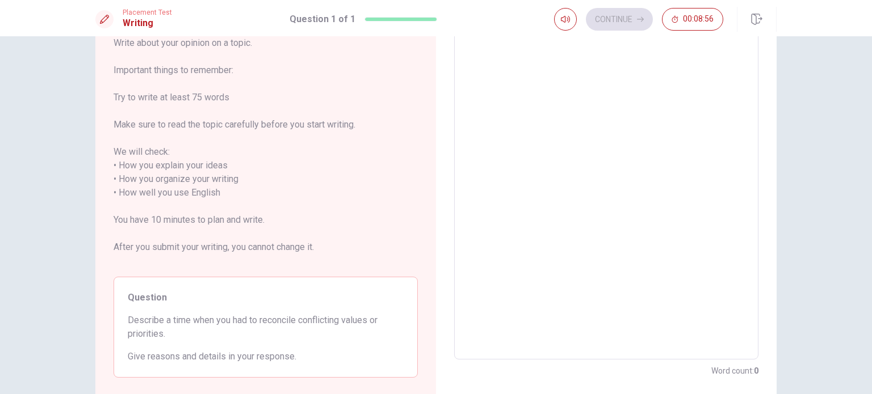
type textarea "x"
type textarea "Wh"
type textarea "x"
type textarea "Whe"
type textarea "x"
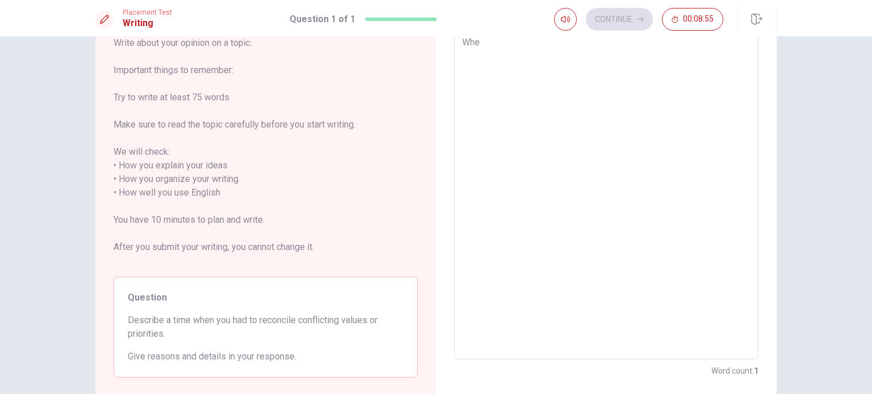
type textarea "When"
type textarea "x"
type textarea "When"
type textarea "x"
type textarea "When I"
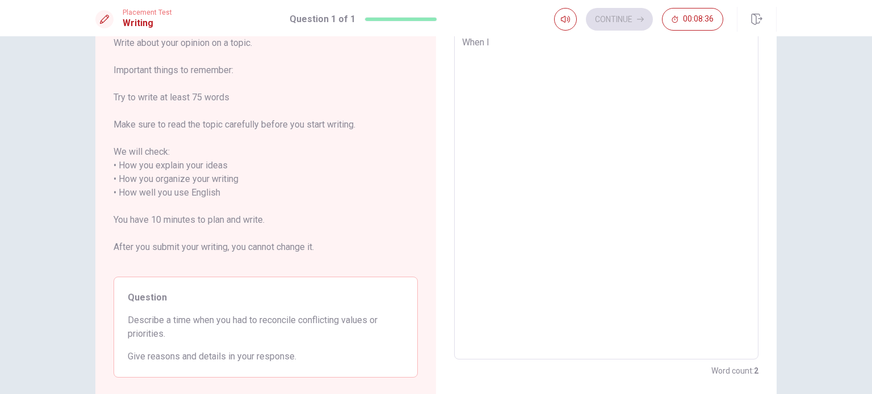
type textarea "x"
type textarea "When I"
type textarea "x"
type textarea "When I d"
type textarea "x"
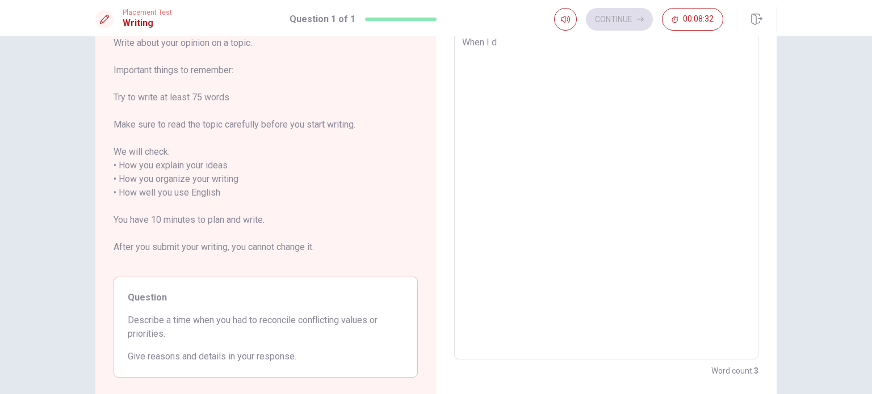
type textarea "When I do"
type textarea "x"
type textarea "When I do"
type textarea "x"
type textarea "When I do t"
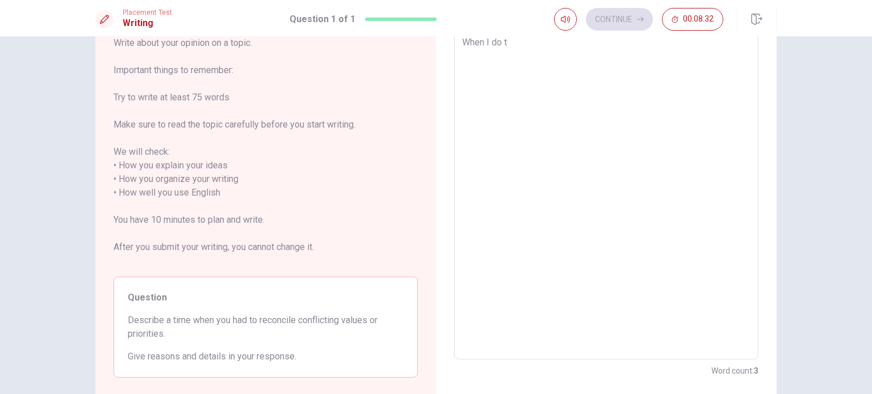
type textarea "x"
type textarea "When I do th"
type textarea "x"
type textarea "When I do the"
type textarea "x"
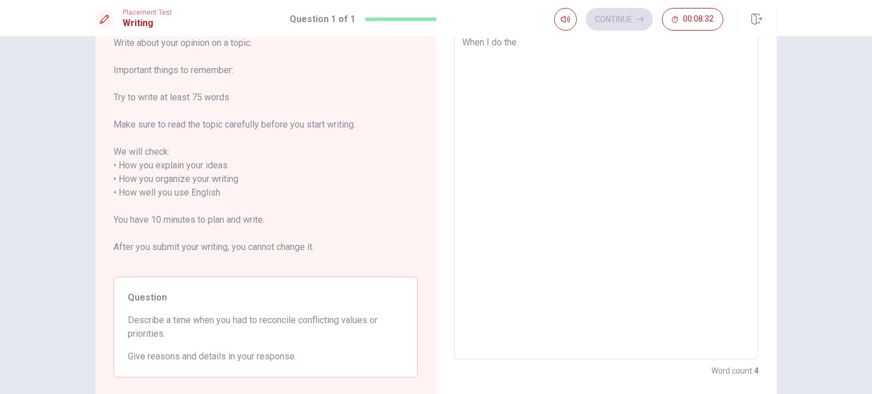
type textarea "When I do the"
type textarea "x"
type textarea "When I do the t"
type textarea "x"
type textarea "When I do the th"
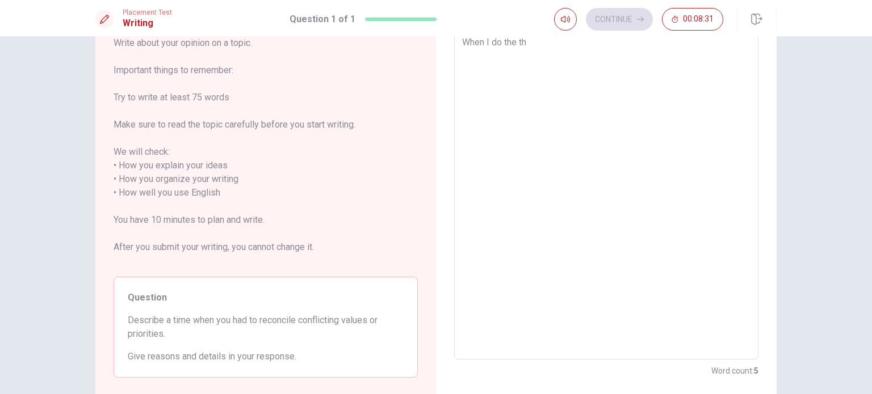
type textarea "x"
type textarea "When I do the the"
type textarea "x"
type textarea "When I do the th"
type textarea "x"
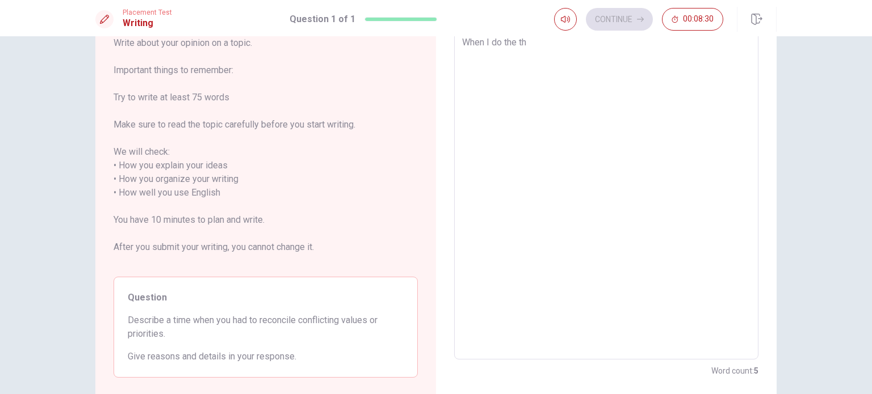
type textarea "When I do the t"
type textarea "x"
type textarea "When I do the te"
type textarea "x"
type textarea "When I do the tem"
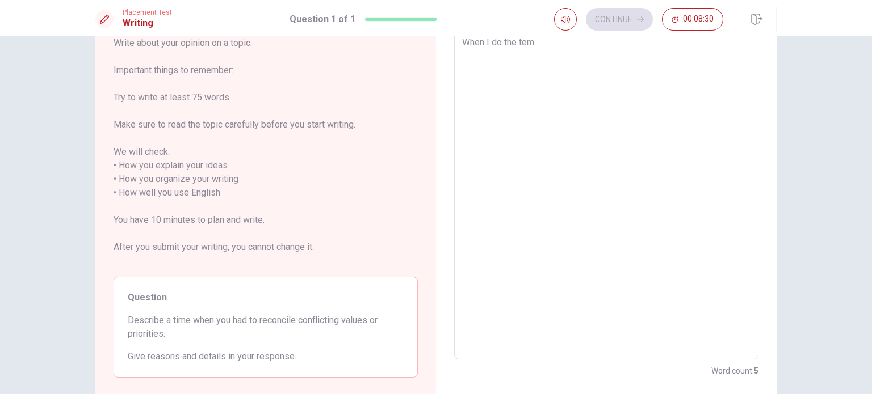
type textarea "x"
type textarea "When I do the tema"
type textarea "x"
type textarea "When I do the tem"
type textarea "x"
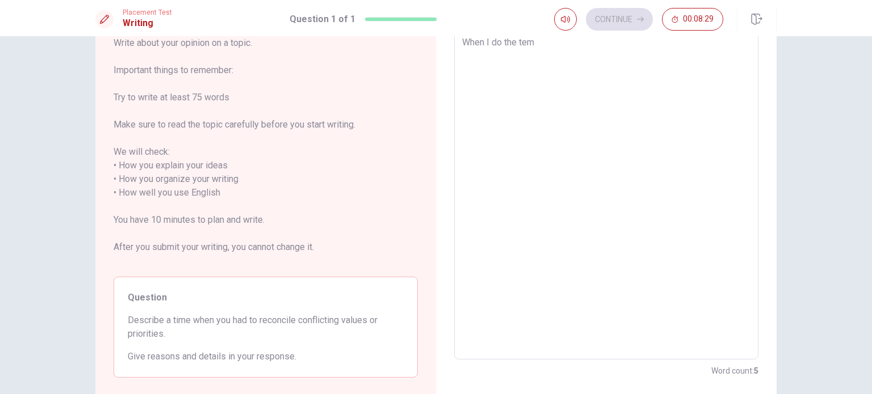
type textarea "When I do the te"
type textarea "x"
type textarea "When I do the tea"
type textarea "x"
type textarea "When I do the team"
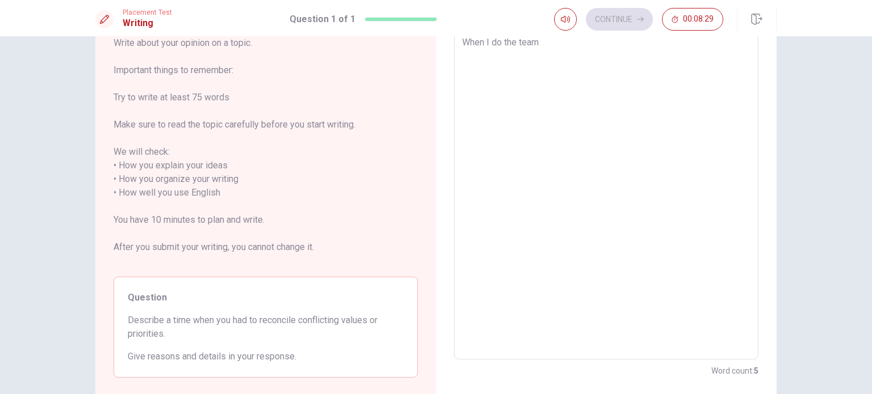
type textarea "x"
type textarea "When I do the team"
type textarea "x"
type textarea "When I do the team p"
type textarea "x"
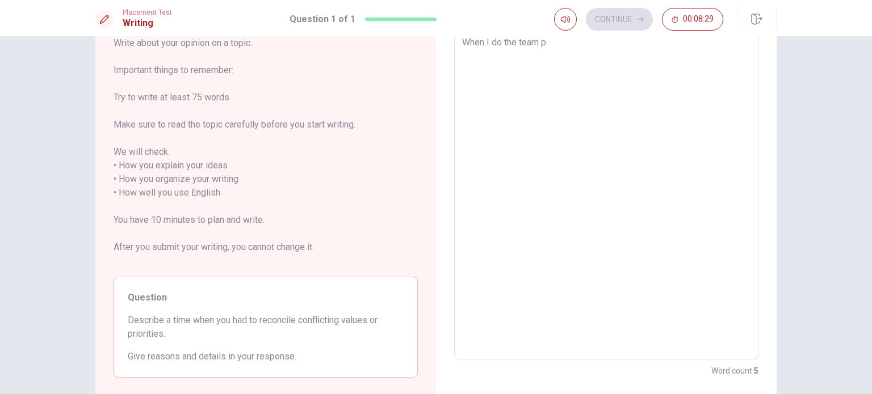
type textarea "When I do the team pr"
type textarea "x"
type textarea "When I do the team pro"
type textarea "x"
type textarea "When I do the team prog"
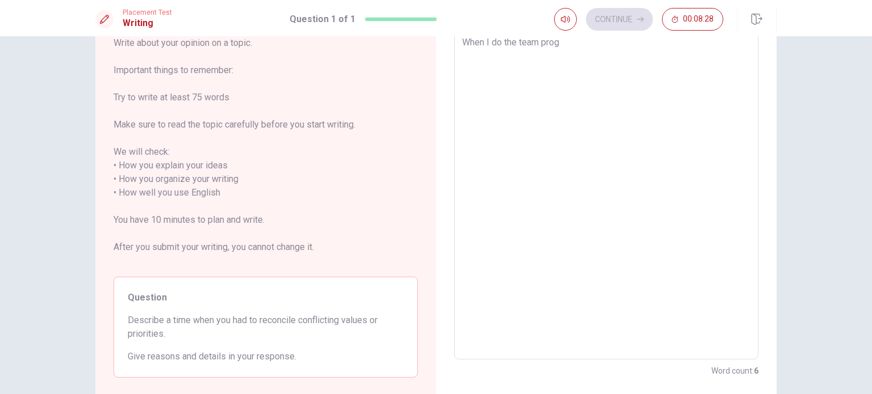
type textarea "x"
type textarea "When I do the team pro"
type textarea "x"
type textarea "When I do the team proj"
type textarea "x"
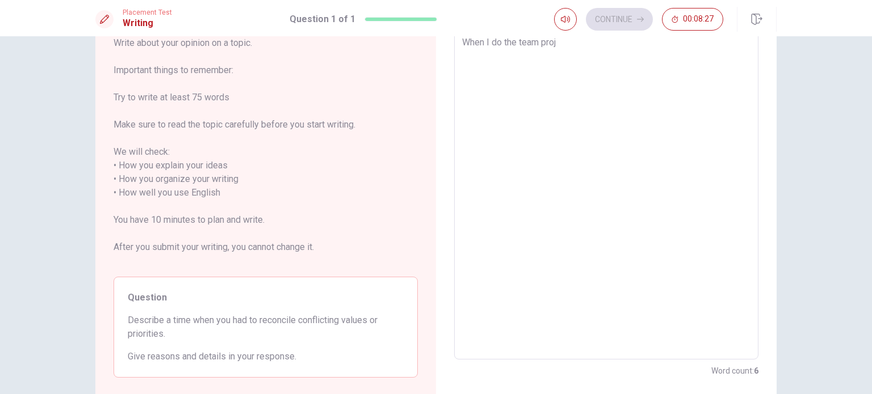
type textarea "When I do the team proje"
type textarea "x"
type textarea "When I do the team projec"
type textarea "x"
type textarea "When I do the team projecc"
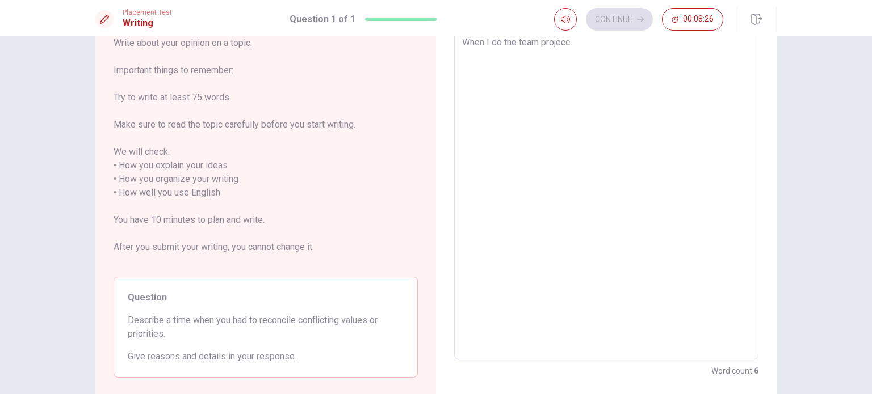
type textarea "x"
type textarea "When I do the team projec"
type textarea "x"
type textarea "When I do the team project"
type textarea "x"
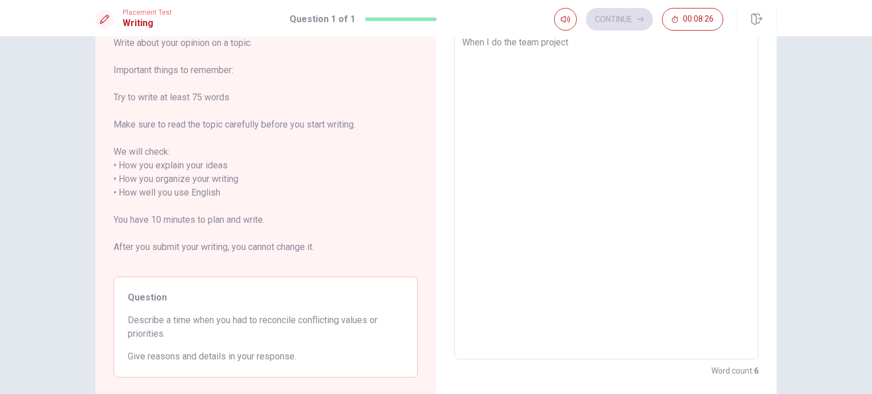
type textarea "When I do the team project"
type textarea "x"
type textarea "When I do the team project i"
type textarea "x"
type textarea "When I do the team project"
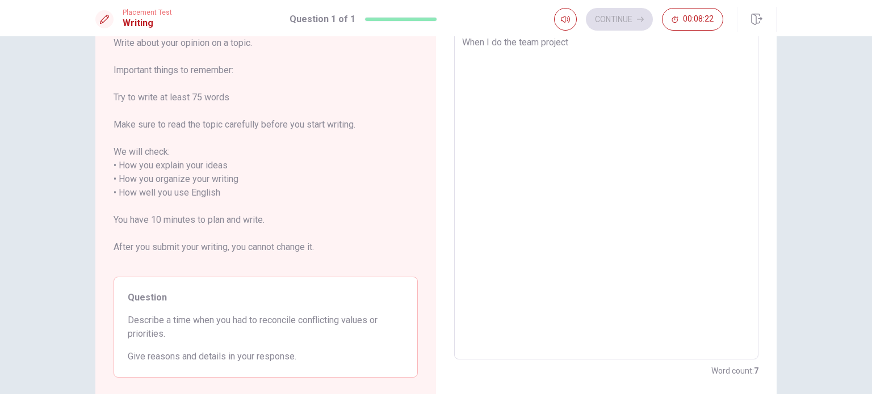
type textarea "x"
type textarea "When I do the team project f"
type textarea "x"
type textarea "When I do the team project fr"
type textarea "x"
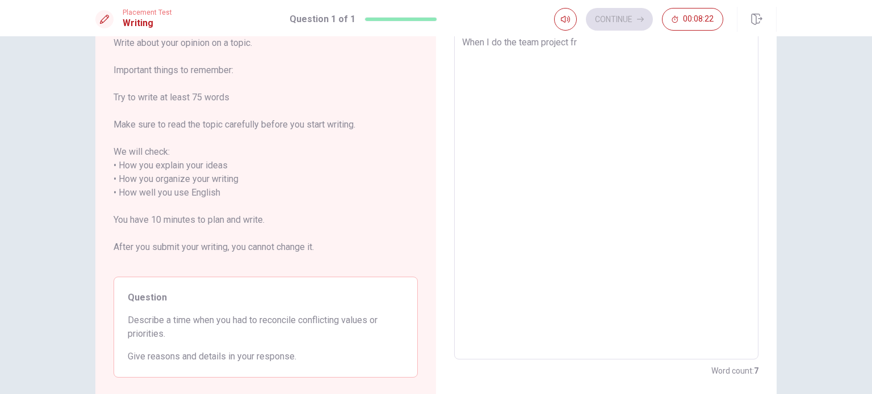
type textarea "When I do the team project fro"
type textarea "x"
type textarea "When I do the team project from"
type textarea "x"
type textarea "When I do the team project from"
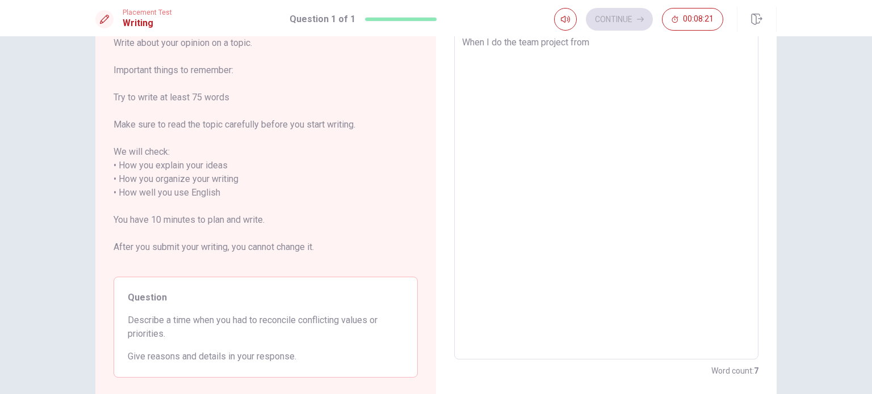
type textarea "x"
type textarea "When I do the team project from U"
type textarea "x"
type textarea "When I do the team project from Un"
type textarea "x"
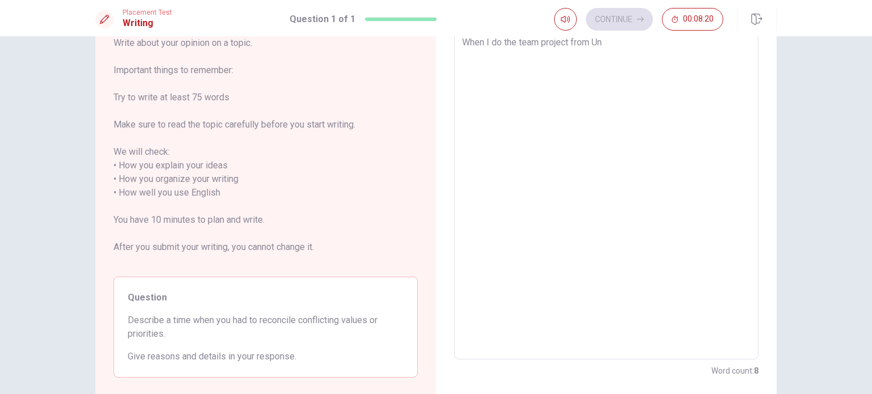
type textarea "When I do the team project from Uni"
type textarea "x"
type textarea "When I do the team project from Univ"
type textarea "x"
type textarea "When I do the team project from Unive"
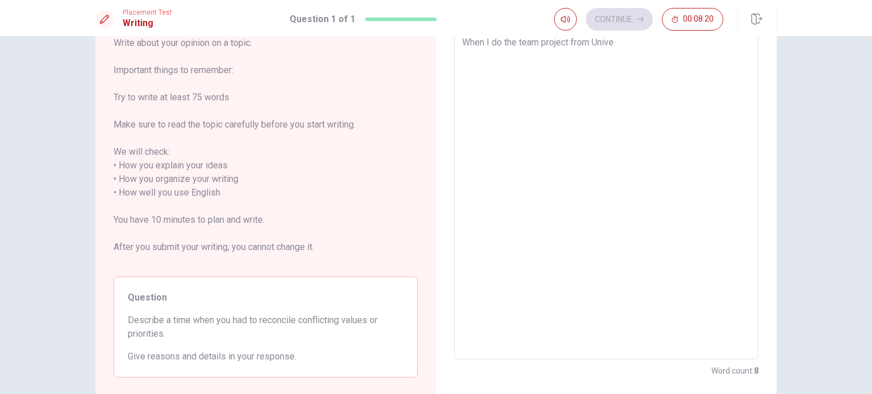
type textarea "x"
type textarea "When I do the team project from Univer"
type textarea "x"
type textarea "When I do the team project from Univers"
type textarea "x"
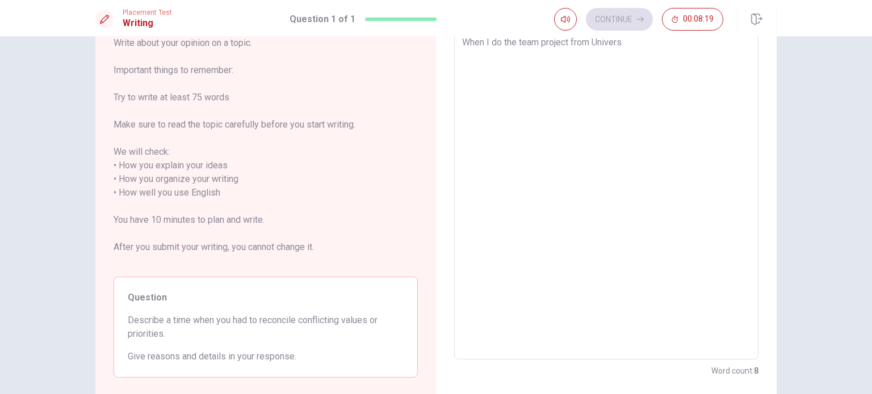
type textarea "When I do the team project from Universi"
type textarea "x"
type textarea "When I do the team project from Universit"
type textarea "x"
type textarea "When I do the team project from University"
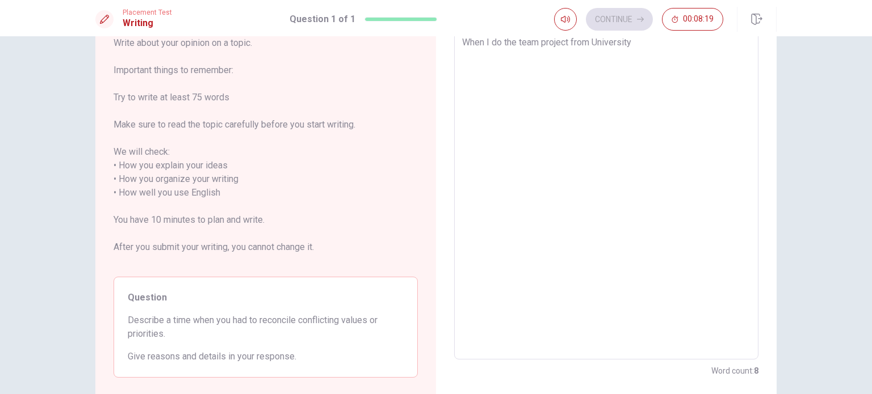
type textarea "x"
type textarea "When I do the team project from [GEOGRAPHIC_DATA],"
type textarea "x"
type textarea "When I do the team project from [GEOGRAPHIC_DATA],"
type textarea "x"
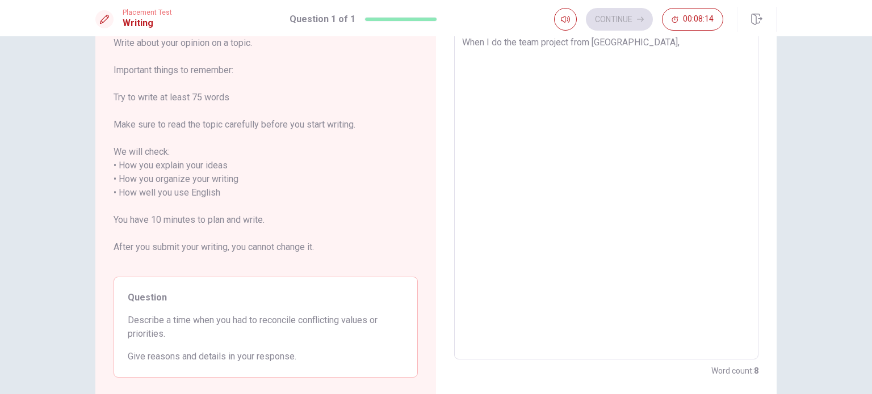
type textarea "When I do the team project from [GEOGRAPHIC_DATA], t"
type textarea "x"
type textarea "When I do the team project from [GEOGRAPHIC_DATA], th"
type textarea "x"
type textarea "When I do the team project from [GEOGRAPHIC_DATA], the"
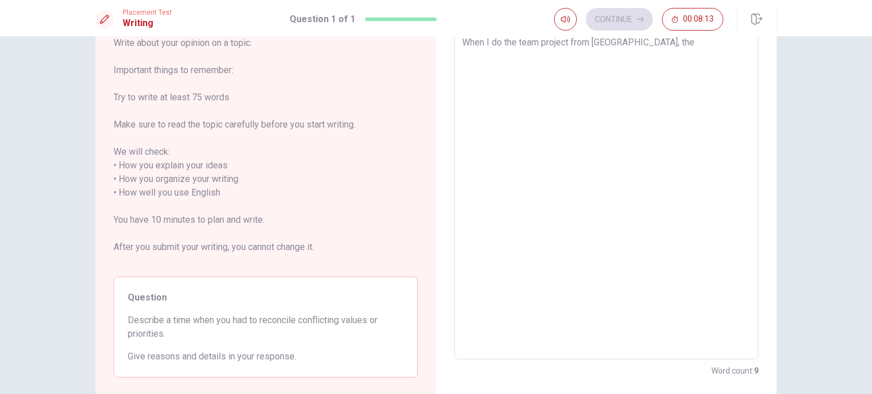
type textarea "x"
type textarea "When I do the team project from [GEOGRAPHIC_DATA], ther"
type textarea "x"
type textarea "When I do the team project from [GEOGRAPHIC_DATA], there"
type textarea "x"
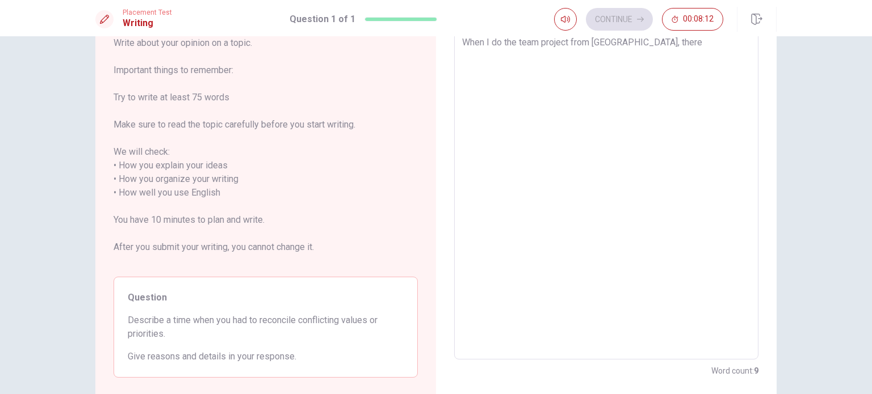
type textarea "When I do the team project from [GEOGRAPHIC_DATA], ther"
type textarea "x"
type textarea "When I do the team project from [GEOGRAPHIC_DATA], the"
type textarea "x"
type textarea "When I do the team project from [GEOGRAPHIC_DATA], th"
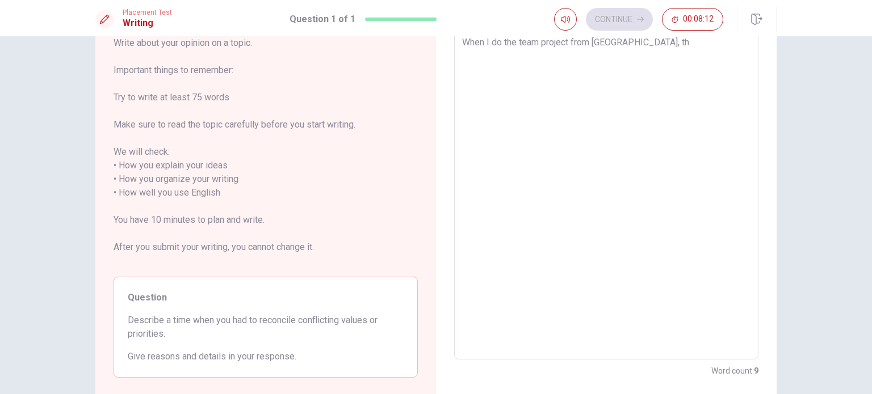
type textarea "x"
type textarea "When I do the team project from [GEOGRAPHIC_DATA], t"
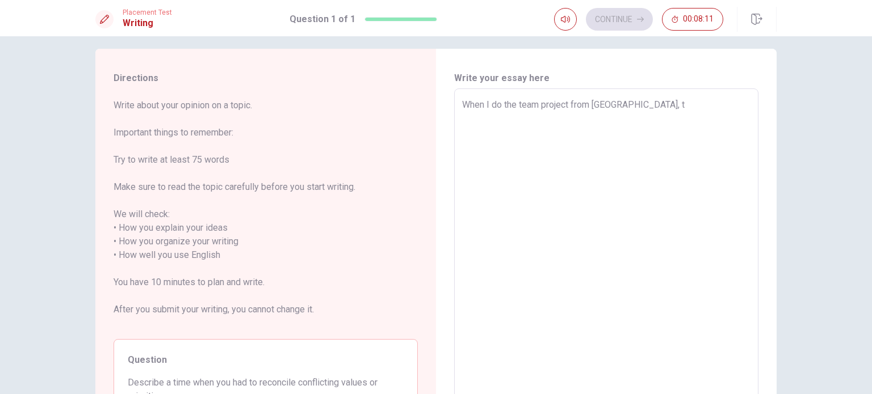
type textarea "x"
type textarea "When I do the team project from [GEOGRAPHIC_DATA],"
type textarea "x"
type textarea "When I do the team project from University, s"
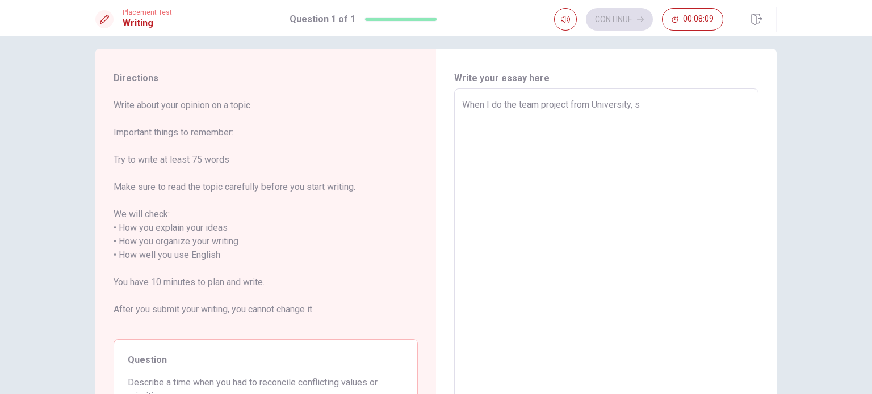
type textarea "x"
type textarea "When I do the team project from [GEOGRAPHIC_DATA], so"
type textarea "x"
type textarea "When I do the team project from University, som"
type textarea "x"
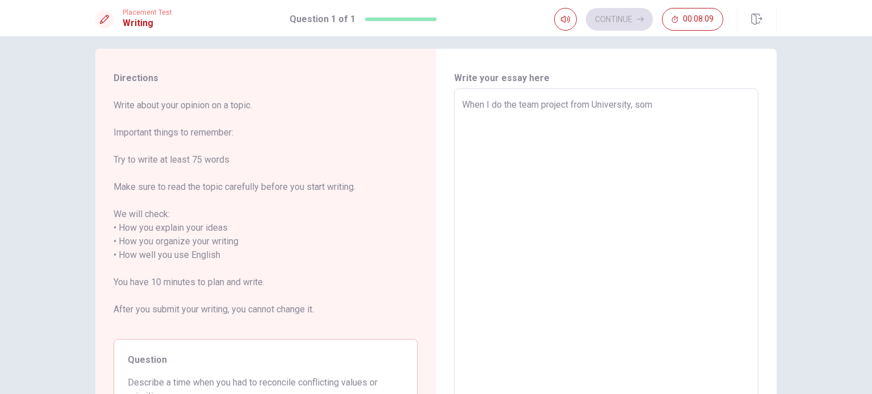
type textarea "When I do the team project from [GEOGRAPHIC_DATA], some"
type textarea "x"
type textarea "When I do the team project from [GEOGRAPHIC_DATA], some"
type textarea "x"
type textarea "When I do the team project from [GEOGRAPHIC_DATA], some s"
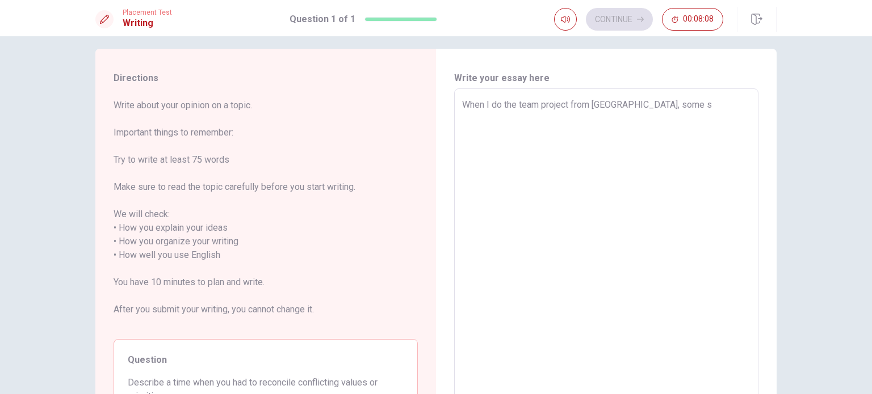
type textarea "x"
type textarea "When I do the team project from [GEOGRAPHIC_DATA], some st"
type textarea "x"
type textarea "When I do the team project from [GEOGRAPHIC_DATA], some stu"
type textarea "x"
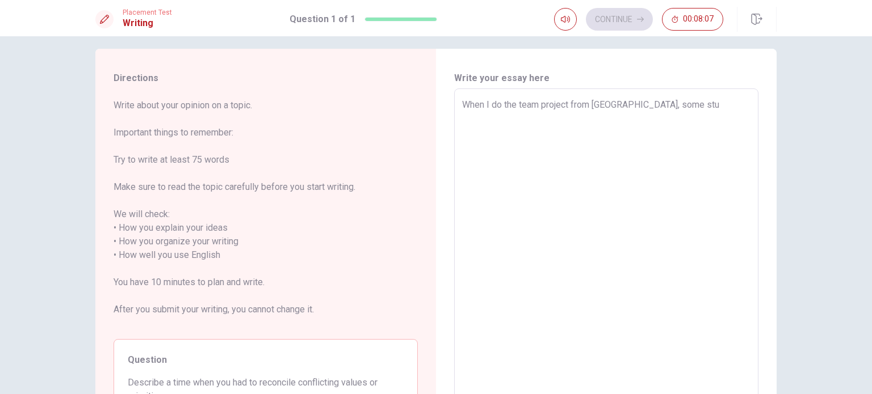
type textarea "When I do the team project from University, some stud"
type textarea "x"
type textarea "When I do the team project from University, some stude"
type textarea "x"
type textarea "When I do the team project from University, some studen"
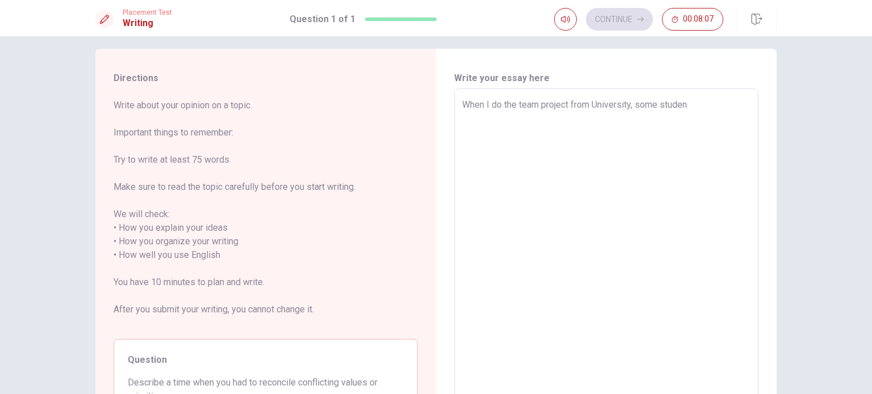
type textarea "x"
type textarea "When I do the team project from University, some student"
type textarea "x"
type textarea "When I do the team project from University, some students"
type textarea "x"
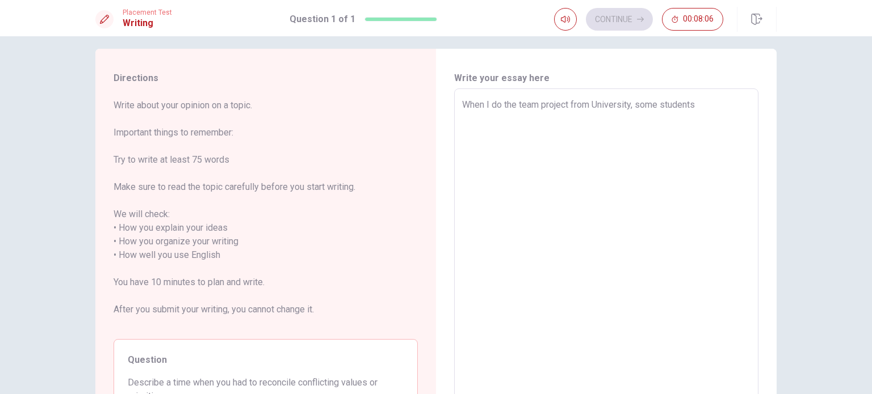
type textarea "When I do the team project from University, some students"
type textarea "x"
type textarea "When I do the team project from University, some students m"
type textarea "x"
type textarea "When I do the team project from University, some students ma"
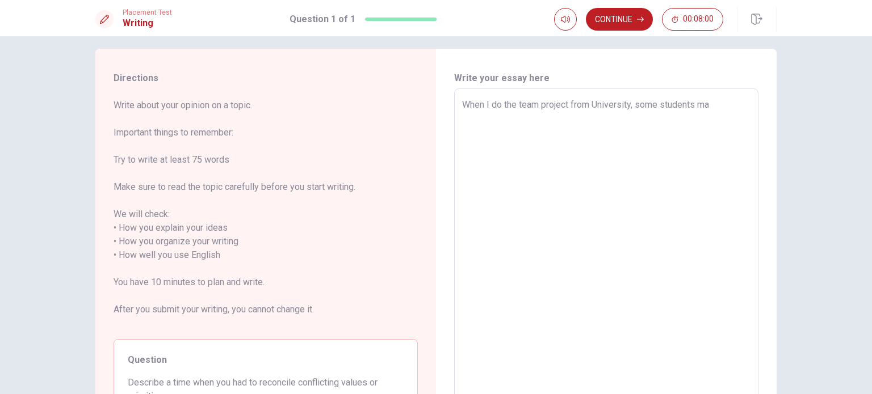
type textarea "x"
type textarea "When I do the team project from University, some students mad"
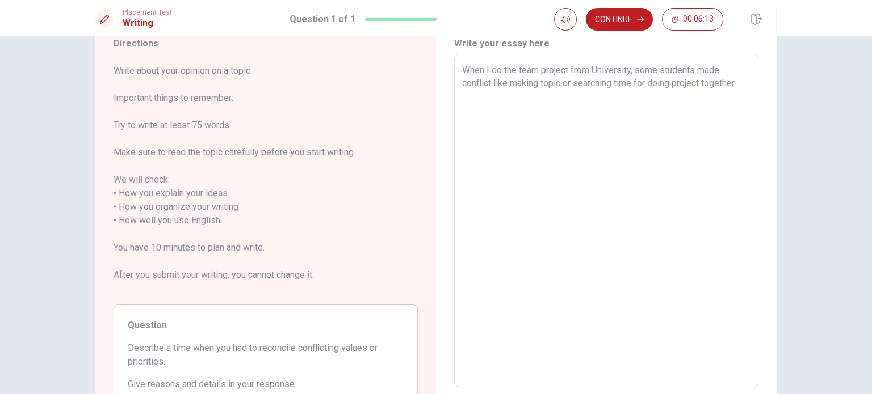
scroll to position [45, 0]
click at [375, 152] on span "Write about your opinion on a topic. Important things to remember: Try to write…" at bounding box center [266, 180] width 304 height 232
click at [748, 78] on div "When I do the team project from University, some students made conflict like ma…" at bounding box center [606, 220] width 304 height 334
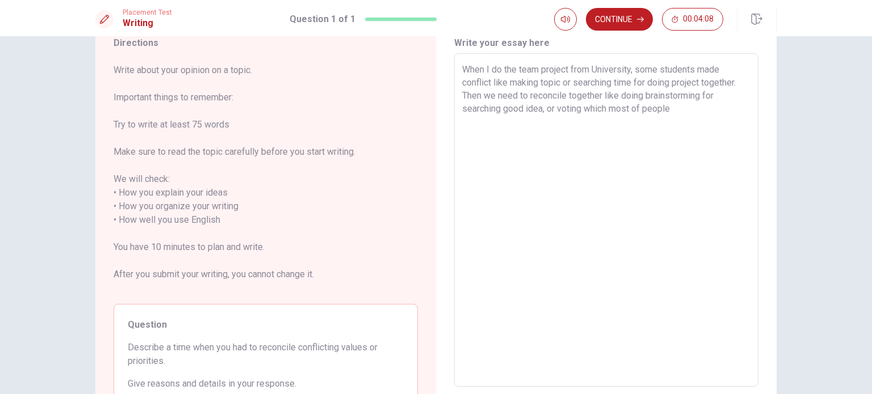
click at [604, 109] on textarea "When I do the team project from University, some students made conflict like ma…" at bounding box center [606, 220] width 288 height 315
click at [721, 115] on textarea "When I do the team project from University, some students made conflict like ma…" at bounding box center [606, 220] width 288 height 315
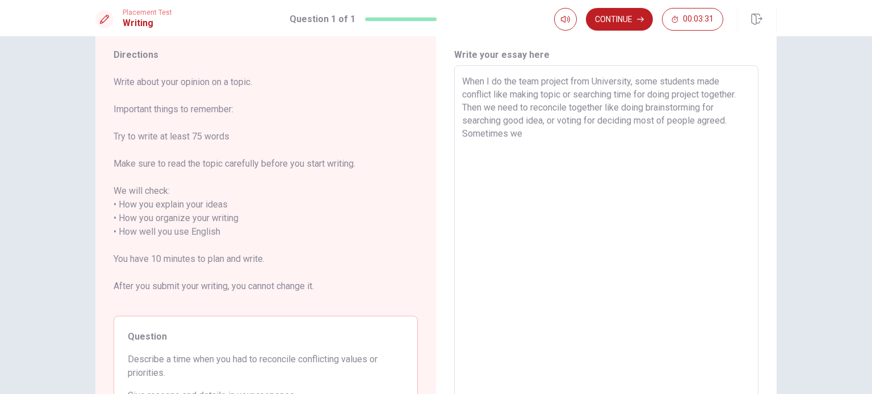
scroll to position [43, 0]
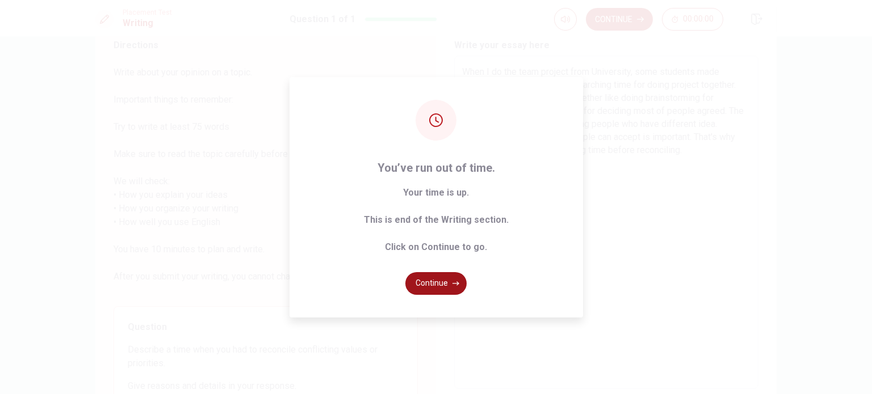
click at [426, 283] on button "Continue" at bounding box center [435, 283] width 61 height 23
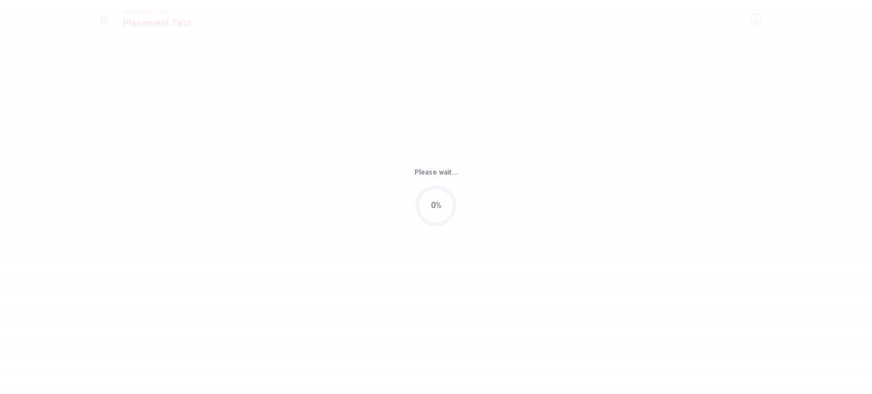
scroll to position [0, 0]
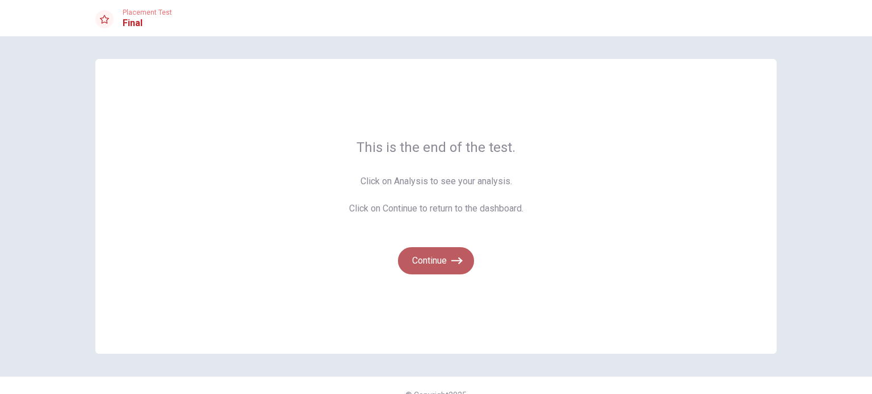
click at [433, 265] on button "Continue" at bounding box center [436, 260] width 76 height 27
